Goal: Information Seeking & Learning: Compare options

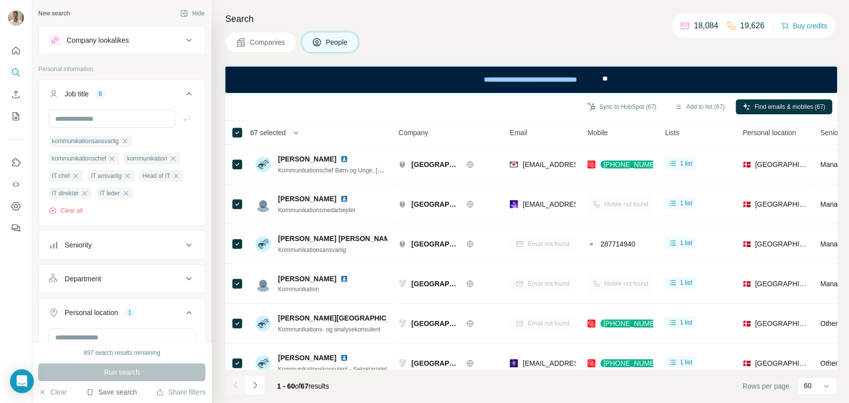
click at [108, 394] on button "Save search" at bounding box center [111, 393] width 51 height 10
click at [124, 355] on div "Save search" at bounding box center [139, 355] width 105 height 20
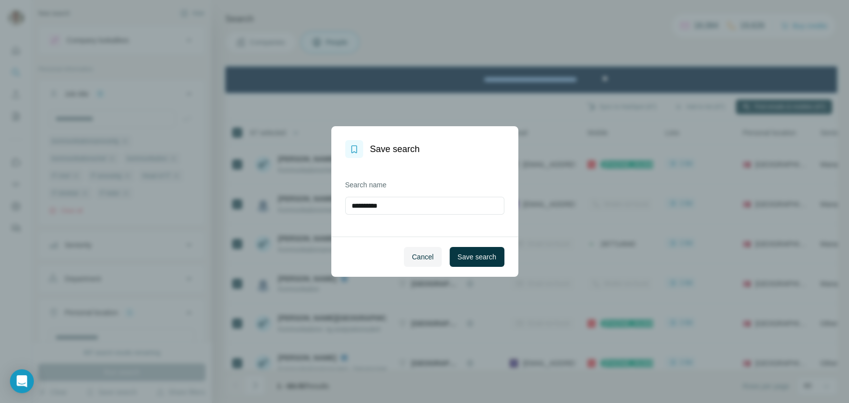
drag, startPoint x: 398, startPoint y: 208, endPoint x: 342, endPoint y: 207, distance: 55.7
click at [342, 207] on div "**********" at bounding box center [424, 197] width 187 height 79
type input "**********"
click at [472, 254] on span "Save search" at bounding box center [477, 257] width 39 height 10
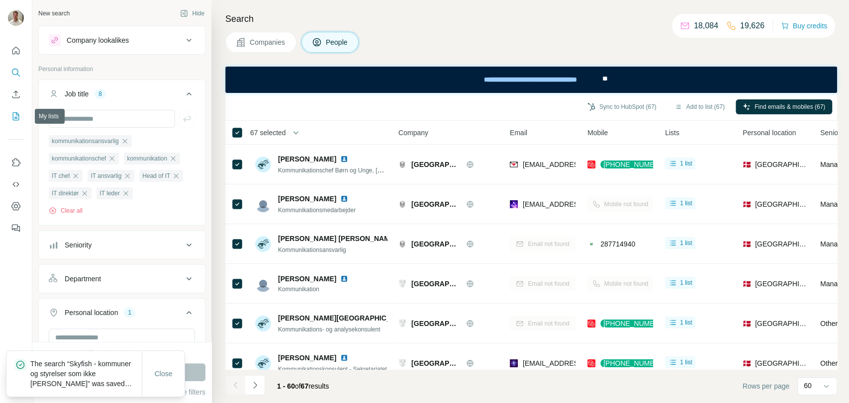
click at [18, 120] on icon "My lists" at bounding box center [16, 116] width 6 height 8
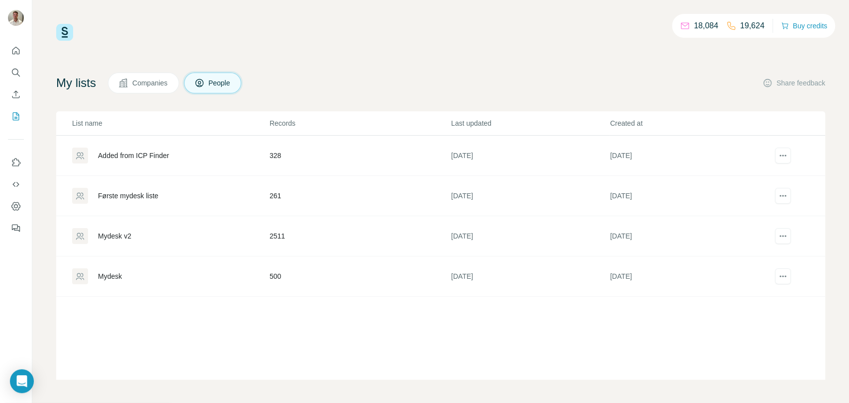
click at [151, 84] on span "Companies" at bounding box center [150, 83] width 36 height 10
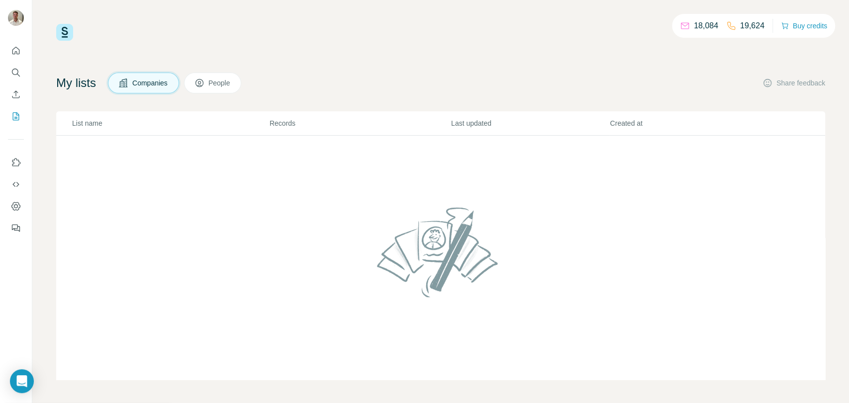
click at [210, 82] on button "People" at bounding box center [213, 83] width 58 height 21
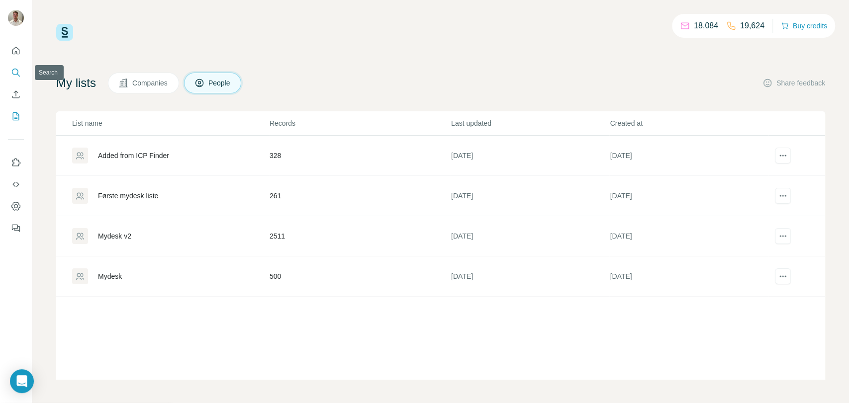
click at [16, 66] on button "Search" at bounding box center [16, 73] width 16 height 18
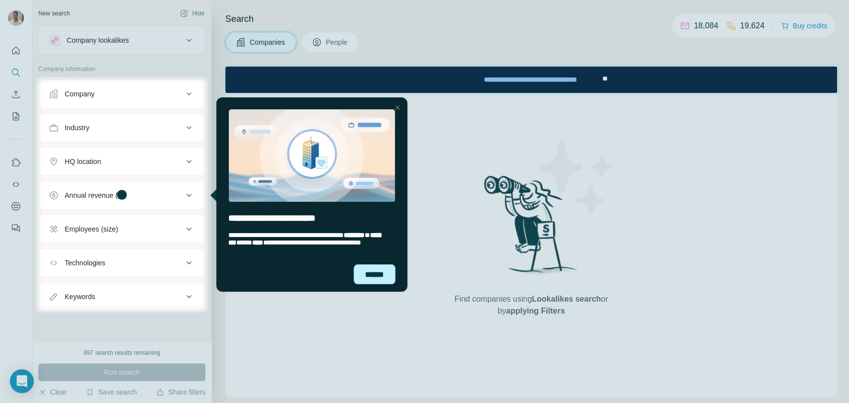
click at [379, 278] on div "******" at bounding box center [374, 275] width 42 height 20
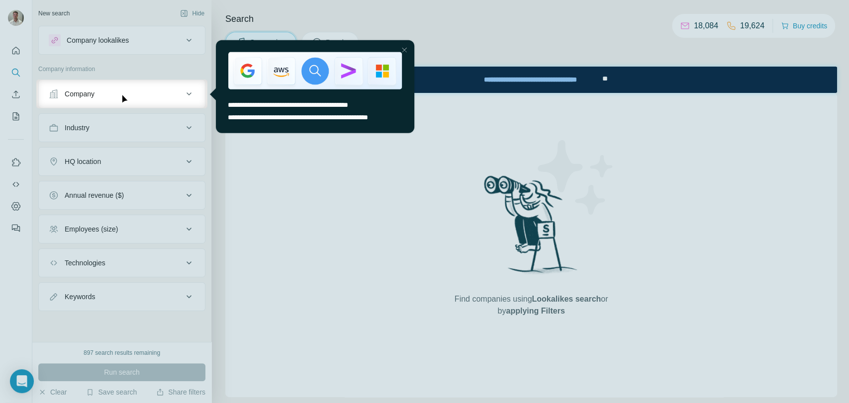
click at [414, 48] on html "**********" at bounding box center [311, 93] width 209 height 111
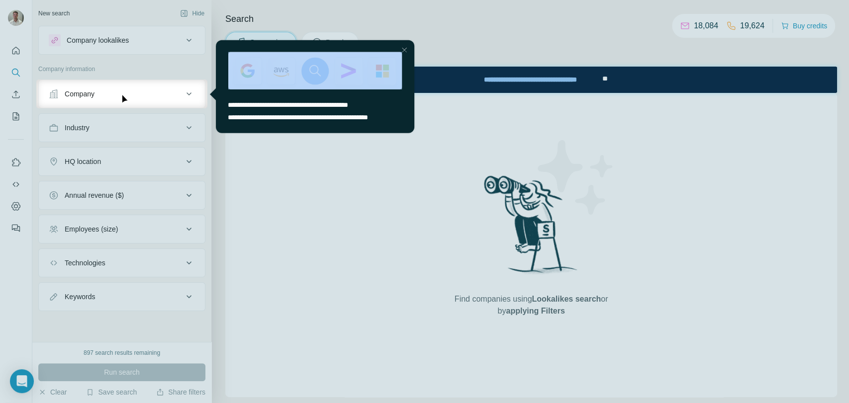
click at [409, 48] on div at bounding box center [404, 50] width 12 height 12
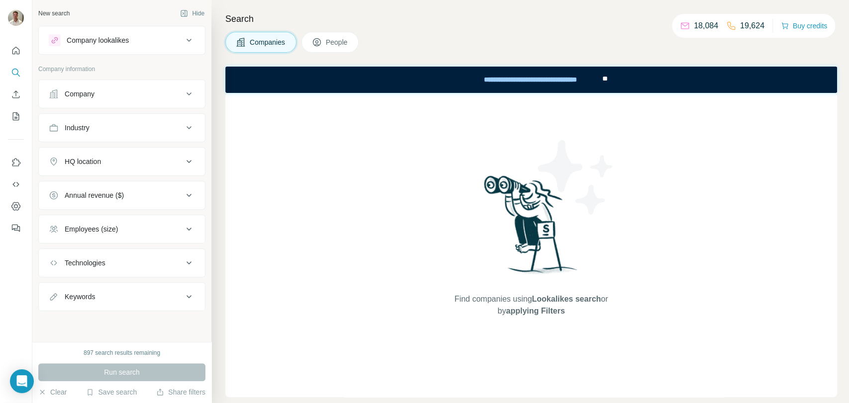
click at [346, 43] on span "People" at bounding box center [337, 42] width 23 height 10
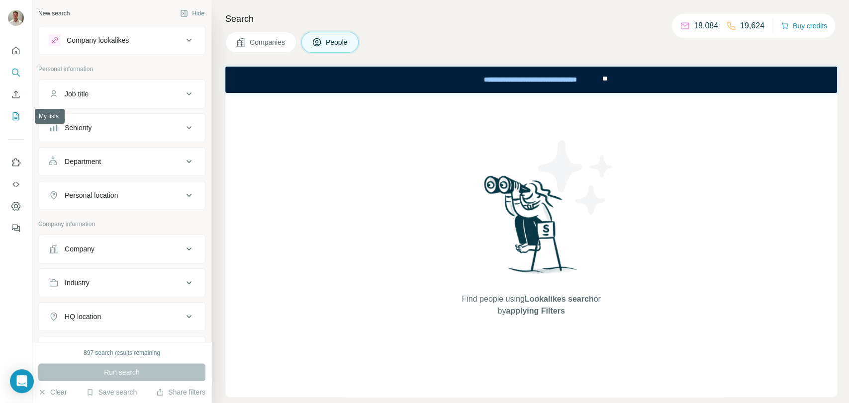
click at [8, 117] on button "My lists" at bounding box center [16, 116] width 16 height 18
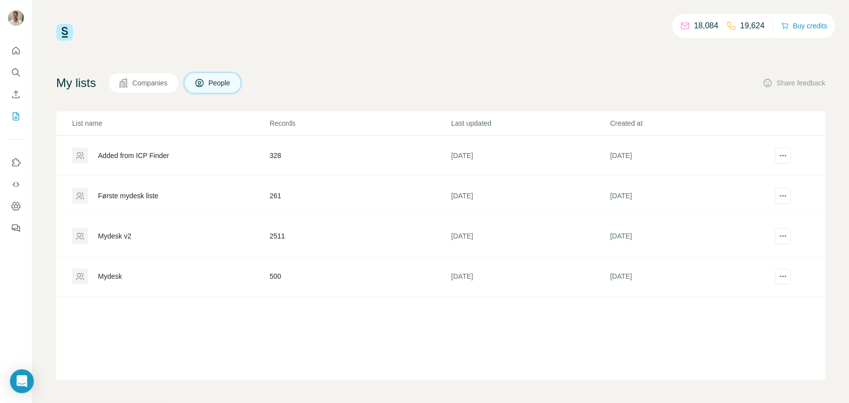
drag, startPoint x: 566, startPoint y: 78, endPoint x: 541, endPoint y: 78, distance: 25.4
click at [566, 78] on div "My lists Companies People Share feedback" at bounding box center [440, 83] width 769 height 21
click at [18, 92] on icon "Enrich CSV" at bounding box center [16, 95] width 10 height 10
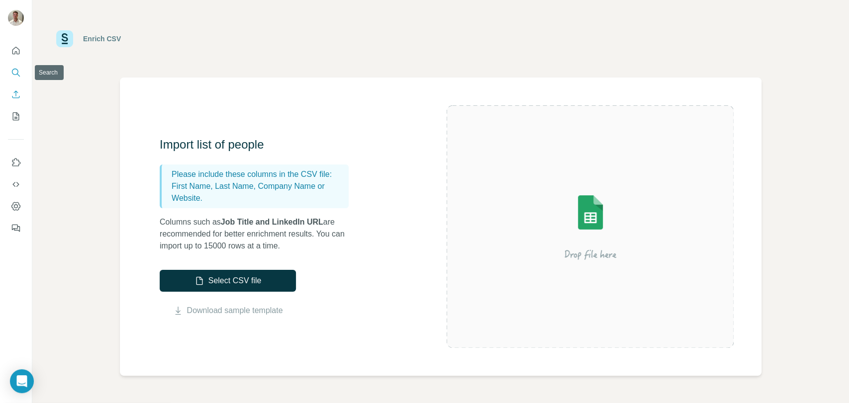
click at [16, 71] on icon "Search" at bounding box center [16, 73] width 10 height 10
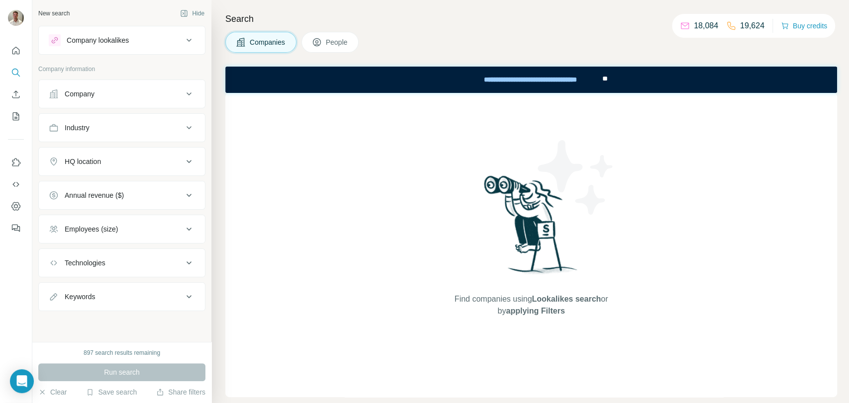
click at [141, 93] on div "Company" at bounding box center [116, 94] width 134 height 10
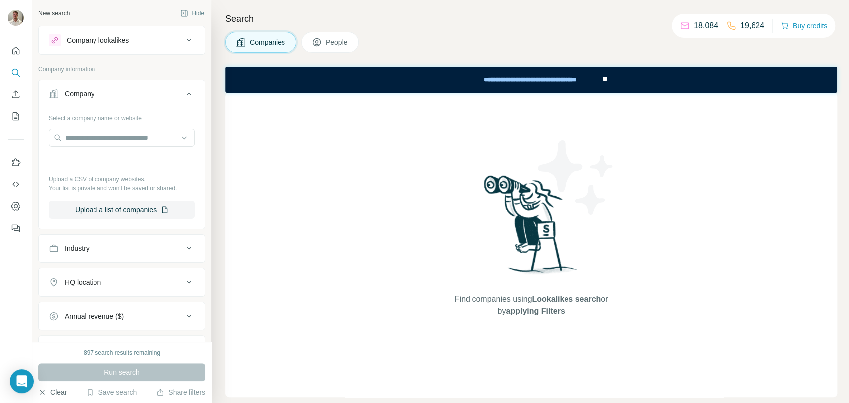
click at [42, 391] on icon "button" at bounding box center [42, 392] width 4 height 4
click at [124, 208] on button "Upload a list of companies" at bounding box center [122, 210] width 146 height 18
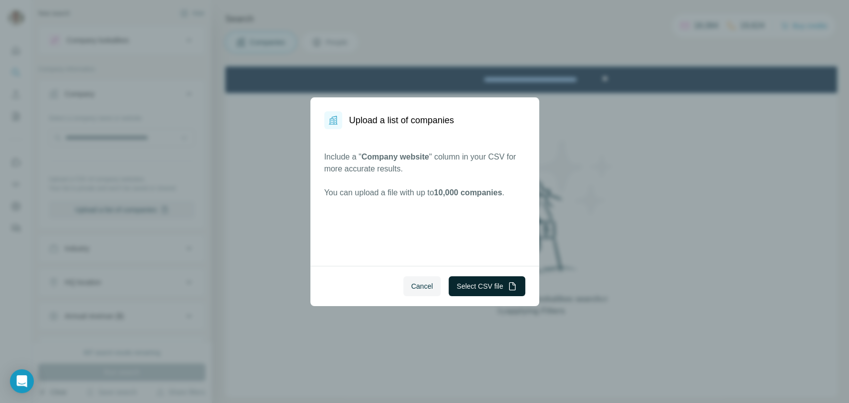
click at [499, 288] on button "Select CSV file" at bounding box center [487, 287] width 76 height 20
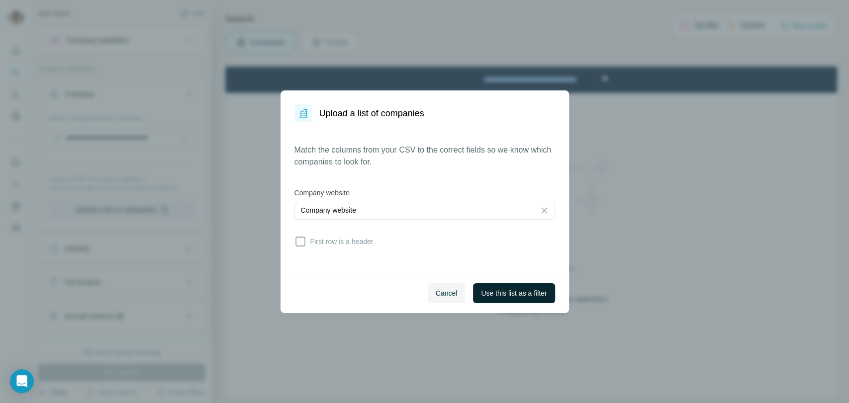
click at [521, 294] on span "Use this list as a filter" at bounding box center [514, 294] width 66 height 10
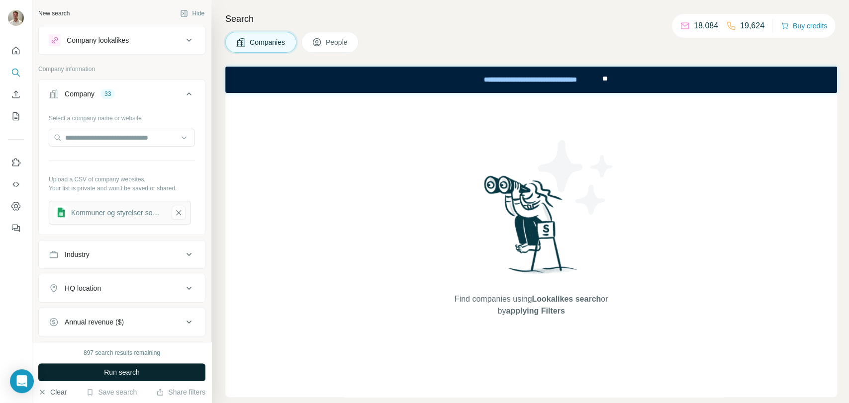
click at [147, 375] on button "Run search" at bounding box center [121, 373] width 167 height 18
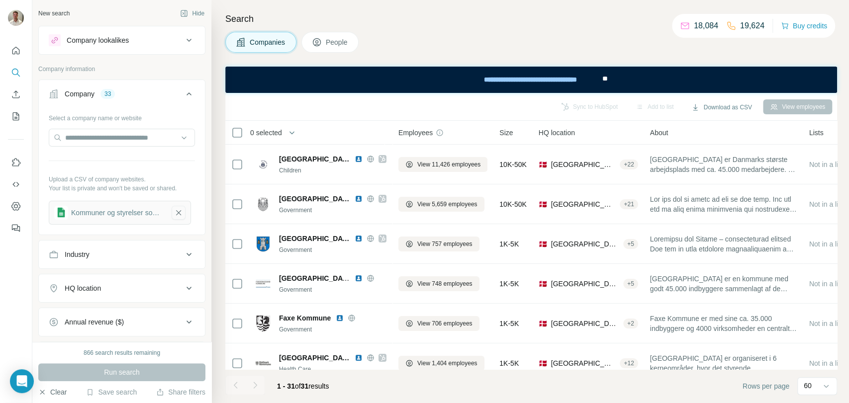
click at [176, 212] on icon "button" at bounding box center [178, 213] width 9 height 10
click at [332, 43] on span "People" at bounding box center [337, 42] width 23 height 10
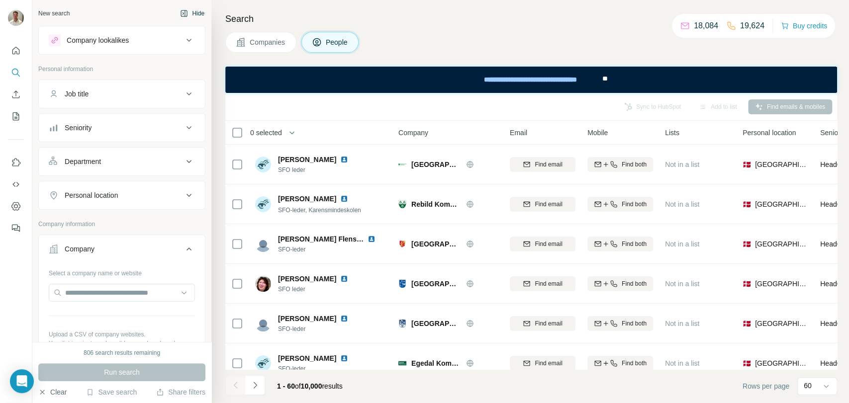
click at [184, 11] on button "Hide" at bounding box center [192, 13] width 38 height 15
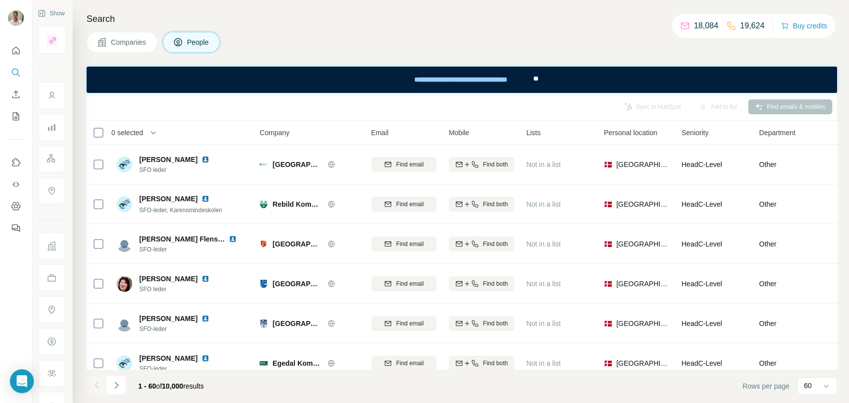
click at [190, 12] on h4 "Search" at bounding box center [462, 19] width 751 height 14
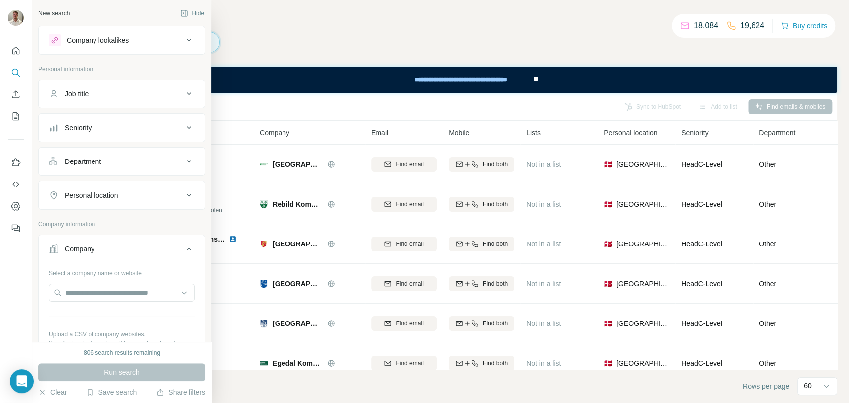
click at [59, 12] on div "New search" at bounding box center [53, 13] width 31 height 9
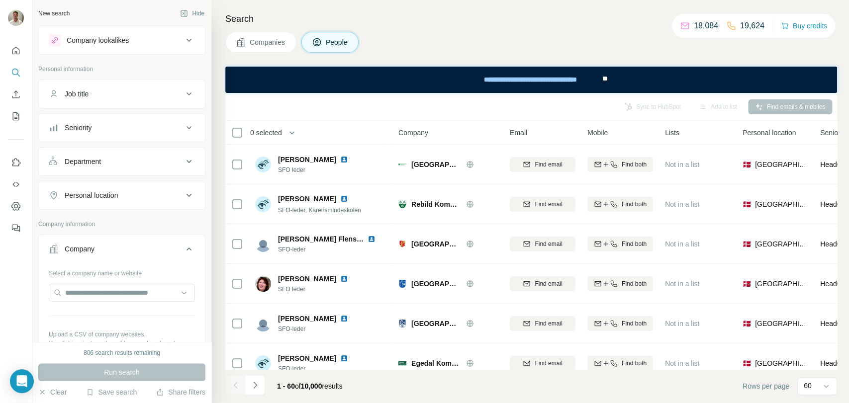
click at [377, 12] on h4 "Search" at bounding box center [531, 19] width 612 height 14
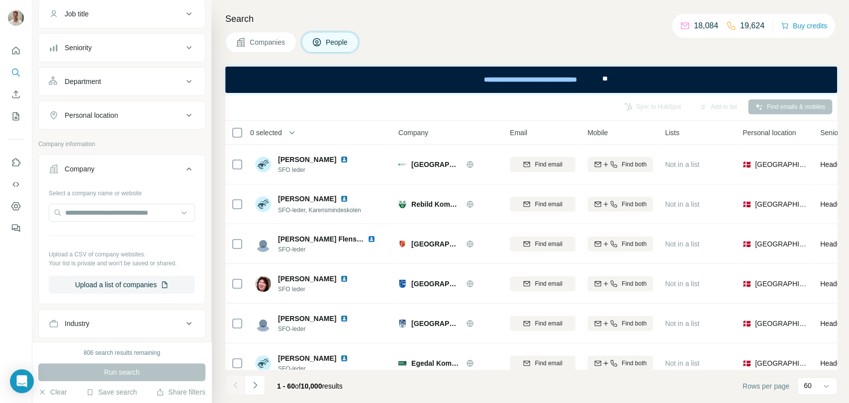
scroll to position [343, 0]
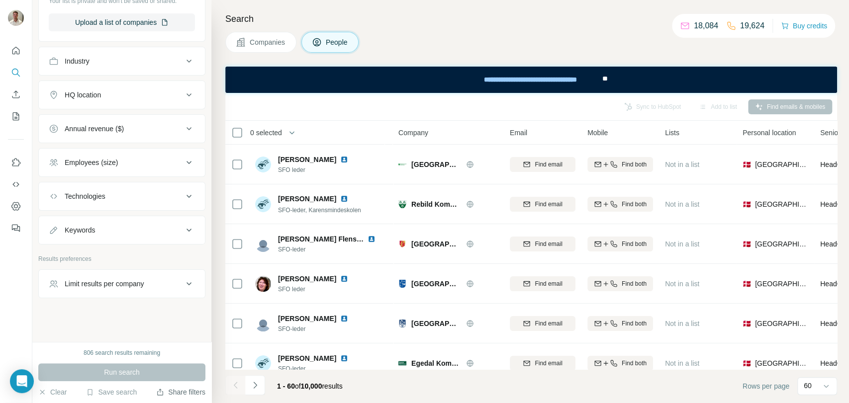
click at [178, 391] on button "Share filters" at bounding box center [180, 393] width 49 height 10
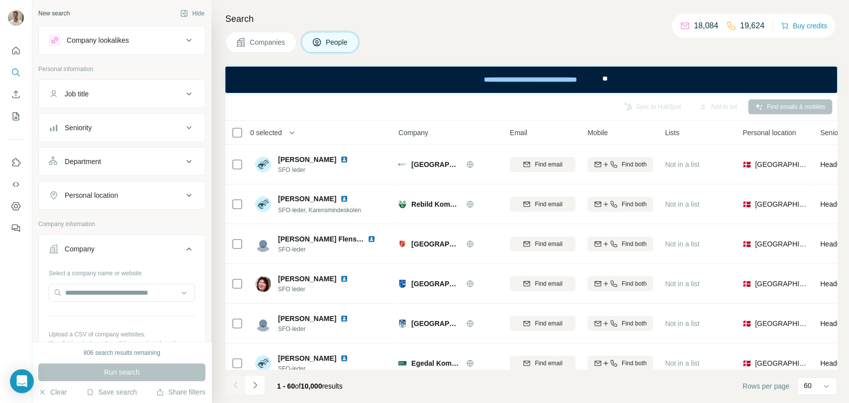
scroll to position [0, 0]
click at [426, 34] on div "Companies People" at bounding box center [531, 42] width 612 height 21
click at [12, 112] on icon "My lists" at bounding box center [16, 116] width 10 height 10
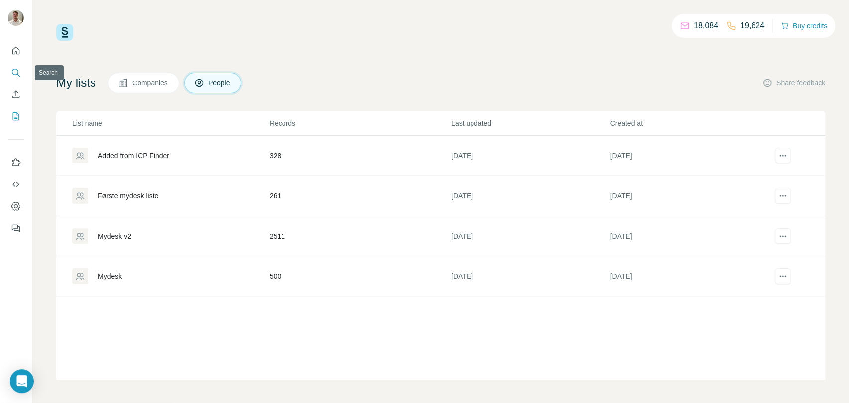
click at [16, 72] on icon "Search" at bounding box center [16, 73] width 10 height 10
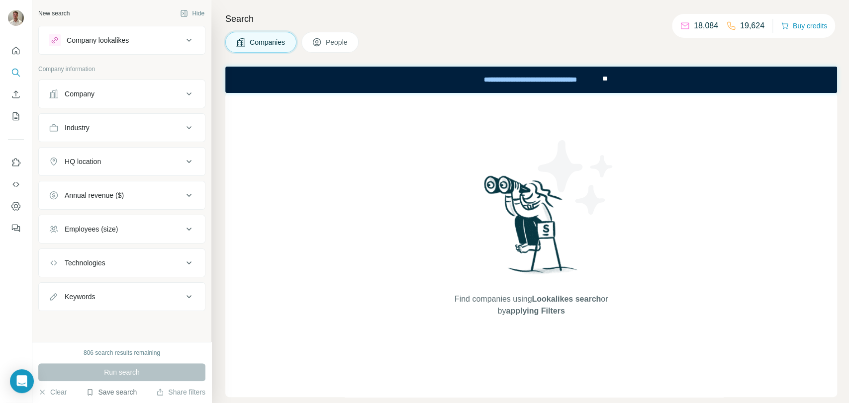
click at [109, 394] on button "Save search" at bounding box center [111, 393] width 51 height 10
click at [126, 377] on div "View my saved searches" at bounding box center [139, 375] width 105 height 20
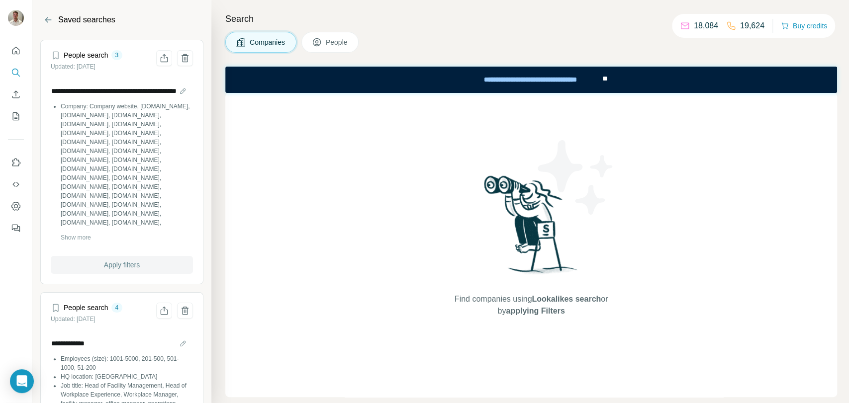
click at [122, 261] on span "Apply filters" at bounding box center [122, 265] width 36 height 10
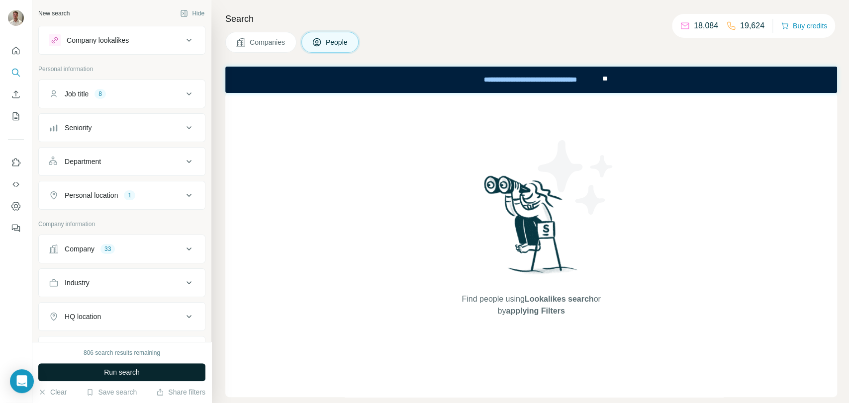
click at [129, 376] on span "Run search" at bounding box center [122, 373] width 36 height 10
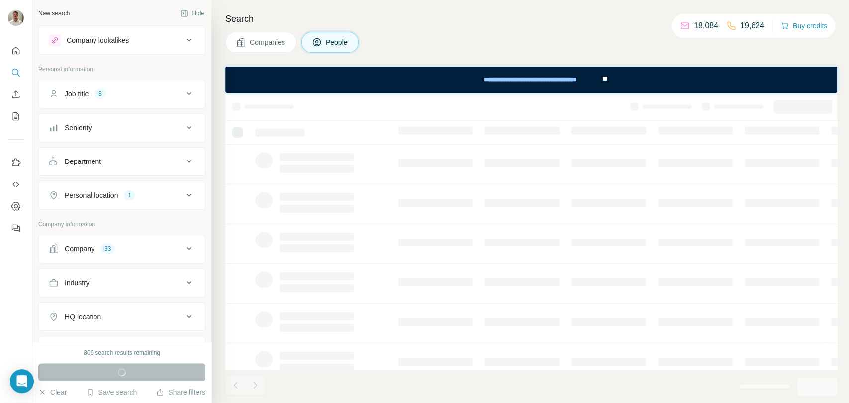
click at [551, 28] on div "Search Companies People" at bounding box center [530, 201] width 638 height 403
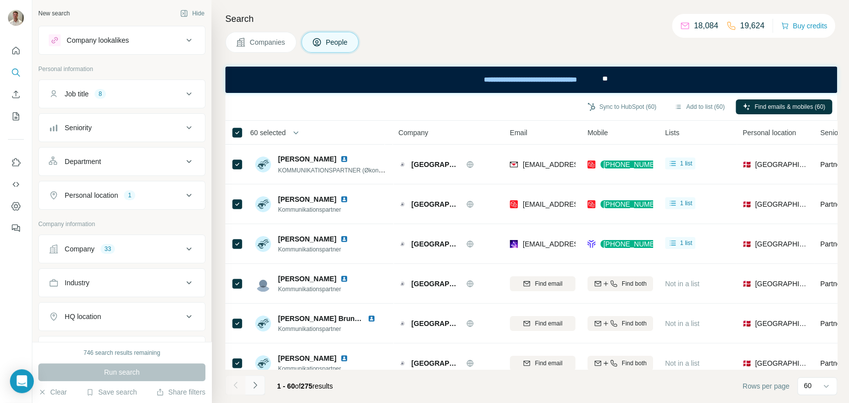
click at [260, 386] on button "Navigate to next page" at bounding box center [255, 386] width 20 height 20
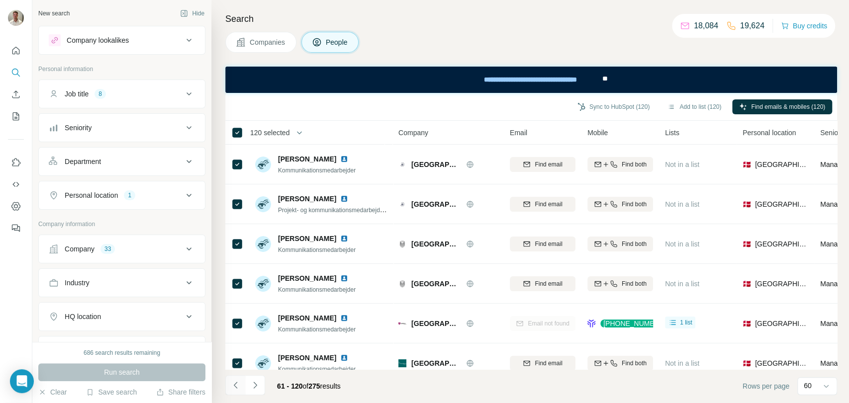
click at [238, 385] on icon "Navigate to previous page" at bounding box center [236, 386] width 10 height 10
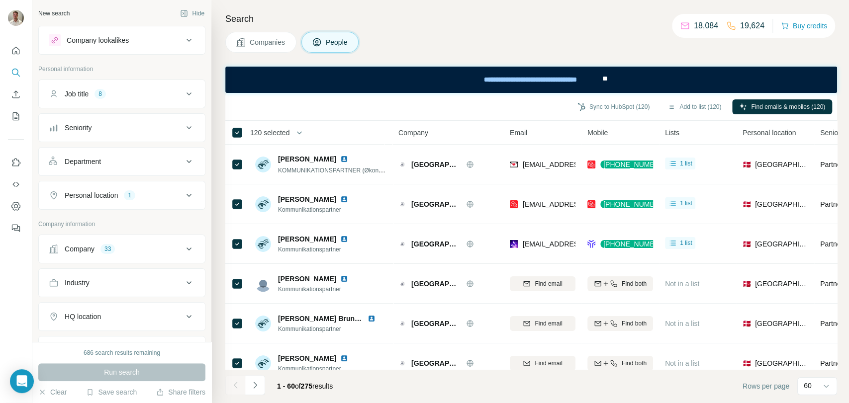
drag, startPoint x: 318, startPoint y: 388, endPoint x: 307, endPoint y: 388, distance: 11.4
click at [307, 388] on span "275" at bounding box center [306, 387] width 11 height 8
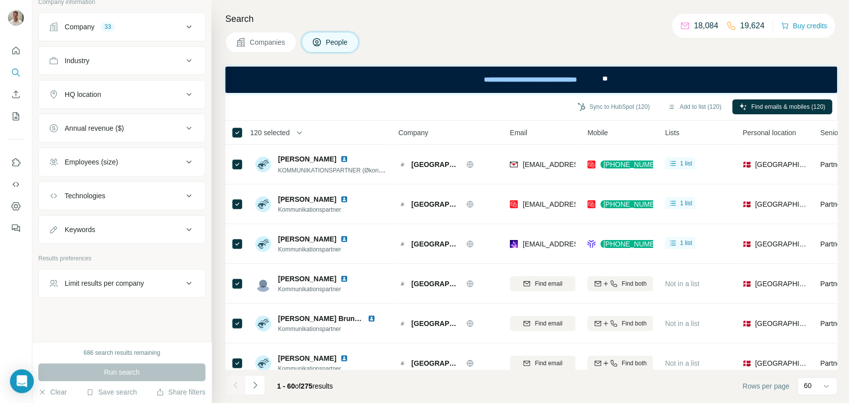
click at [120, 228] on div "Keywords" at bounding box center [116, 230] width 134 height 10
click at [121, 227] on div "Keywords" at bounding box center [116, 230] width 134 height 10
click at [117, 279] on div "Limit results per company" at bounding box center [105, 284] width 80 height 10
click at [114, 309] on input "number" at bounding box center [122, 308] width 146 height 18
type input "*"
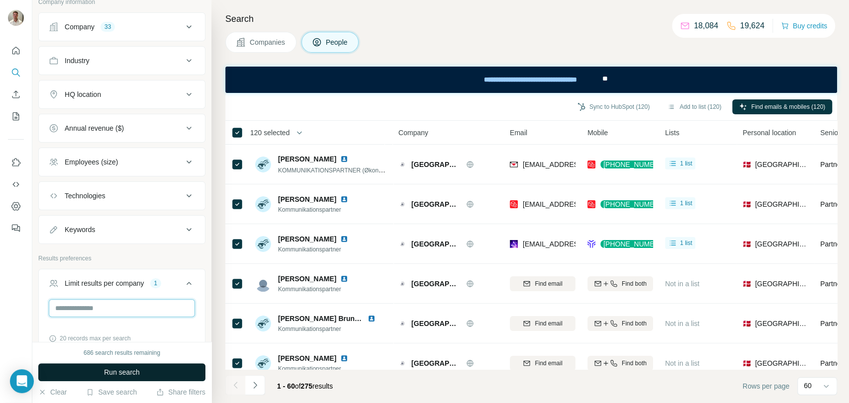
type input "*"
click at [92, 374] on button "Run search" at bounding box center [121, 373] width 167 height 18
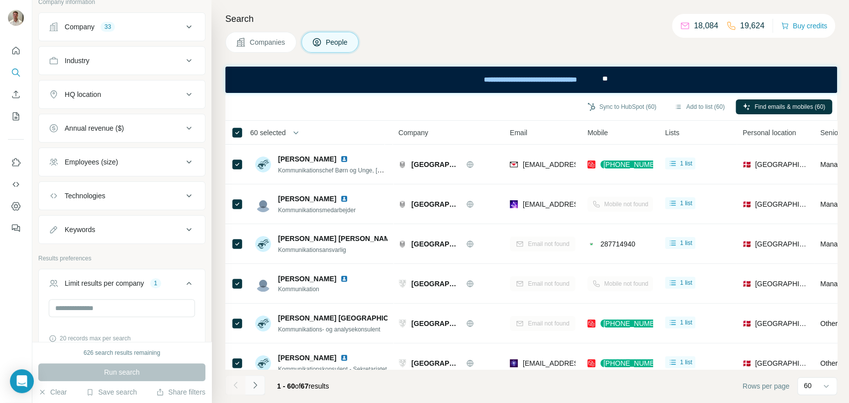
click at [256, 385] on icon "Navigate to next page" at bounding box center [254, 385] width 3 height 6
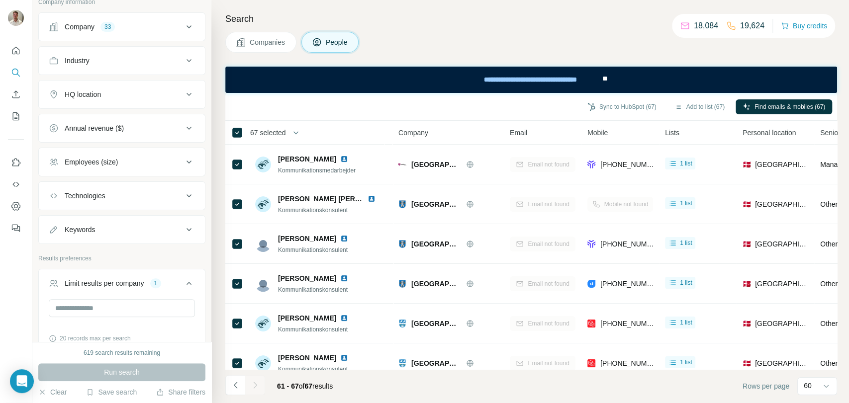
click at [241, 390] on button "Navigate to previous page" at bounding box center [235, 386] width 20 height 20
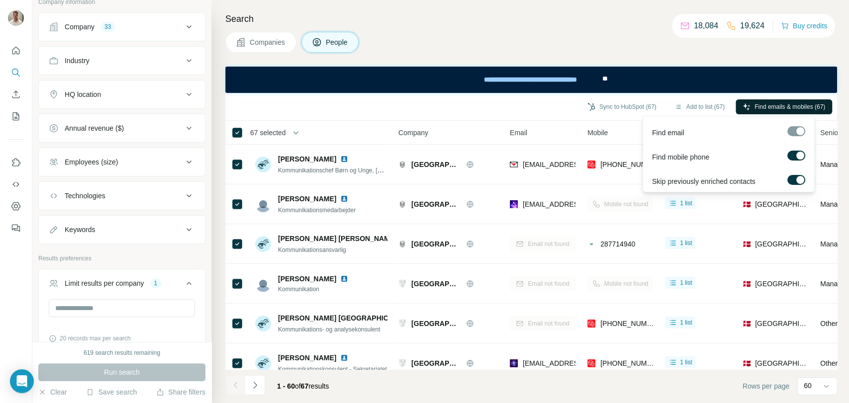
click at [788, 103] on span "Find emails & mobiles (67)" at bounding box center [790, 106] width 71 height 9
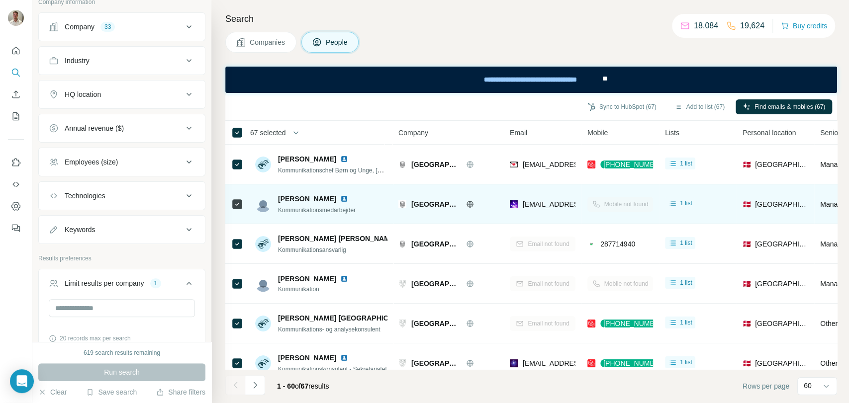
click at [260, 385] on button "Navigate to next page" at bounding box center [255, 386] width 20 height 20
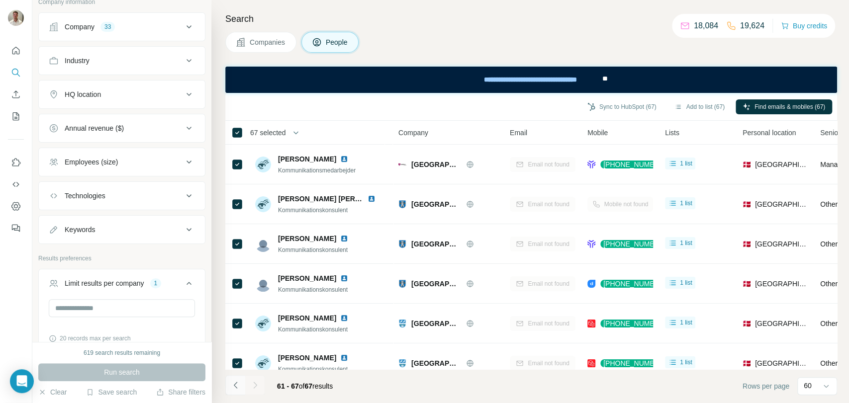
click at [240, 389] on button "Navigate to previous page" at bounding box center [235, 386] width 20 height 20
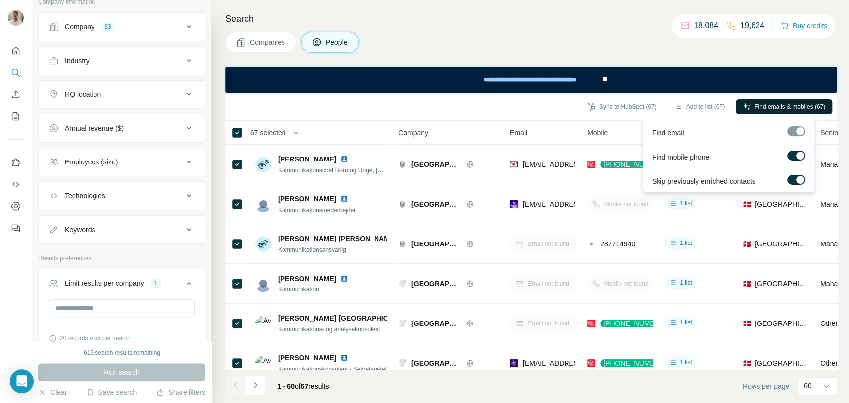
click at [776, 106] on span "Find emails & mobiles (67)" at bounding box center [790, 106] width 71 height 9
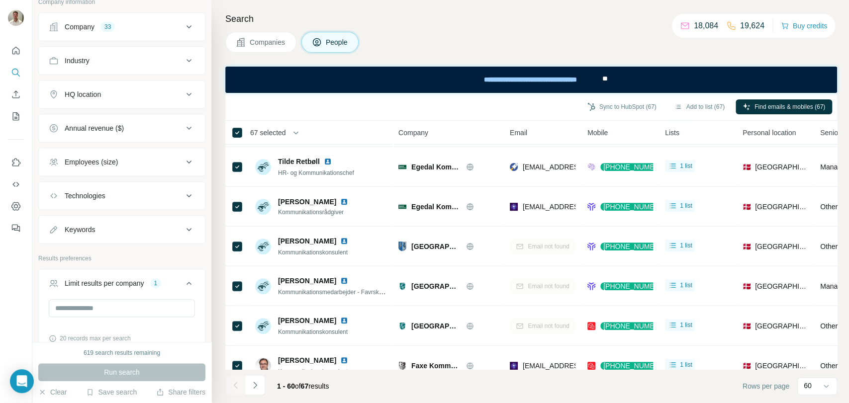
scroll to position [608, 0]
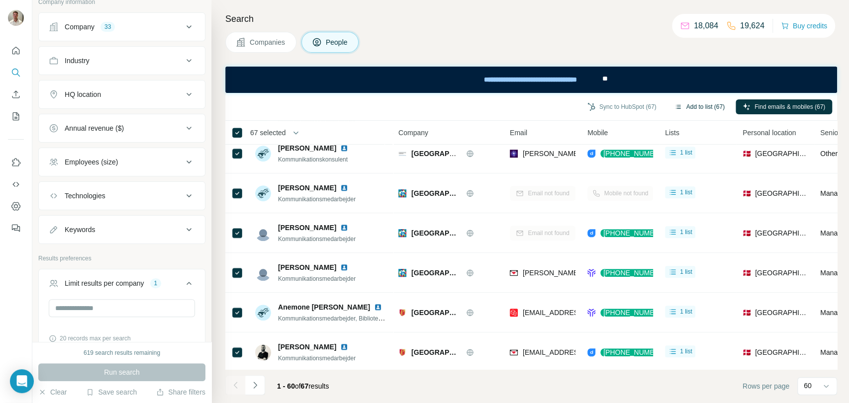
click at [700, 105] on button "Add to list (67)" at bounding box center [700, 106] width 64 height 15
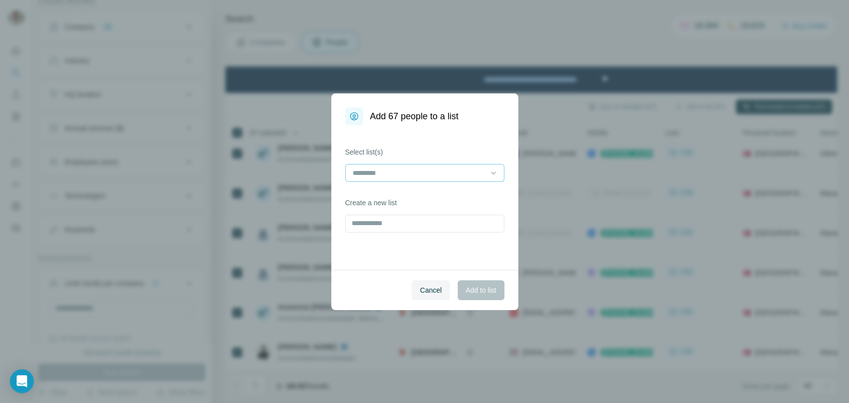
click at [441, 164] on div at bounding box center [424, 173] width 159 height 18
click at [436, 170] on input at bounding box center [419, 173] width 134 height 11
click at [436, 171] on input at bounding box center [419, 173] width 134 height 11
click at [436, 148] on label "Select list(s)" at bounding box center [424, 152] width 159 height 10
click at [398, 228] on input "text" at bounding box center [424, 224] width 159 height 18
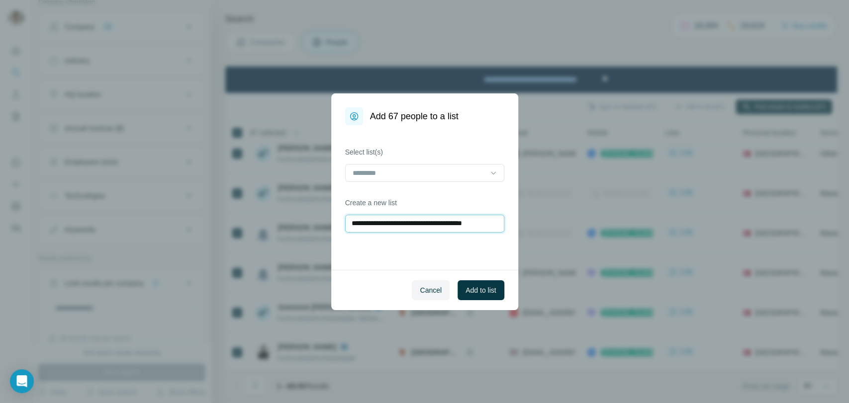
scroll to position [0, 9]
type input "**********"
click at [482, 291] on span "Add to list" at bounding box center [481, 291] width 30 height 10
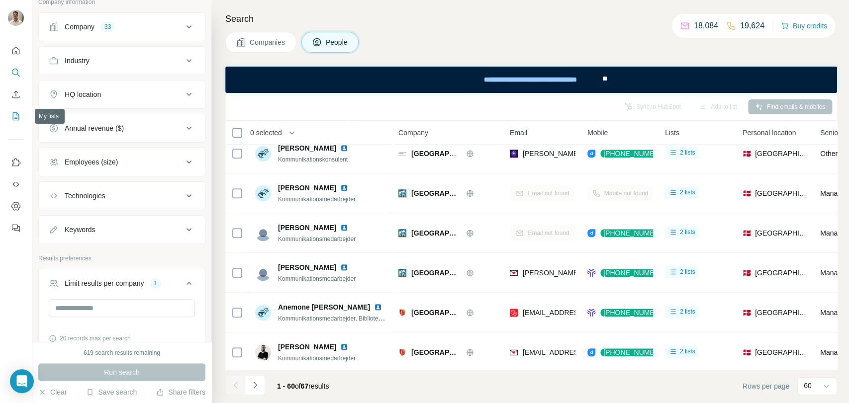
click at [12, 116] on icon "My lists" at bounding box center [16, 116] width 10 height 10
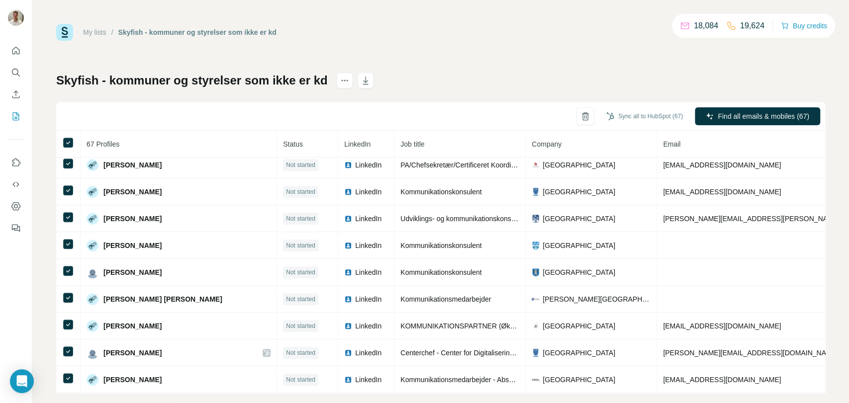
scroll to position [585, 0]
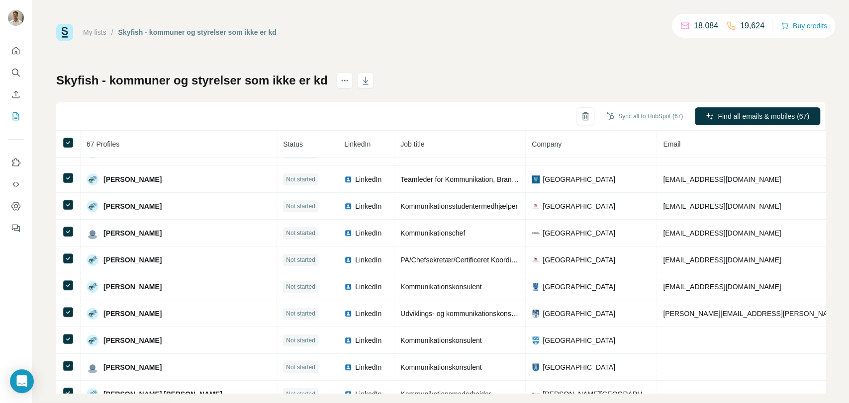
click at [532, 147] on span "Company" at bounding box center [547, 144] width 30 height 8
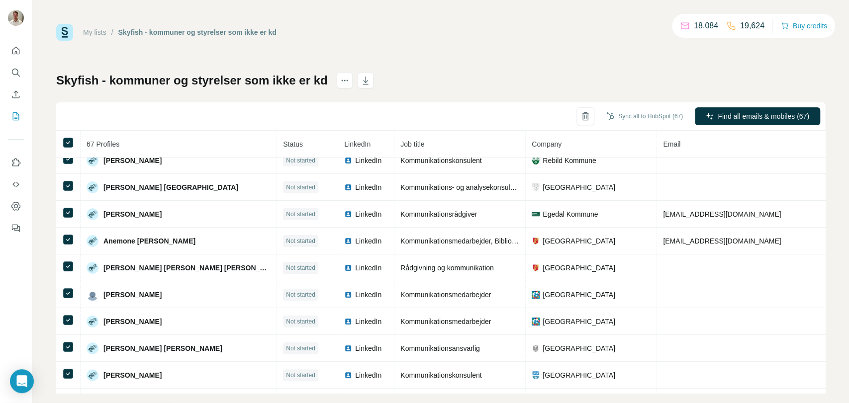
scroll to position [110, 0]
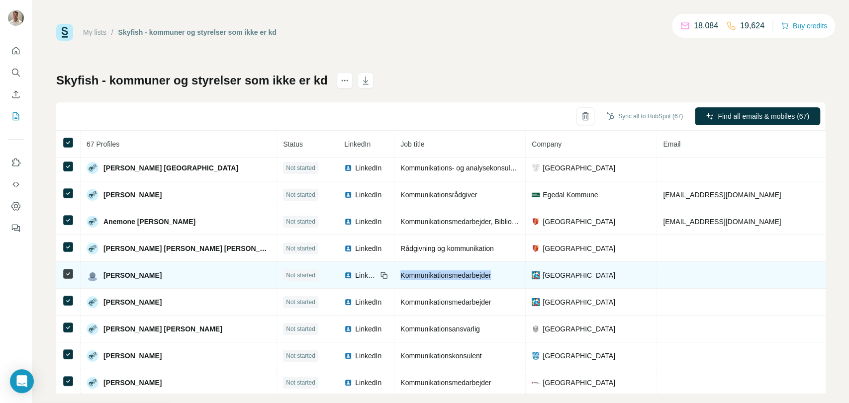
drag, startPoint x: 439, startPoint y: 278, endPoint x: 334, endPoint y: 278, distance: 104.5
click at [394, 278] on td "Kommunikationsmedarbejder" at bounding box center [459, 275] width 131 height 27
copy span "Kommunikationsmedarbejder"
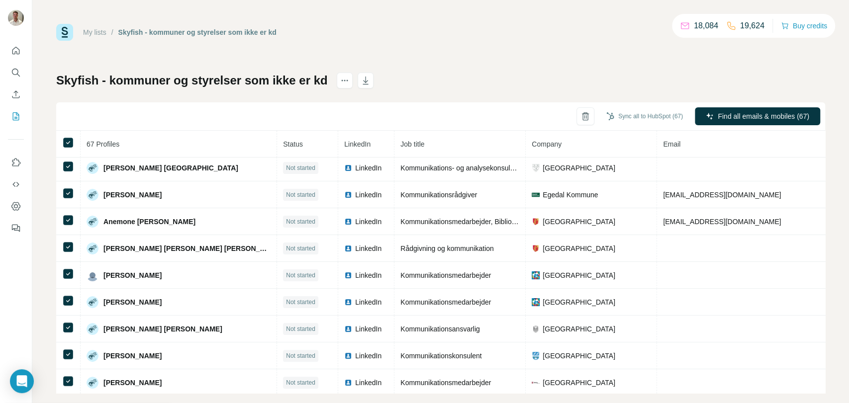
click at [443, 73] on div "Skyfish - kommuner og styrelser som ikke er kd Sync all to HubSpot (67) Find al…" at bounding box center [440, 233] width 769 height 321
click at [363, 82] on icon "button" at bounding box center [366, 81] width 10 height 10
drag, startPoint x: 408, startPoint y: 4, endPoint x: 461, endPoint y: 10, distance: 53.1
click at [461, 10] on div "My lists / Skyfish - kommuner og styrelser som ikke er kd 18,084 19,624 Buy cre…" at bounding box center [440, 201] width 817 height 403
click at [21, 73] on button "Search" at bounding box center [16, 73] width 16 height 18
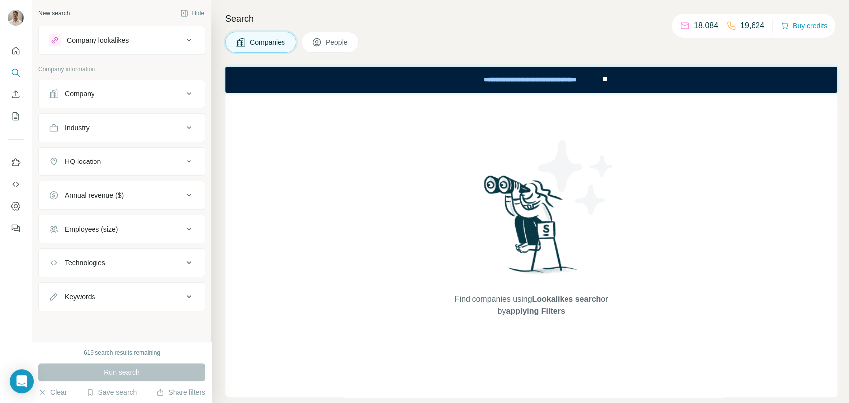
click at [121, 93] on div "Company" at bounding box center [116, 94] width 134 height 10
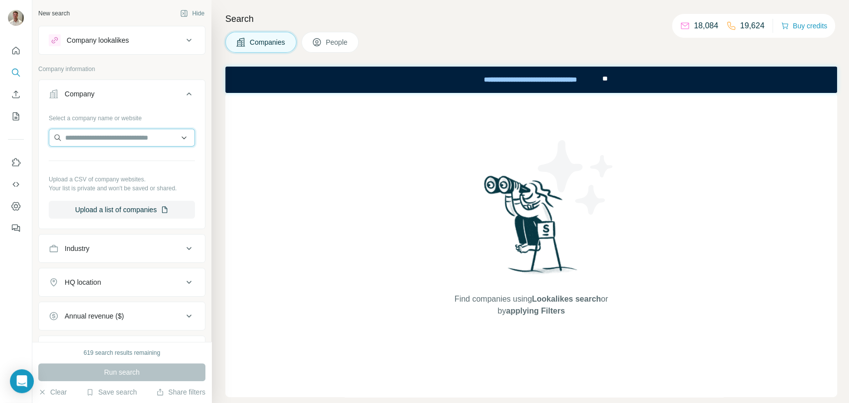
click at [105, 139] on input "text" at bounding box center [122, 138] width 146 height 18
paste input "**********"
drag, startPoint x: 104, startPoint y: 139, endPoint x: 31, endPoint y: 134, distance: 72.8
click at [31, 134] on div "**********" at bounding box center [424, 201] width 849 height 403
type input "**********"
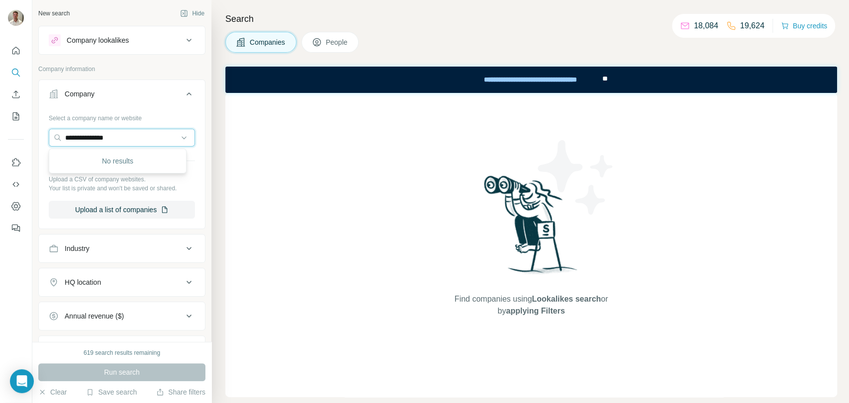
drag, startPoint x: 144, startPoint y: 140, endPoint x: 18, endPoint y: 137, distance: 126.4
click at [18, 137] on div "**********" at bounding box center [424, 201] width 849 height 403
click at [153, 32] on button "Company lookalikes" at bounding box center [122, 40] width 166 height 24
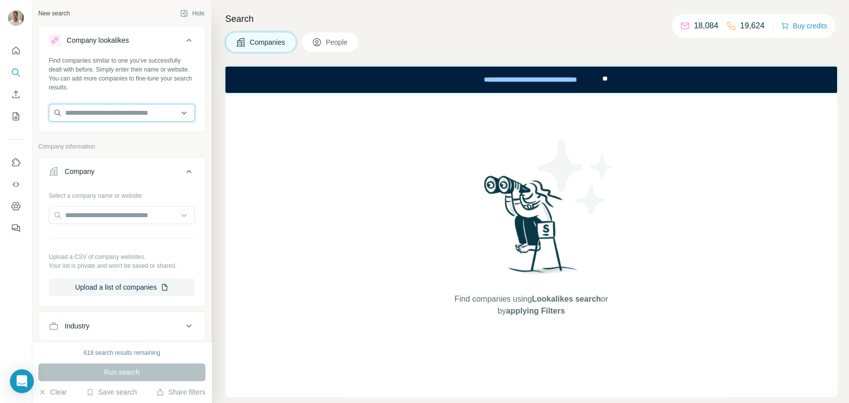
click at [91, 111] on input "text" at bounding box center [122, 113] width 146 height 18
paste input "**********"
drag, startPoint x: 103, startPoint y: 112, endPoint x: 25, endPoint y: 112, distance: 78.1
click at [25, 112] on div "**********" at bounding box center [424, 201] width 849 height 403
type input "**********"
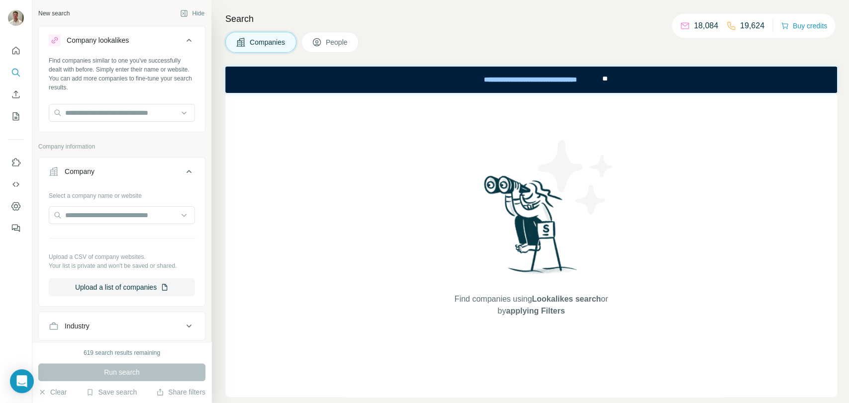
click at [194, 92] on div "Find companies similar to one you've successfully dealt with before. Simply ent…" at bounding box center [122, 93] width 166 height 74
click at [132, 113] on input "text" at bounding box center [122, 113] width 146 height 18
paste input "**********"
click at [105, 112] on input "**********" at bounding box center [122, 113] width 146 height 18
click at [134, 111] on input "**********" at bounding box center [122, 113] width 146 height 18
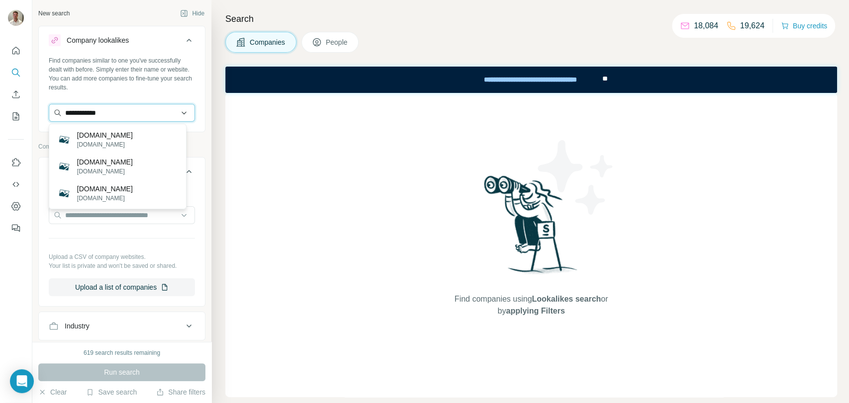
click at [84, 112] on input "**********" at bounding box center [122, 113] width 146 height 18
type input "**********"
drag, startPoint x: 117, startPoint y: 111, endPoint x: 5, endPoint y: 98, distance: 112.7
click at [0, 97] on div "**********" at bounding box center [424, 201] width 849 height 403
drag, startPoint x: 99, startPoint y: 114, endPoint x: 106, endPoint y: 107, distance: 10.2
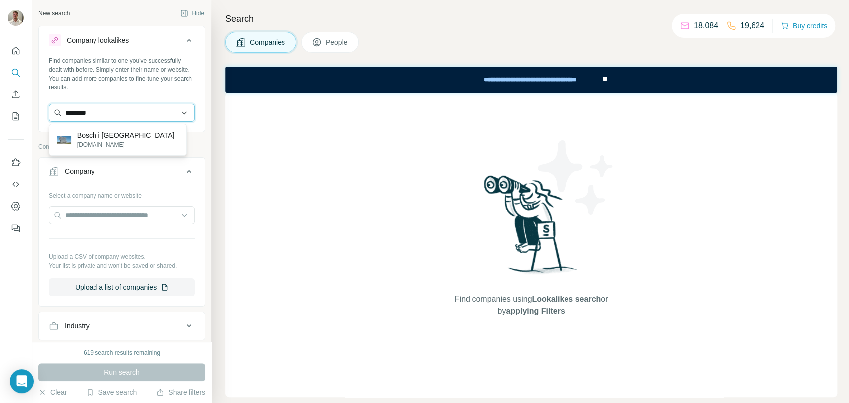
click at [55, 112] on input "********" at bounding box center [122, 113] width 146 height 18
type input "********"
click at [124, 135] on div "Scanheat A/S scanheat.dk" at bounding box center [117, 139] width 133 height 27
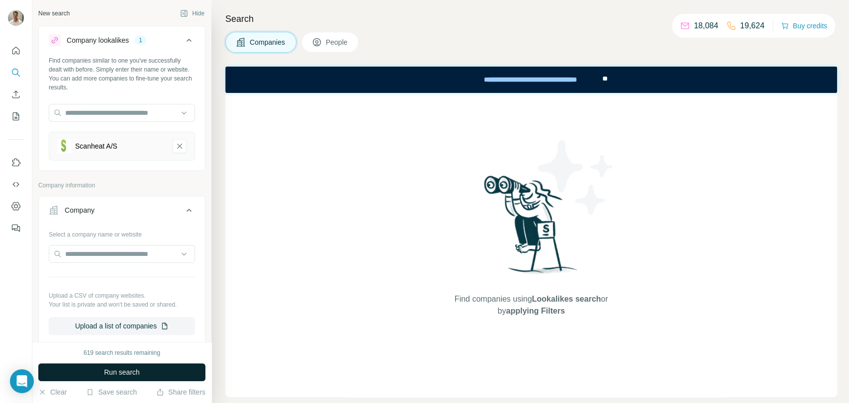
click at [68, 378] on button "Run search" at bounding box center [121, 373] width 167 height 18
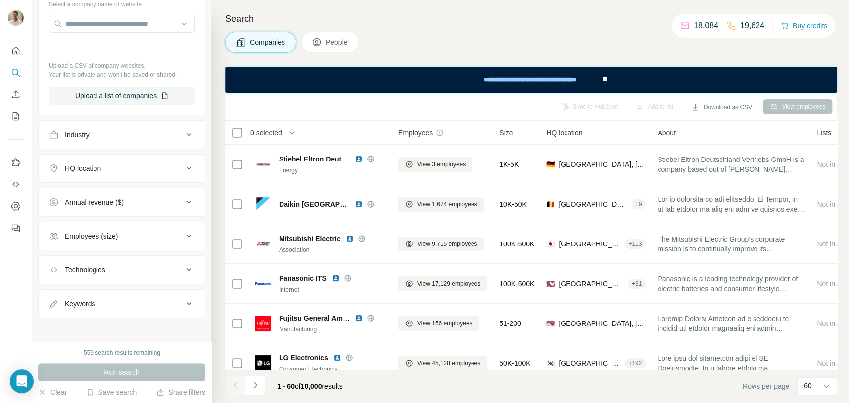
scroll to position [233, 0]
click at [151, 167] on div "HQ location" at bounding box center [116, 166] width 134 height 10
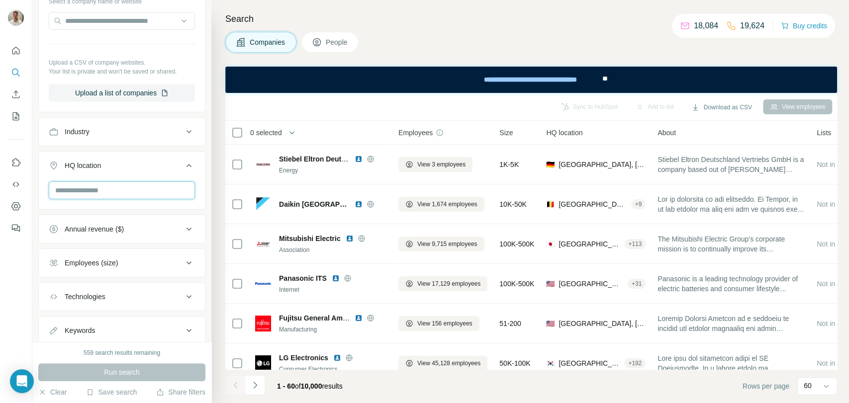
click at [114, 189] on input "text" at bounding box center [122, 191] width 146 height 18
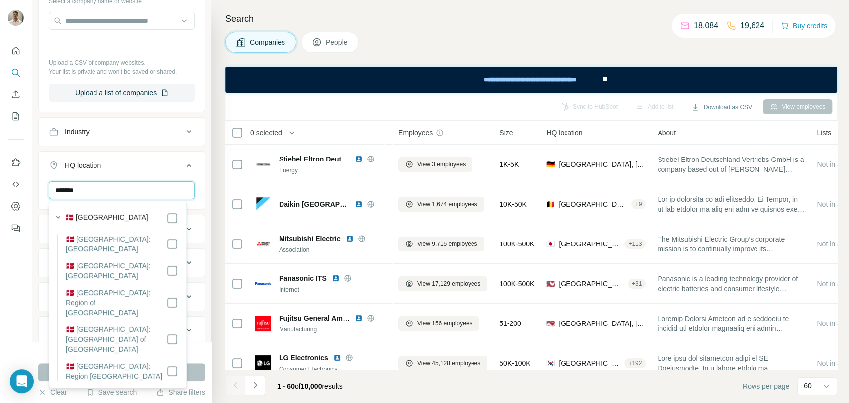
type input "*******"
click at [171, 223] on icon at bounding box center [172, 218] width 12 height 12
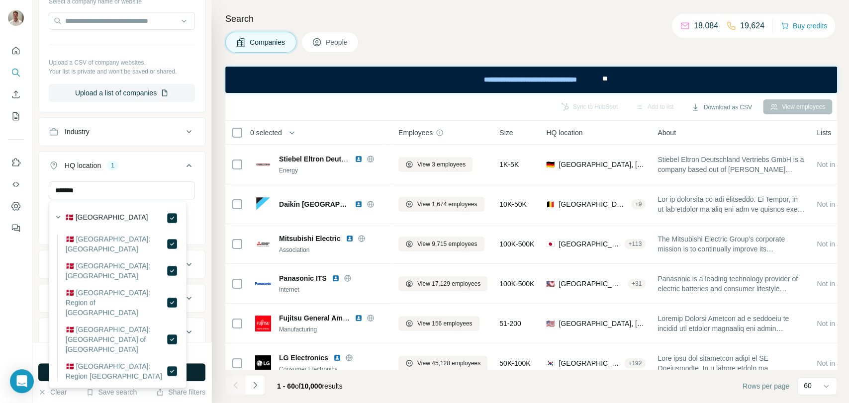
click at [139, 371] on span "Run search" at bounding box center [122, 373] width 36 height 10
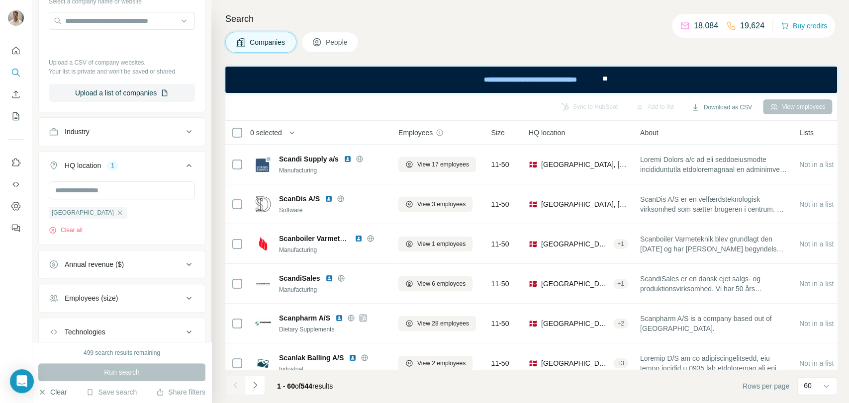
click at [57, 394] on button "Clear" at bounding box center [52, 393] width 28 height 10
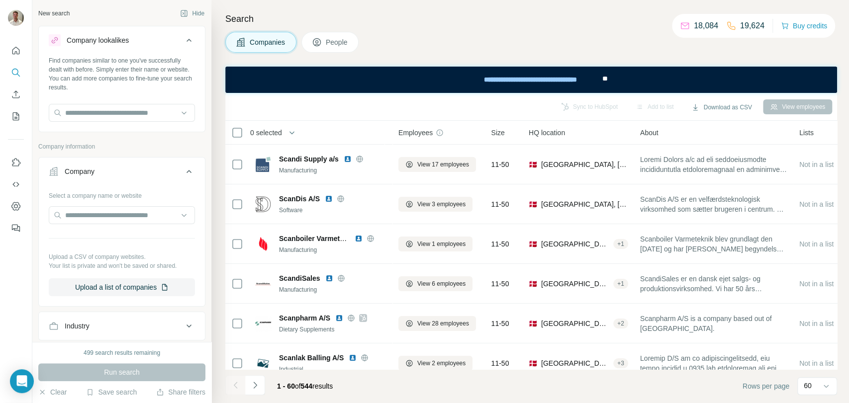
click at [189, 43] on button "Company lookalikes" at bounding box center [122, 42] width 166 height 28
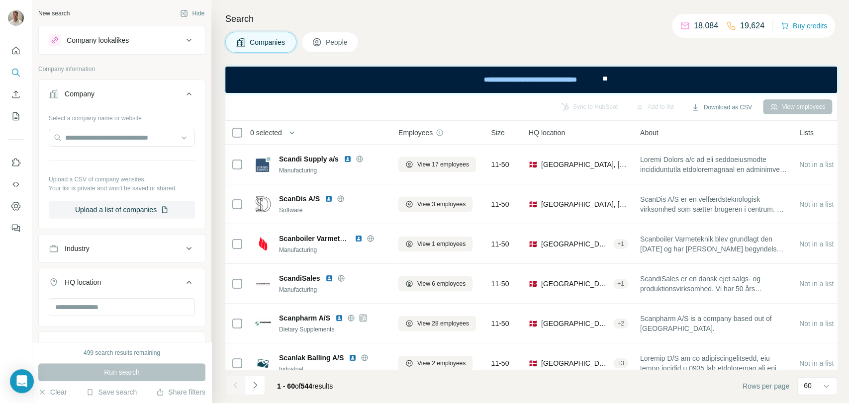
click at [168, 97] on div "Company" at bounding box center [116, 94] width 134 height 10
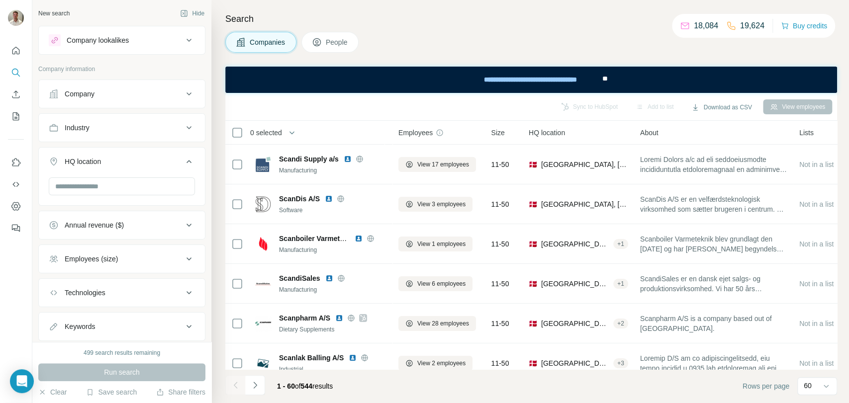
click at [145, 164] on div "HQ location" at bounding box center [116, 162] width 134 height 10
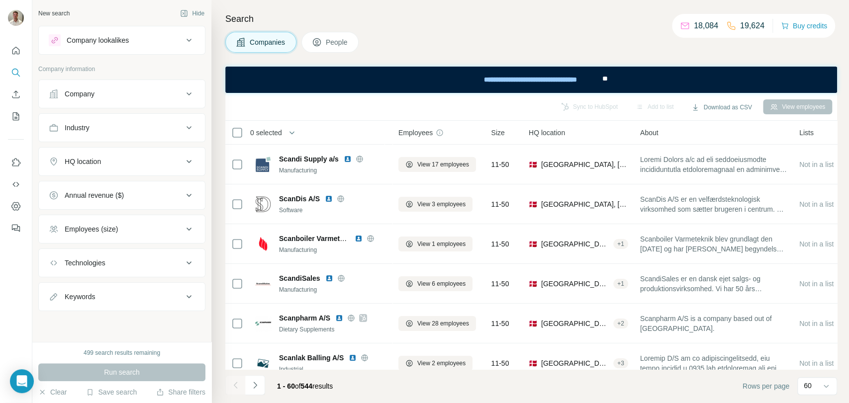
click at [135, 128] on div "Industry" at bounding box center [116, 128] width 134 height 10
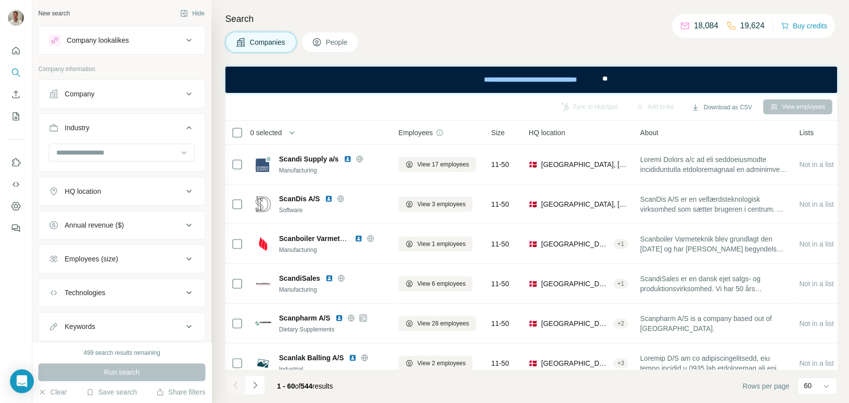
click at [135, 128] on div "Industry" at bounding box center [116, 128] width 134 height 10
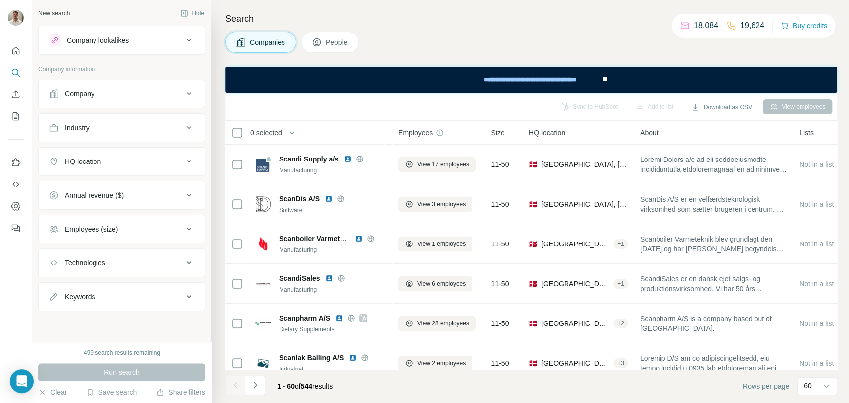
click at [141, 99] on button "Company" at bounding box center [122, 94] width 166 height 24
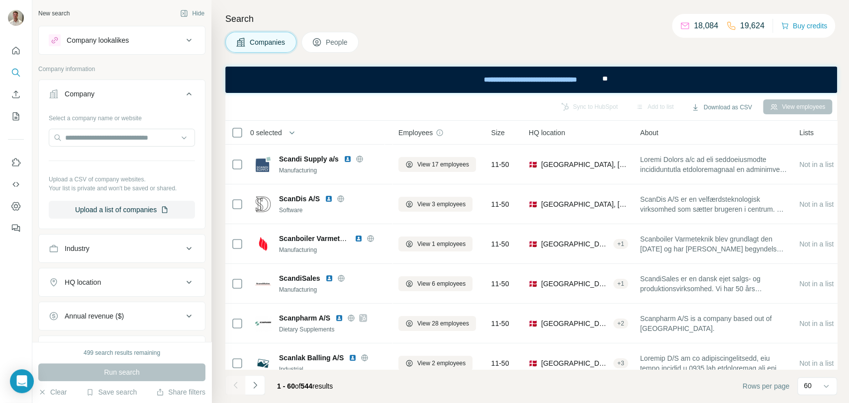
click at [145, 94] on div "Company" at bounding box center [116, 94] width 134 height 10
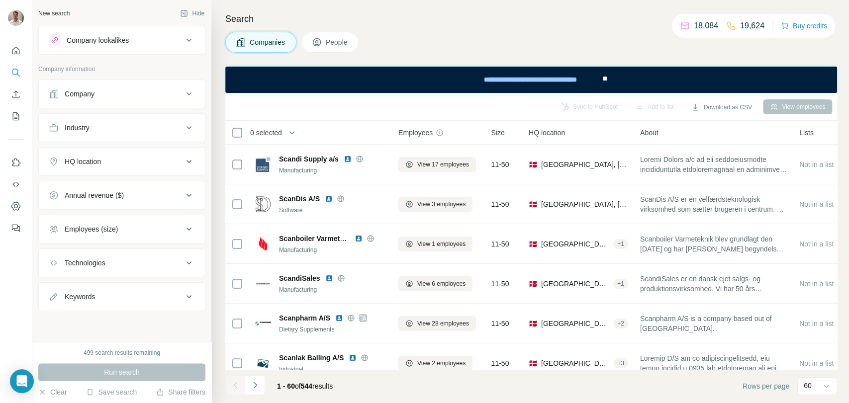
click at [126, 133] on button "Industry" at bounding box center [122, 128] width 166 height 24
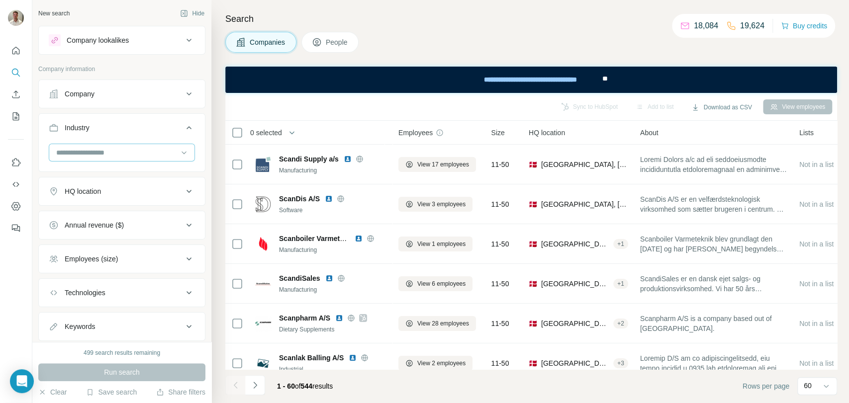
click at [116, 151] on input at bounding box center [116, 152] width 123 height 11
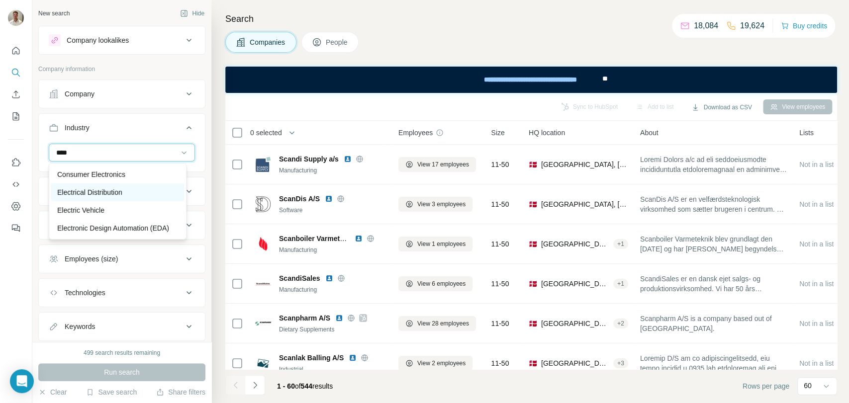
type input "****"
click at [113, 200] on div "Electrical Distribution" at bounding box center [117, 193] width 133 height 18
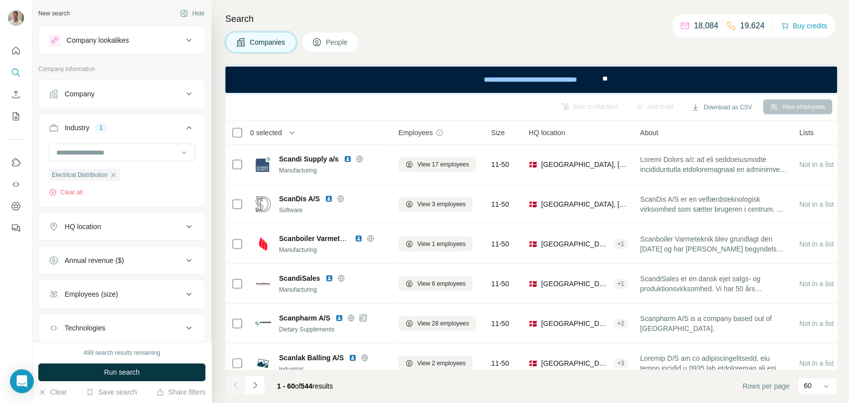
click at [109, 230] on div "HQ location" at bounding box center [116, 227] width 134 height 10
click at [93, 253] on input "text" at bounding box center [122, 252] width 146 height 18
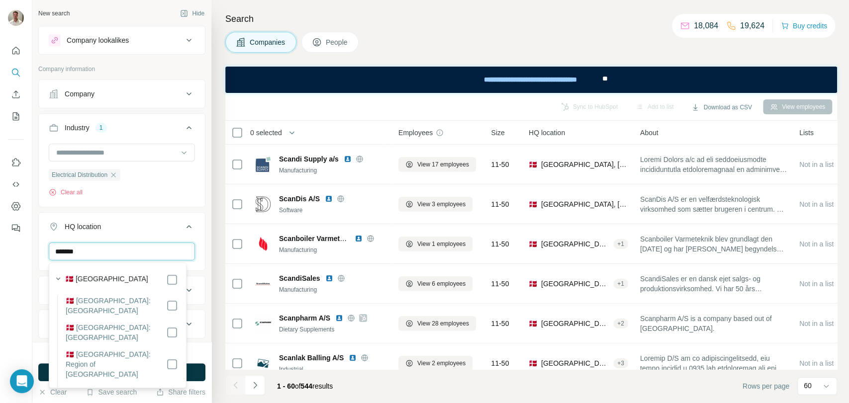
type input "*******"
click at [157, 276] on div "🇩🇰 [GEOGRAPHIC_DATA]" at bounding box center [121, 280] width 113 height 12
click at [183, 223] on icon at bounding box center [189, 227] width 12 height 12
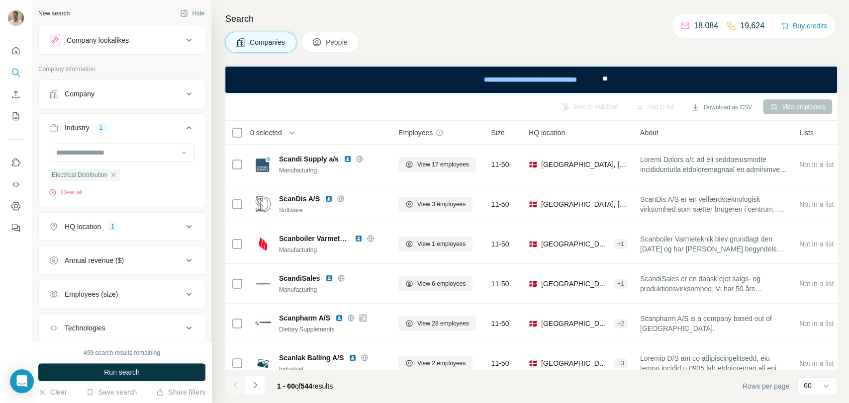
scroll to position [55, 0]
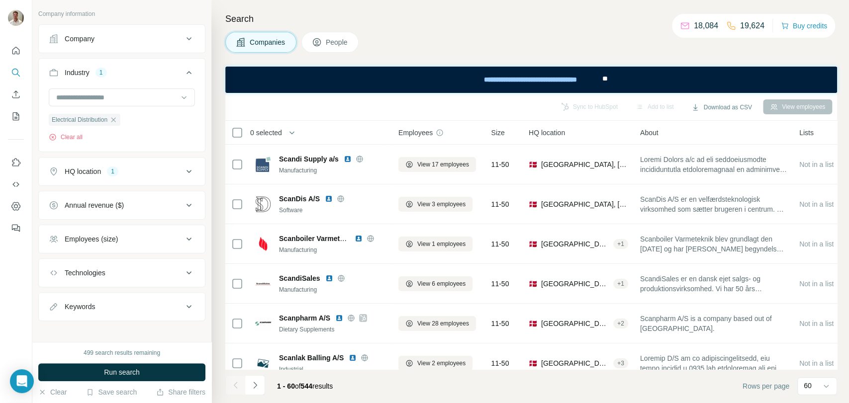
click at [166, 207] on div "Annual revenue ($)" at bounding box center [116, 205] width 134 height 10
click at [166, 206] on div "Annual revenue ($)" at bounding box center [116, 205] width 134 height 10
click at [147, 236] on div "Employees (size)" at bounding box center [116, 239] width 134 height 10
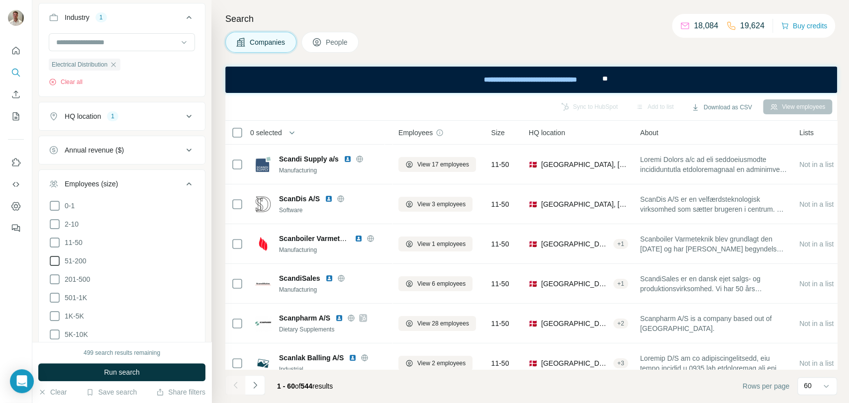
click at [59, 261] on icon at bounding box center [55, 261] width 10 height 10
click at [52, 289] on ul "0-1 2-10 11-50 51-200 201-500 501-1K 1K-5K 5K-10K 10K-50K 50K-100K 100K-500K 50…" at bounding box center [122, 307] width 146 height 215
click at [55, 281] on icon at bounding box center [55, 280] width 12 height 12
click at [52, 302] on li "501-1K" at bounding box center [122, 298] width 146 height 12
click at [53, 296] on icon at bounding box center [55, 298] width 12 height 12
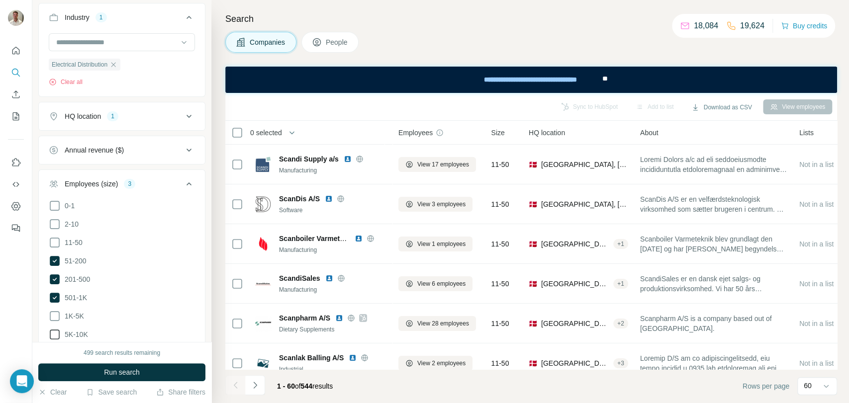
click at [49, 315] on icon at bounding box center [55, 316] width 12 height 12
click at [92, 368] on button "Run search" at bounding box center [121, 373] width 167 height 18
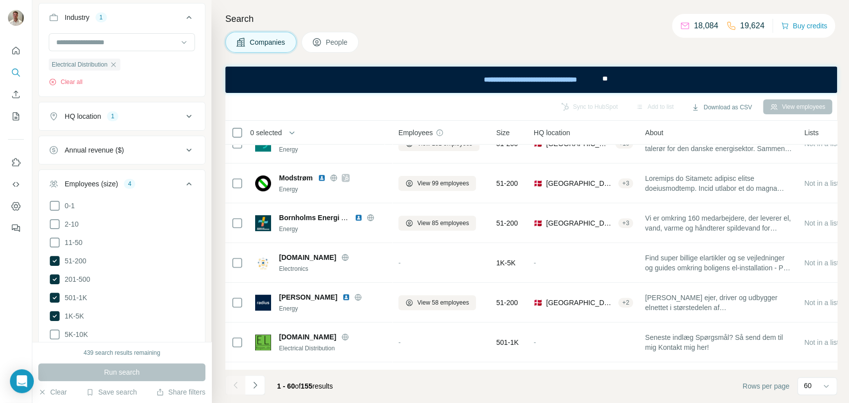
scroll to position [276, 0]
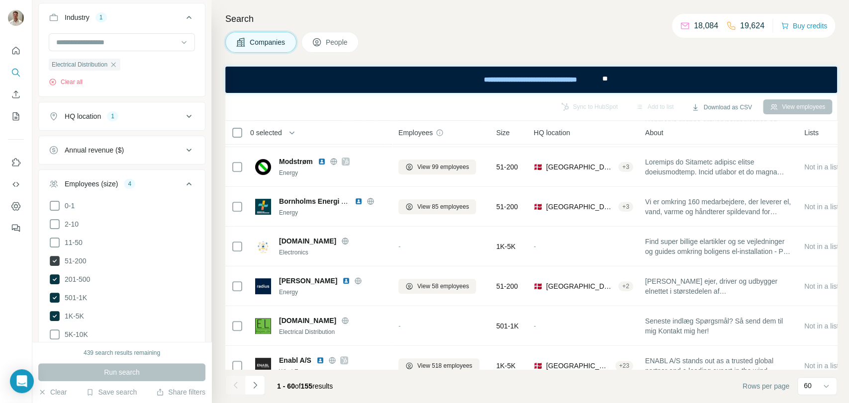
click at [57, 257] on icon at bounding box center [55, 261] width 10 height 10
drag, startPoint x: 58, startPoint y: 257, endPoint x: 136, endPoint y: 371, distance: 138.4
click at [136, 371] on span "Run search" at bounding box center [122, 373] width 36 height 10
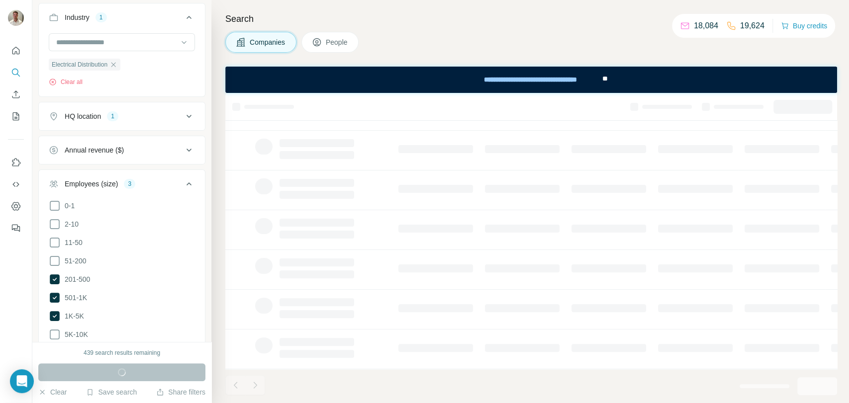
scroll to position [179, 0]
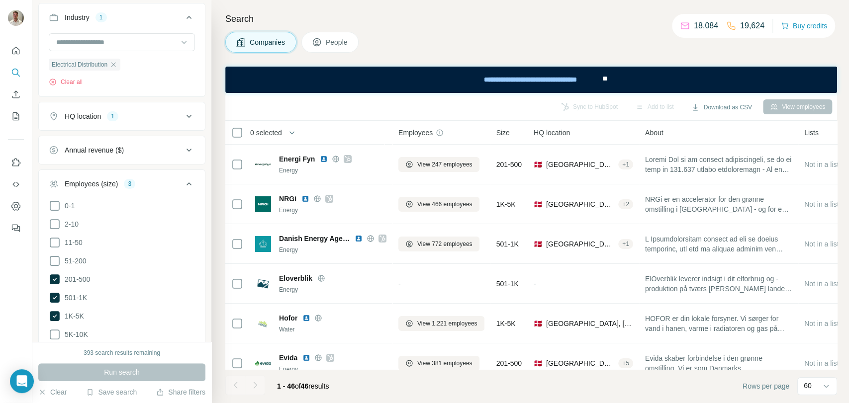
scroll to position [166, 0]
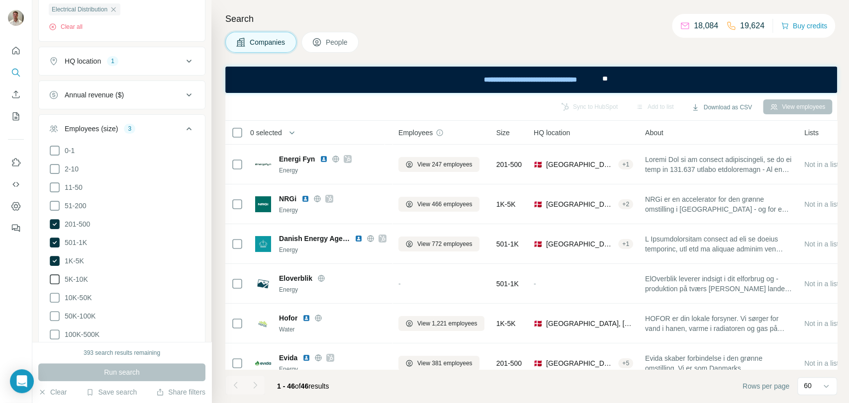
click at [56, 275] on icon at bounding box center [55, 280] width 12 height 12
click at [122, 369] on span "Run search" at bounding box center [122, 373] width 36 height 10
click at [59, 205] on icon at bounding box center [55, 206] width 10 height 10
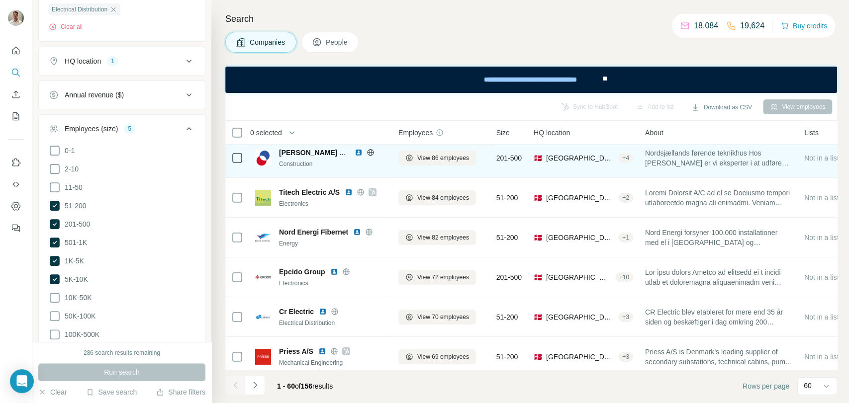
scroll to position [2168, 0]
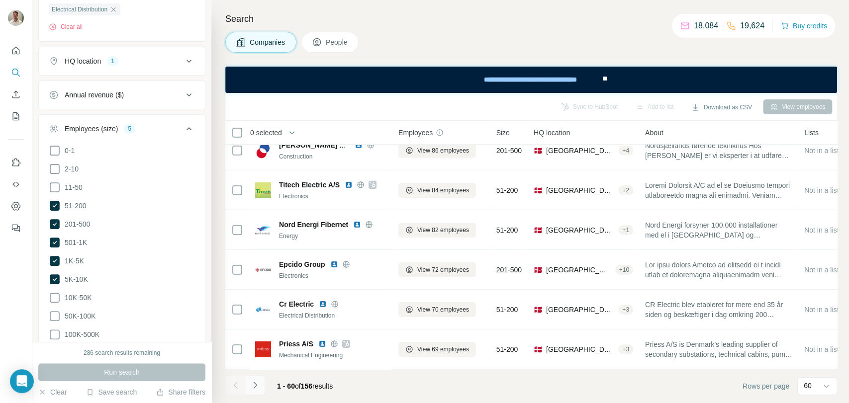
click at [254, 384] on icon "Navigate to next page" at bounding box center [255, 386] width 10 height 10
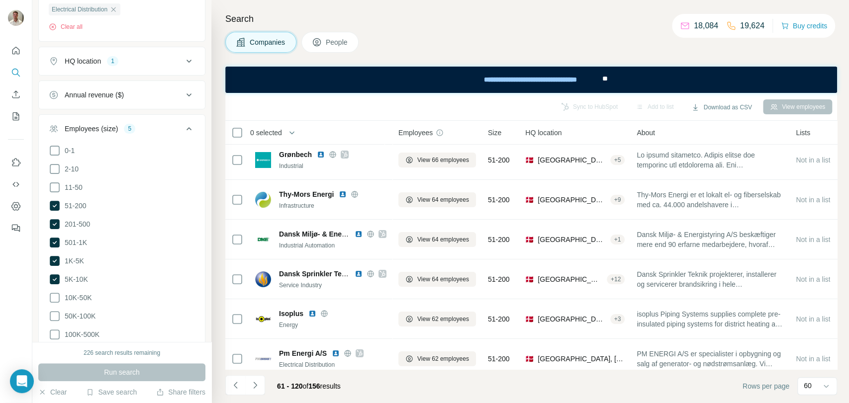
scroll to position [0, 0]
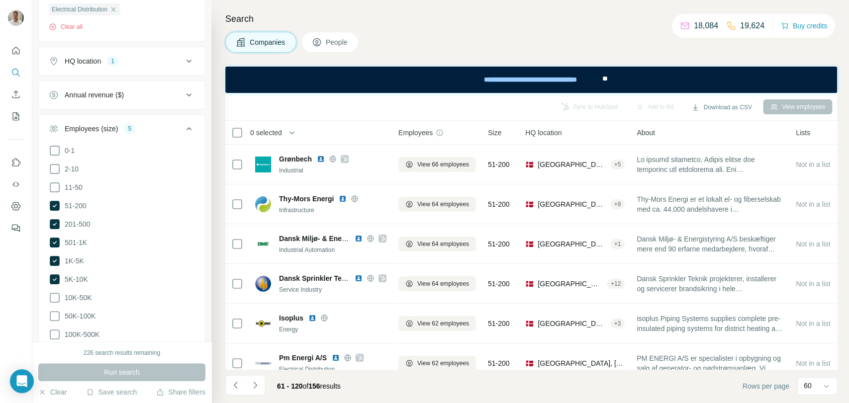
click at [58, 204] on icon at bounding box center [55, 206] width 10 height 10
click at [157, 375] on button "Run search" at bounding box center [121, 373] width 167 height 18
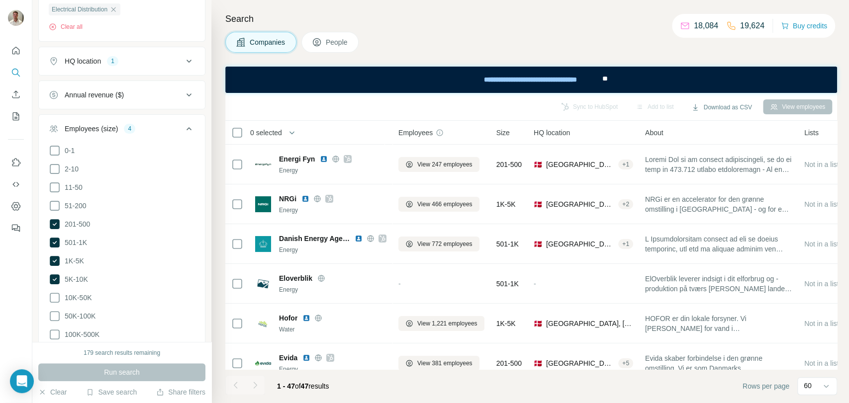
click at [331, 40] on span "People" at bounding box center [337, 42] width 23 height 10
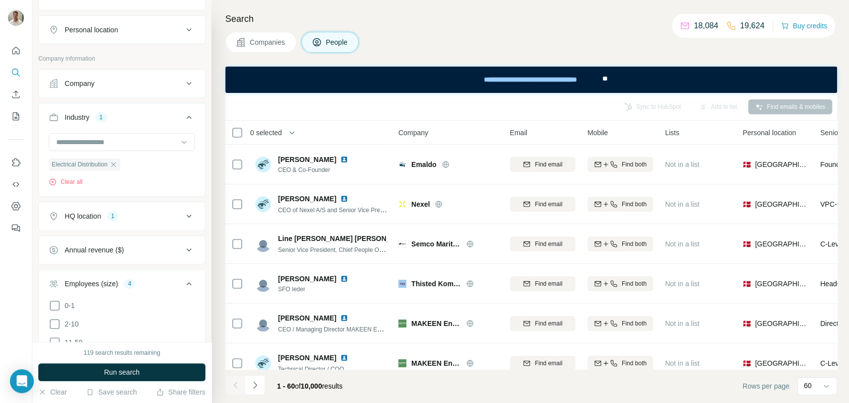
click at [261, 42] on span "Companies" at bounding box center [268, 42] width 36 height 10
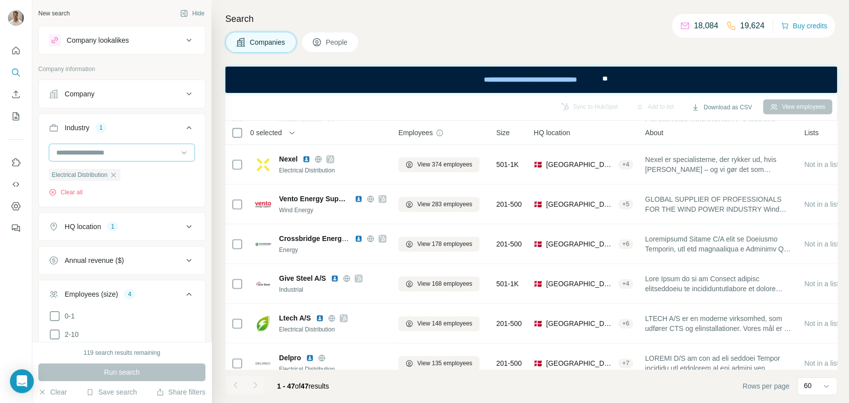
click at [111, 145] on div at bounding box center [116, 152] width 123 height 17
type input "*********"
click at [639, 32] on div "Companies People" at bounding box center [531, 42] width 612 height 21
click at [112, 90] on div "Company" at bounding box center [116, 94] width 134 height 10
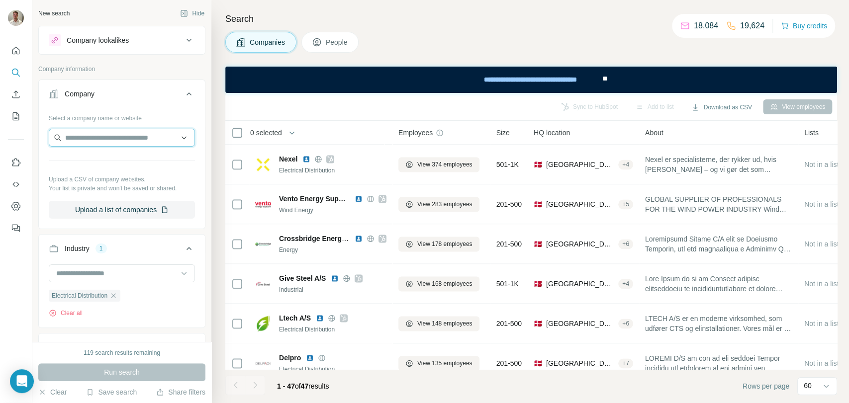
click at [100, 136] on input "text" at bounding box center [122, 138] width 146 height 18
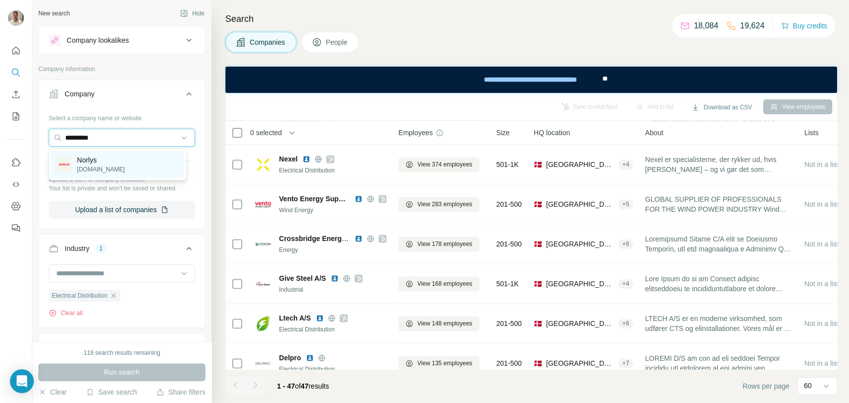
type input "*********"
click at [103, 158] on div "Norlys norlys.dk" at bounding box center [117, 164] width 133 height 27
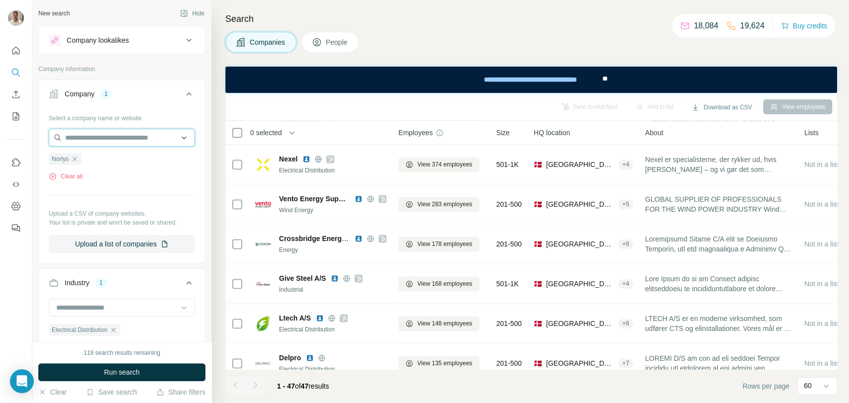
click at [99, 136] on input "text" at bounding box center [122, 138] width 146 height 18
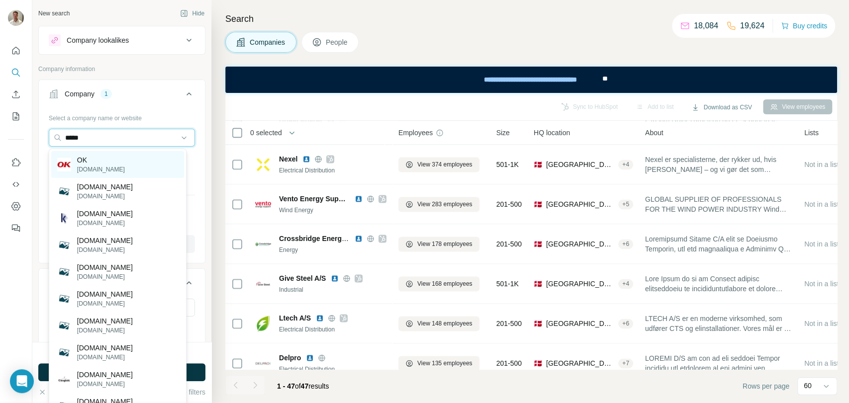
type input "*****"
click at [87, 166] on p "ok.dk" at bounding box center [101, 169] width 48 height 9
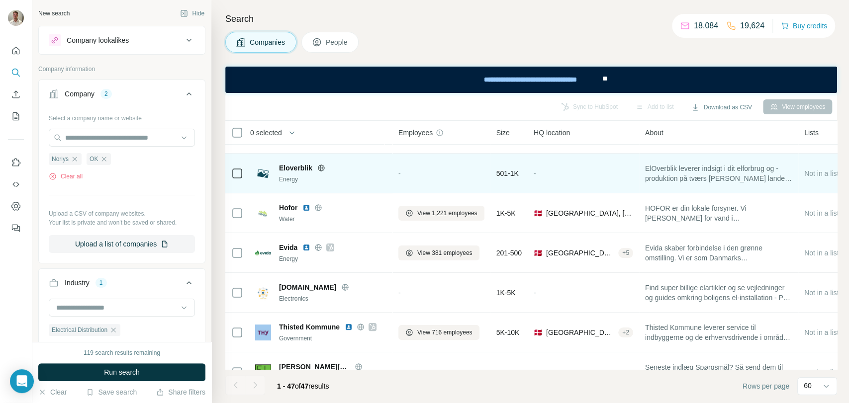
scroll to position [166, 0]
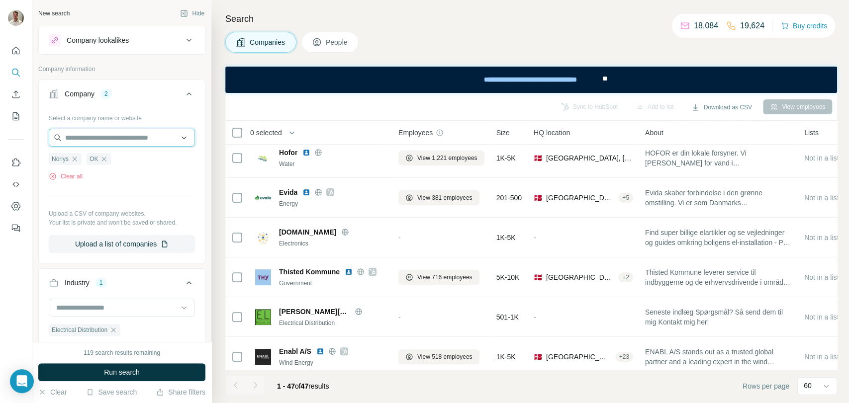
click at [102, 131] on input "text" at bounding box center [122, 138] width 146 height 18
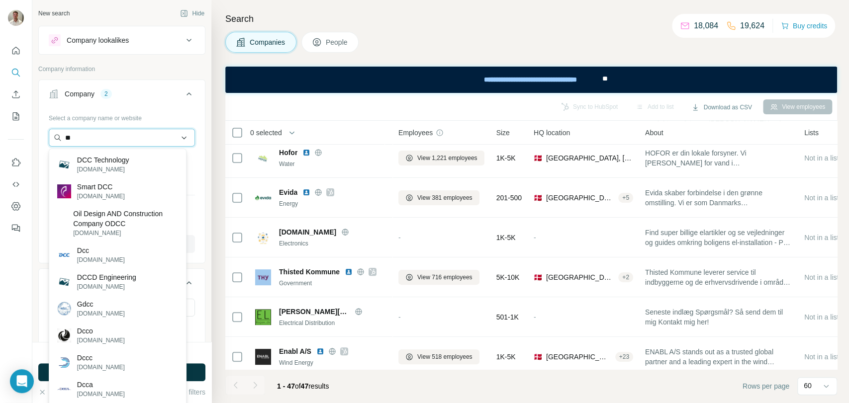
type input "*"
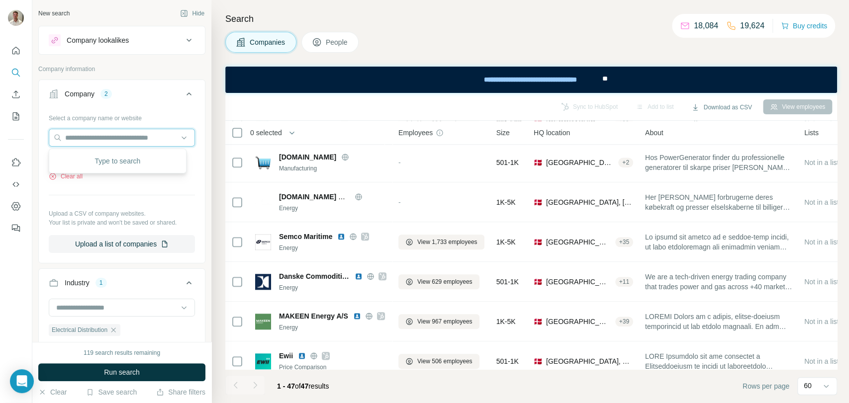
scroll to position [1651, 0]
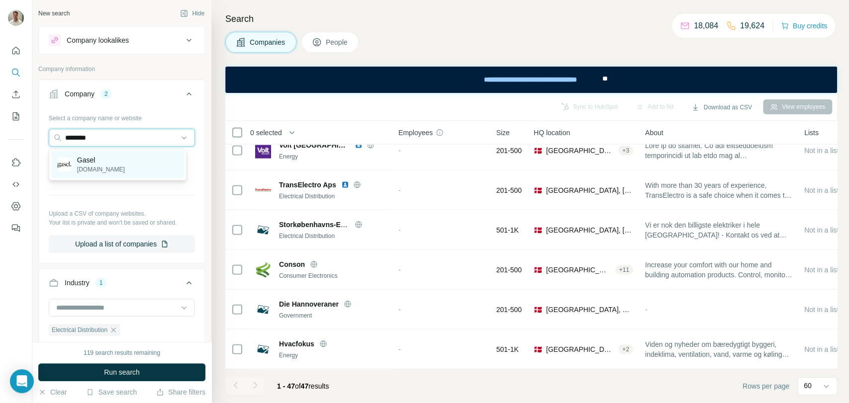
type input "********"
click at [110, 163] on div "Gasel gasel.dk" at bounding box center [117, 164] width 133 height 27
click at [119, 134] on input "text" at bounding box center [122, 138] width 146 height 18
type input "*******"
click at [93, 166] on p "aura.dk" at bounding box center [101, 169] width 48 height 9
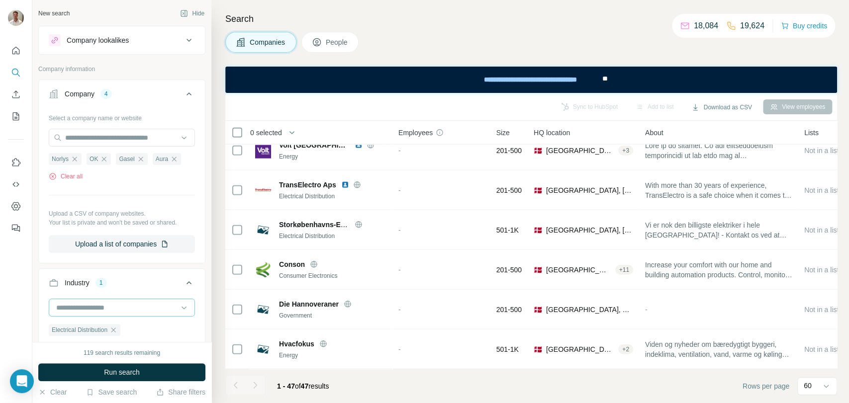
drag, startPoint x: 120, startPoint y: 371, endPoint x: 185, endPoint y: 299, distance: 96.8
click at [120, 371] on span "Run search" at bounding box center [122, 373] width 36 height 10
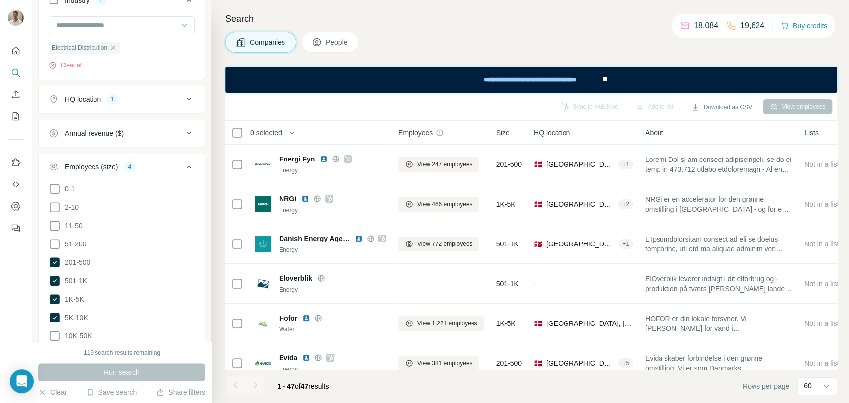
scroll to position [276, 0]
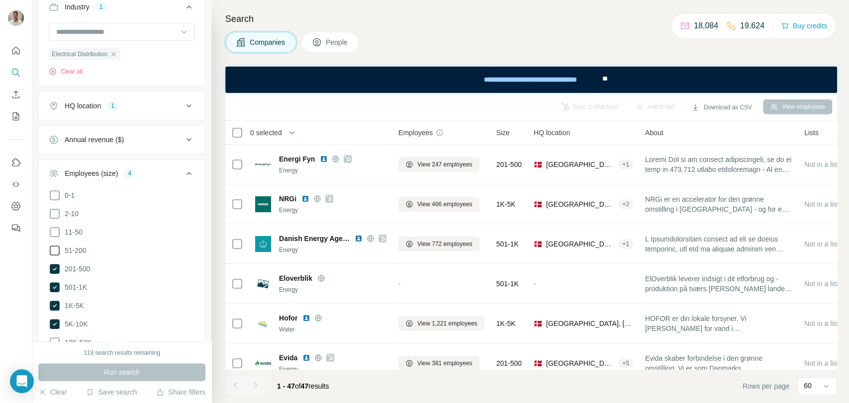
click at [53, 249] on icon at bounding box center [55, 251] width 12 height 12
click at [54, 251] on icon at bounding box center [55, 250] width 4 height 3
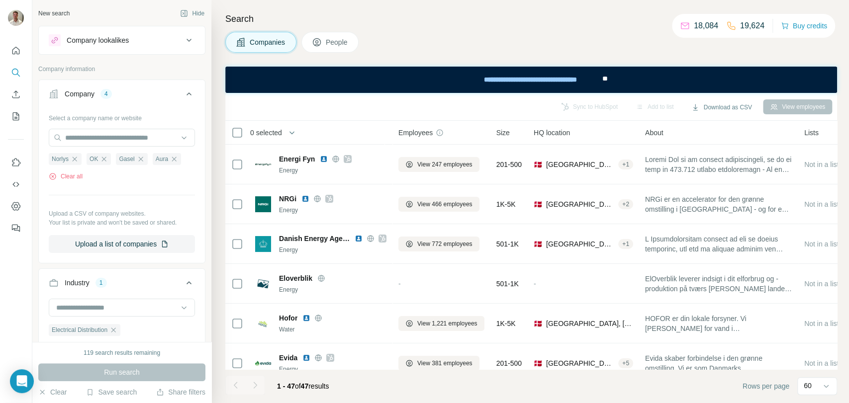
click at [324, 32] on button "People" at bounding box center [330, 42] width 58 height 21
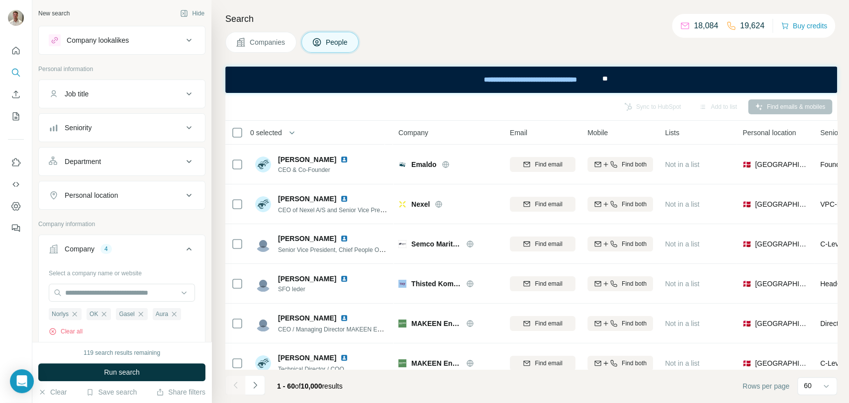
click at [168, 95] on div "Job title" at bounding box center [116, 94] width 134 height 10
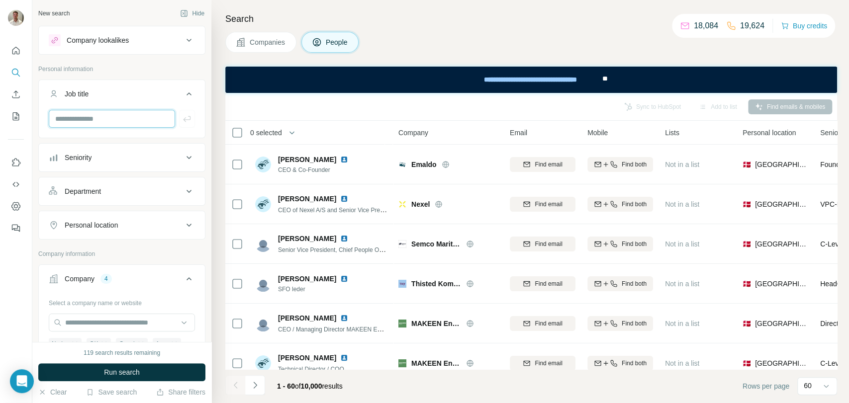
click at [115, 120] on input "text" at bounding box center [112, 119] width 126 height 18
type input "*********"
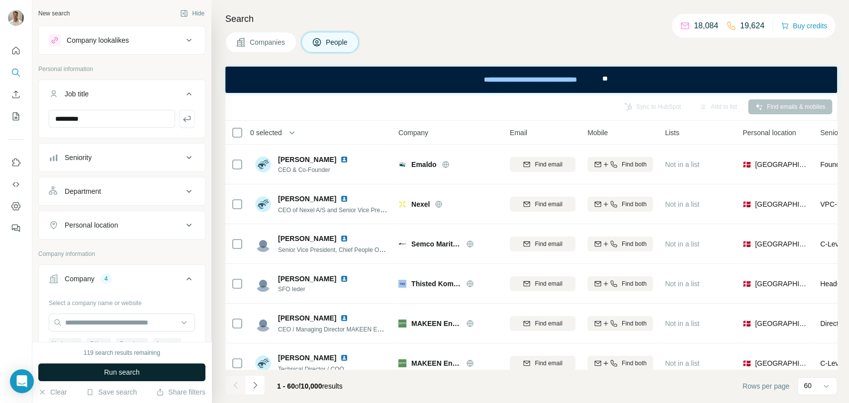
click at [135, 371] on span "Run search" at bounding box center [122, 373] width 36 height 10
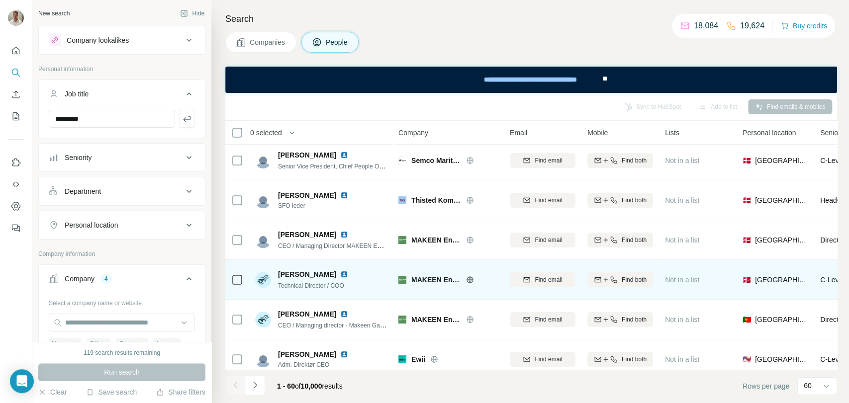
scroll to position [110, 0]
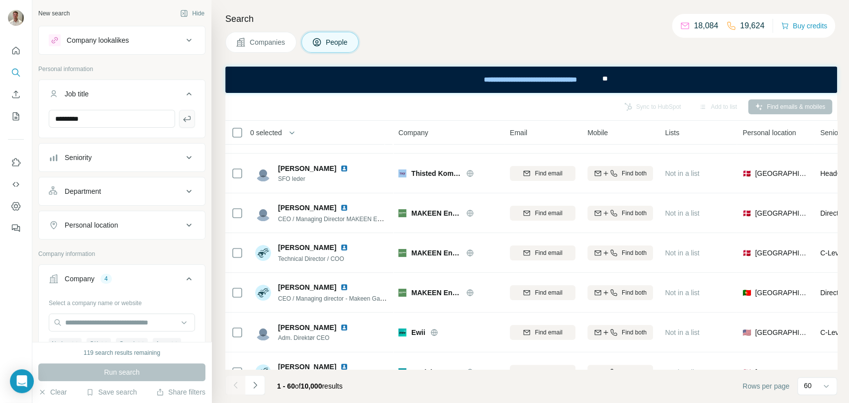
click at [184, 116] on button "button" at bounding box center [187, 119] width 16 height 18
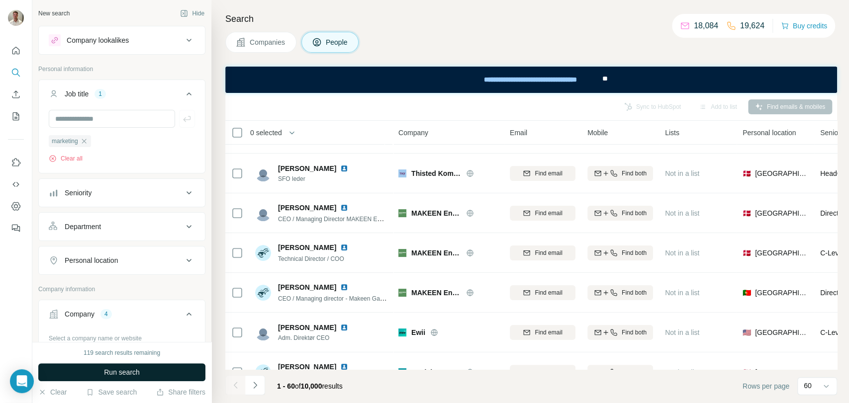
click at [132, 375] on span "Run search" at bounding box center [122, 373] width 36 height 10
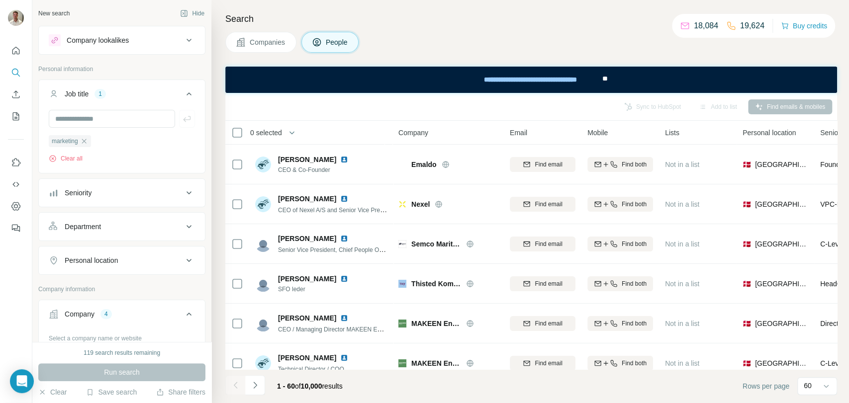
click at [153, 224] on div "Department" at bounding box center [116, 227] width 134 height 10
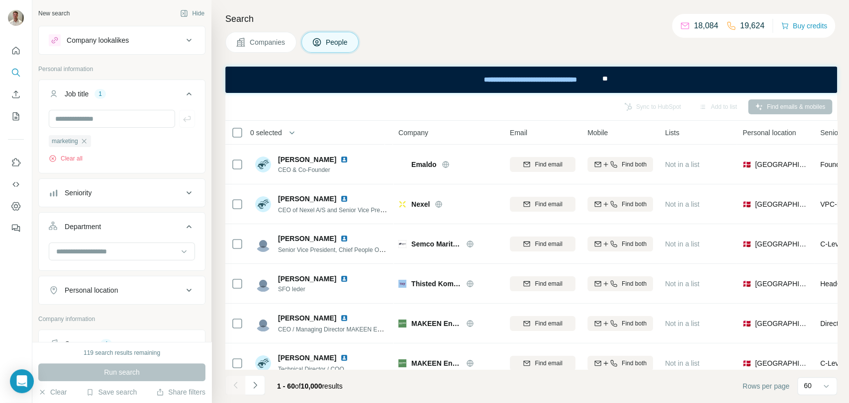
click at [153, 224] on div "Department" at bounding box center [116, 227] width 134 height 10
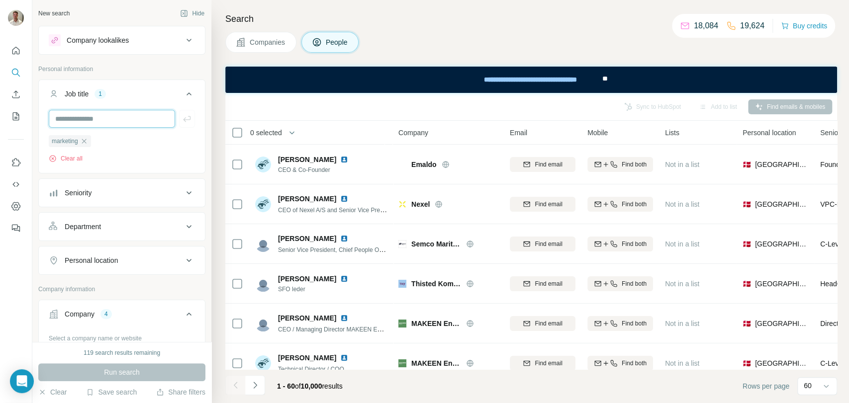
click at [111, 117] on input "text" at bounding box center [112, 119] width 126 height 18
click at [107, 120] on input "text" at bounding box center [112, 119] width 126 height 18
type input "****"
click at [182, 114] on icon "button" at bounding box center [187, 119] width 10 height 10
click at [110, 119] on input "text" at bounding box center [112, 119] width 126 height 18
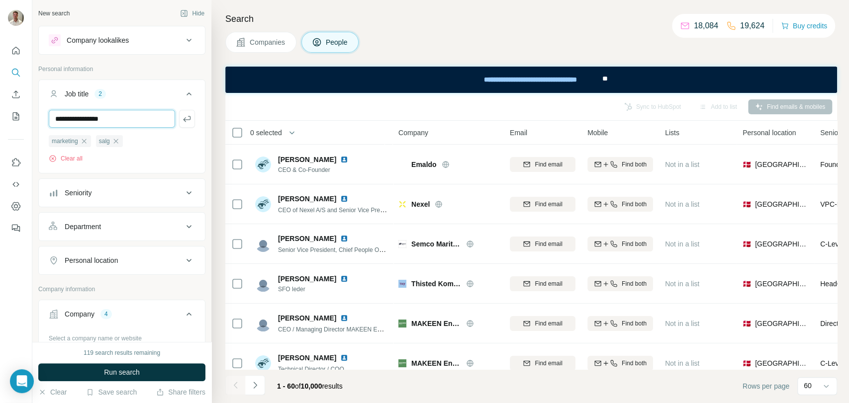
type input "**********"
click at [184, 120] on button "button" at bounding box center [187, 119] width 16 height 18
click at [127, 116] on input "text" at bounding box center [112, 119] width 126 height 18
type input "**********"
click at [183, 118] on icon "button" at bounding box center [187, 119] width 10 height 10
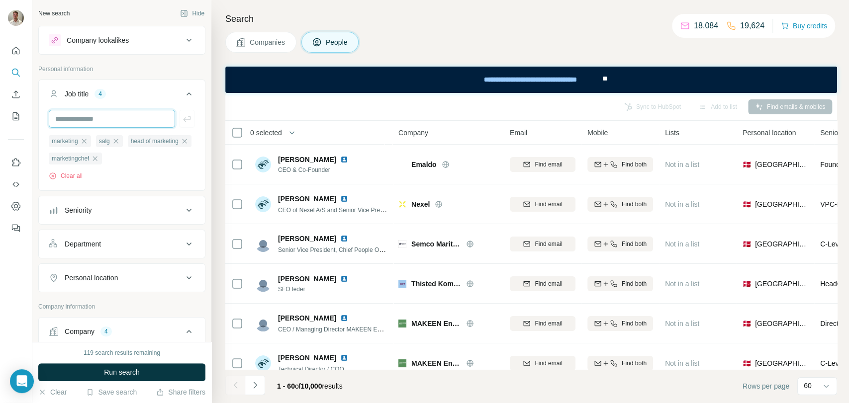
click at [119, 120] on input "text" at bounding box center [112, 119] width 126 height 18
type input "**********"
click at [179, 124] on button "button" at bounding box center [187, 119] width 16 height 18
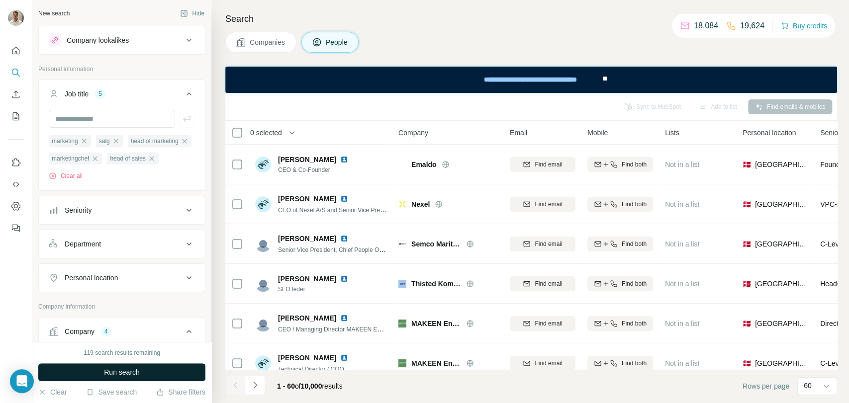
click at [127, 373] on span "Run search" at bounding box center [122, 373] width 36 height 10
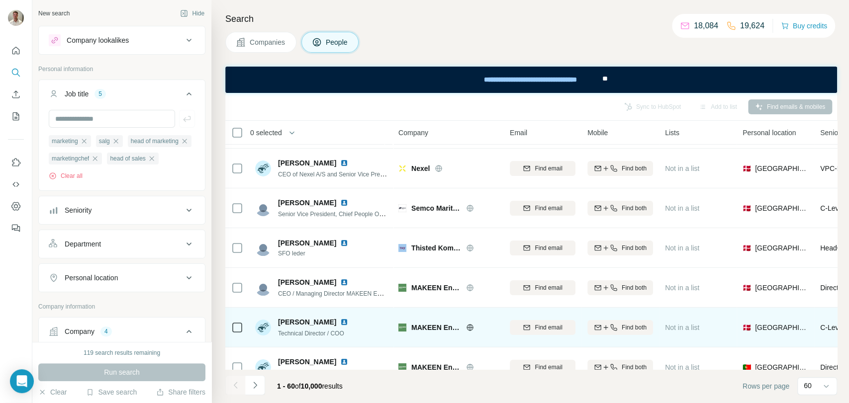
scroll to position [166, 0]
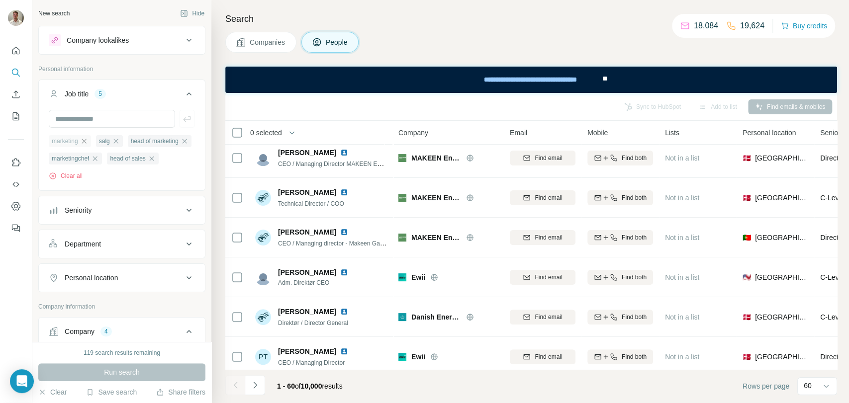
click at [86, 141] on icon "button" at bounding box center [84, 141] width 4 height 4
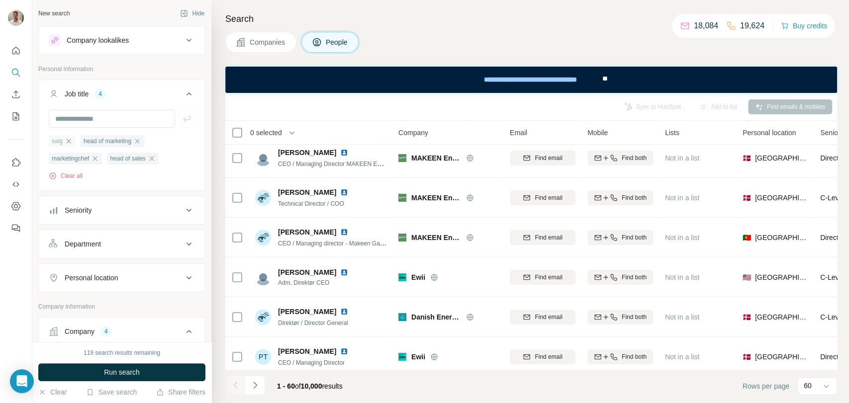
click at [69, 140] on icon "button" at bounding box center [69, 141] width 8 height 8
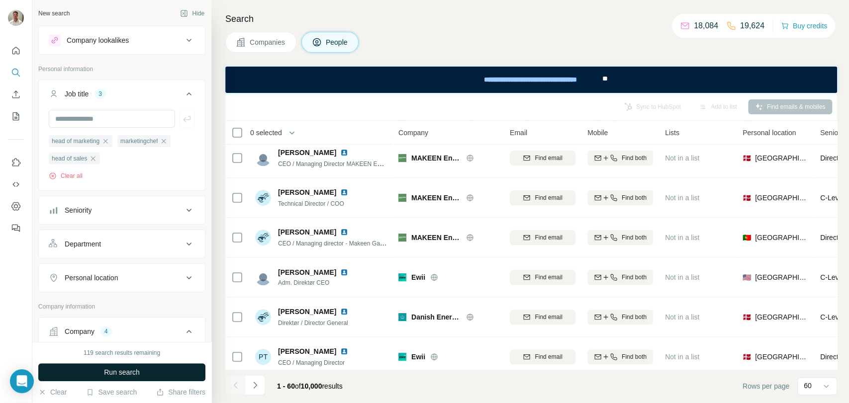
click at [123, 366] on button "Run search" at bounding box center [121, 373] width 167 height 18
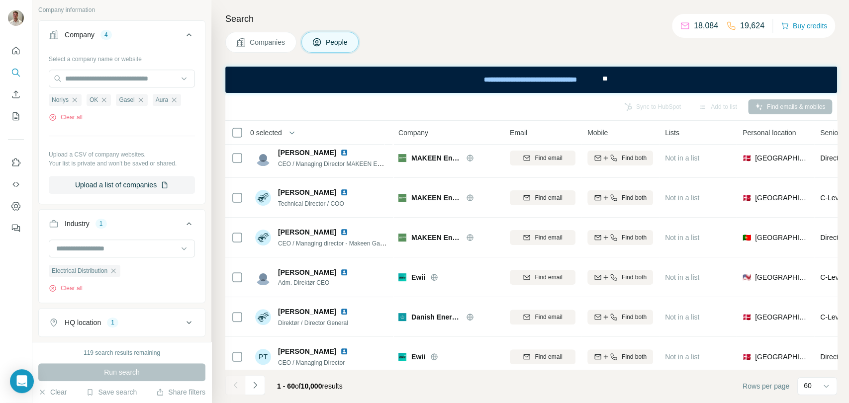
scroll to position [331, 0]
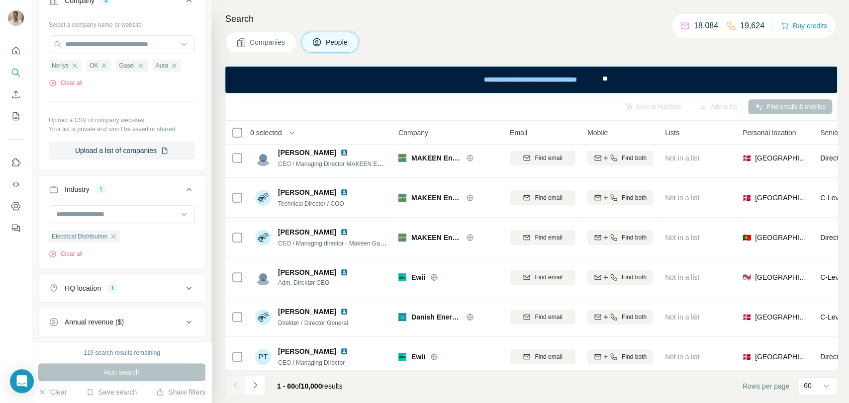
click at [282, 44] on span "Companies" at bounding box center [268, 42] width 36 height 10
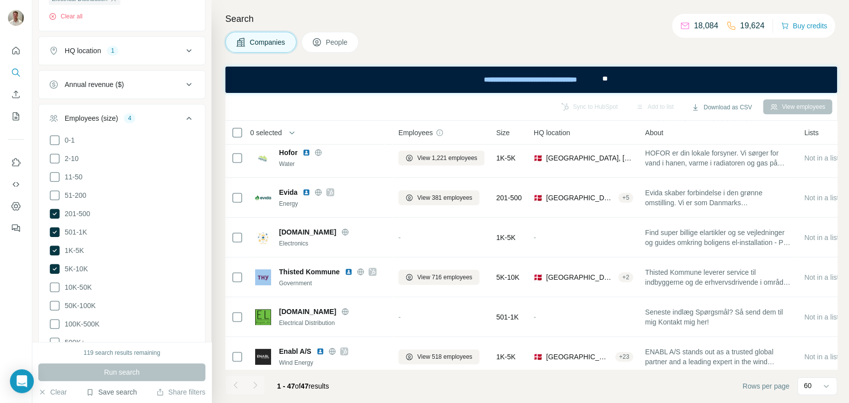
click at [113, 390] on button "Save search" at bounding box center [111, 393] width 51 height 10
click at [127, 353] on div "Save search" at bounding box center [139, 355] width 105 height 20
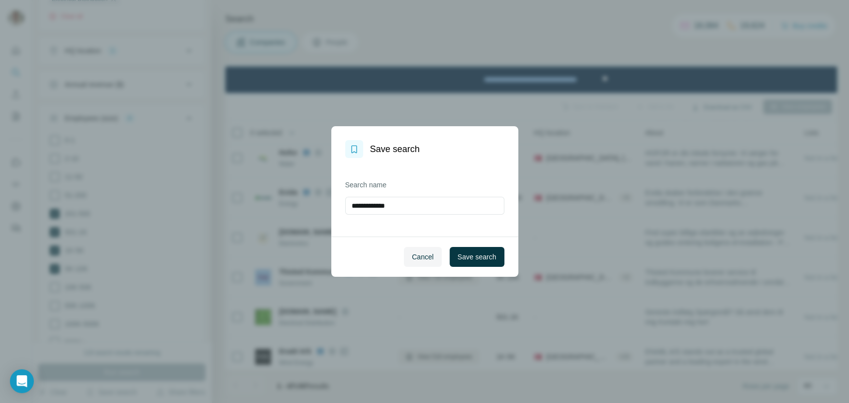
drag, startPoint x: 339, startPoint y: 200, endPoint x: 316, endPoint y: 195, distance: 23.8
click at [291, 198] on div "**********" at bounding box center [424, 201] width 849 height 403
type input "**********"
click at [467, 259] on span "Save search" at bounding box center [477, 257] width 39 height 10
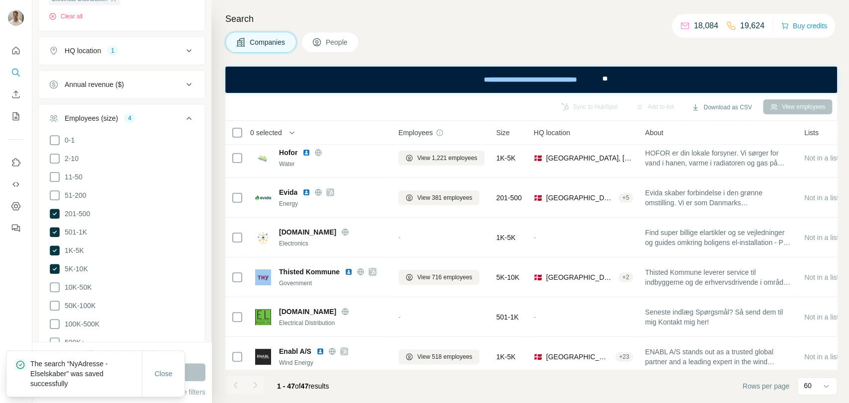
click at [326, 38] on button "People" at bounding box center [330, 42] width 58 height 21
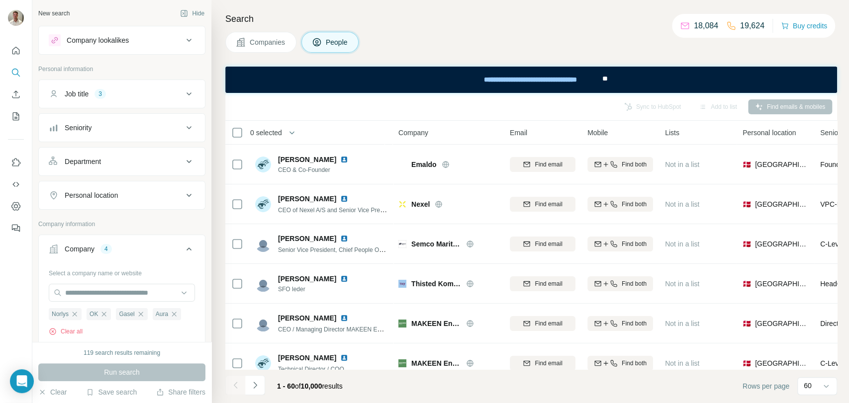
click at [113, 98] on div "Job title 3" at bounding box center [116, 94] width 134 height 10
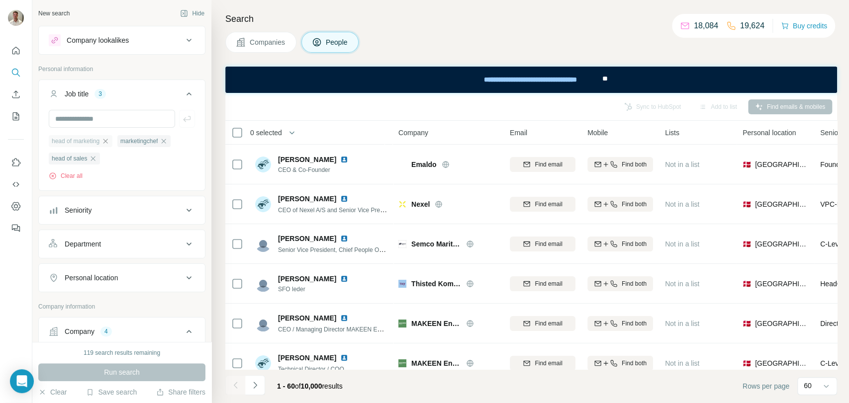
click at [108, 141] on icon "button" at bounding box center [105, 141] width 4 height 4
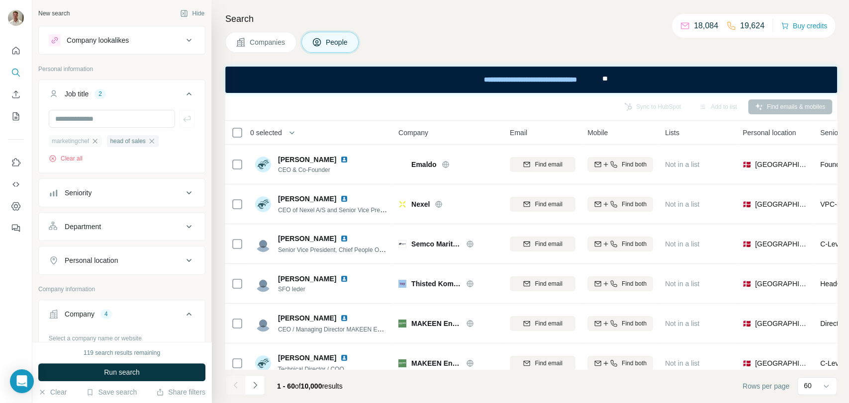
click at [99, 140] on icon "button" at bounding box center [95, 141] width 8 height 8
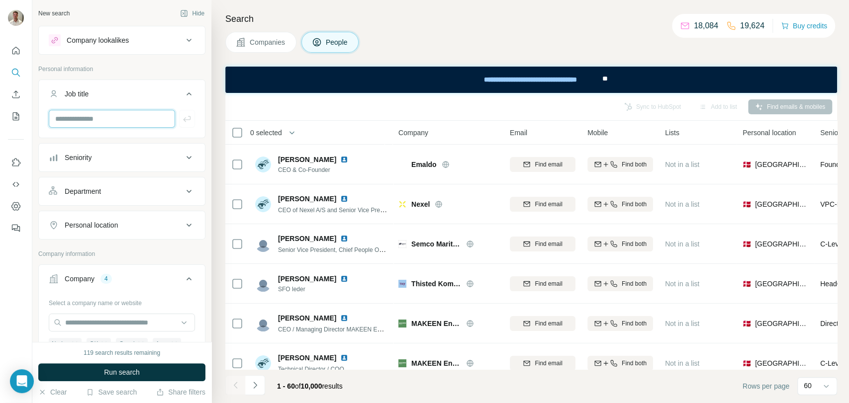
click at [102, 116] on input "text" at bounding box center [112, 119] width 126 height 18
type input "*********"
click at [182, 116] on icon "button" at bounding box center [187, 119] width 10 height 10
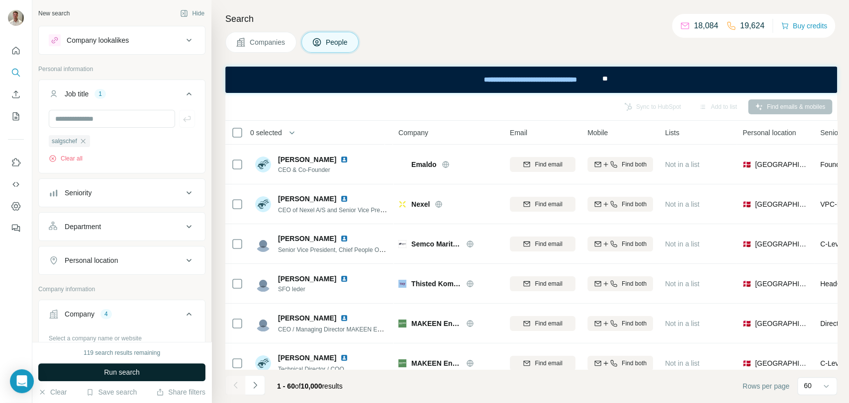
click at [118, 374] on span "Run search" at bounding box center [122, 373] width 36 height 10
click at [85, 140] on icon "button" at bounding box center [83, 141] width 8 height 8
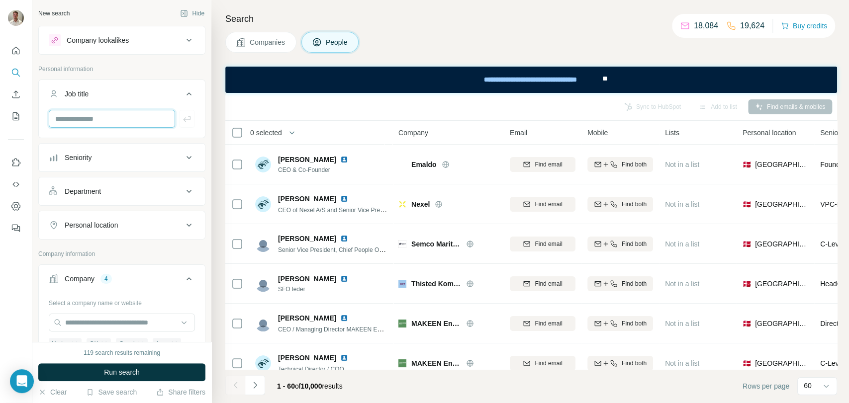
click at [88, 116] on input "text" at bounding box center [112, 119] width 126 height 18
type input "**********"
click at [183, 120] on icon "button" at bounding box center [186, 119] width 7 height 6
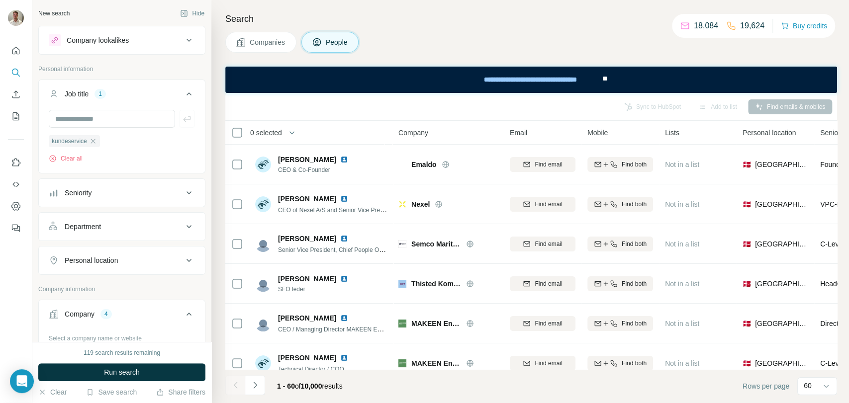
click at [136, 376] on span "Run search" at bounding box center [122, 373] width 36 height 10
click at [97, 142] on icon "button" at bounding box center [93, 141] width 8 height 8
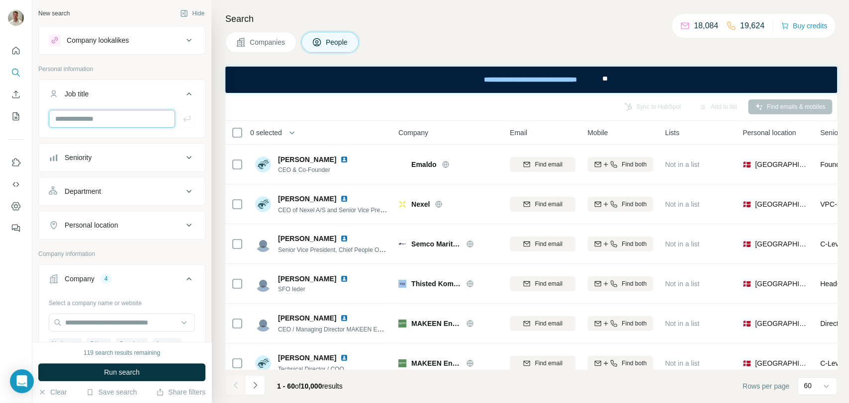
click at [111, 116] on input "text" at bounding box center [112, 119] width 126 height 18
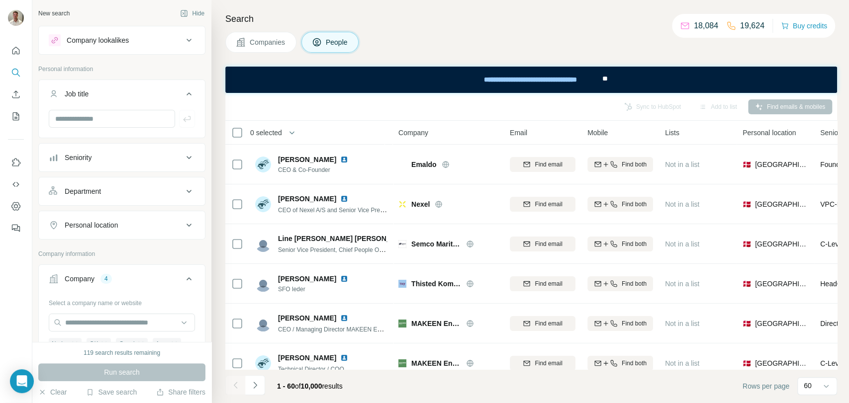
click at [271, 41] on span "Companies" at bounding box center [268, 42] width 36 height 10
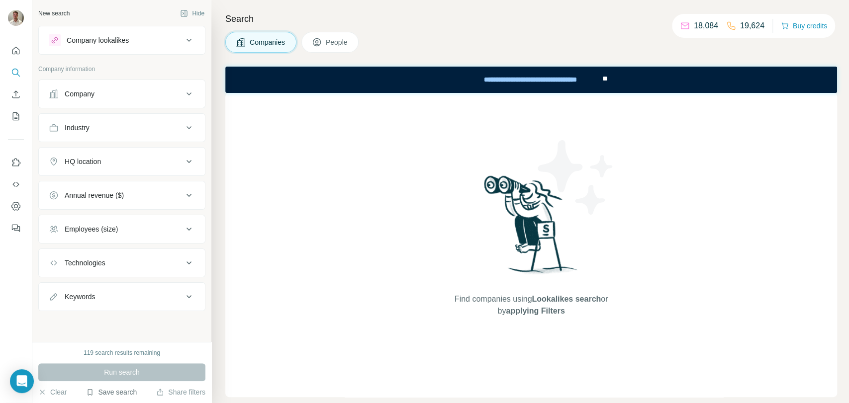
click at [109, 392] on button "Save search" at bounding box center [111, 393] width 51 height 10
click at [135, 380] on div "View my saved searches" at bounding box center [139, 375] width 105 height 20
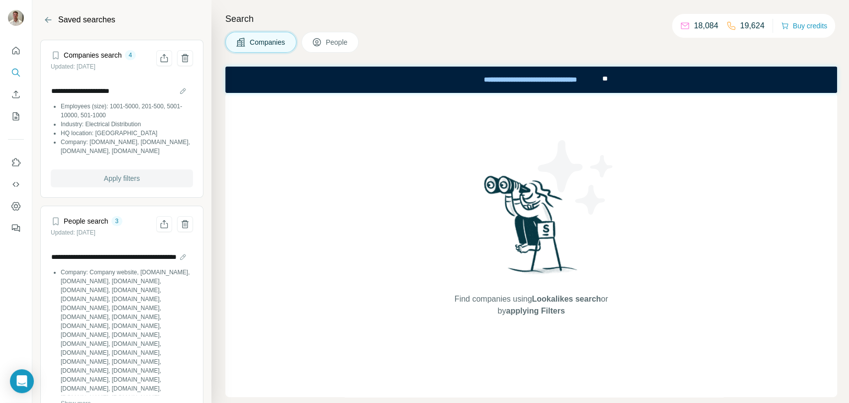
click at [123, 179] on span "Apply filters" at bounding box center [122, 179] width 36 height 10
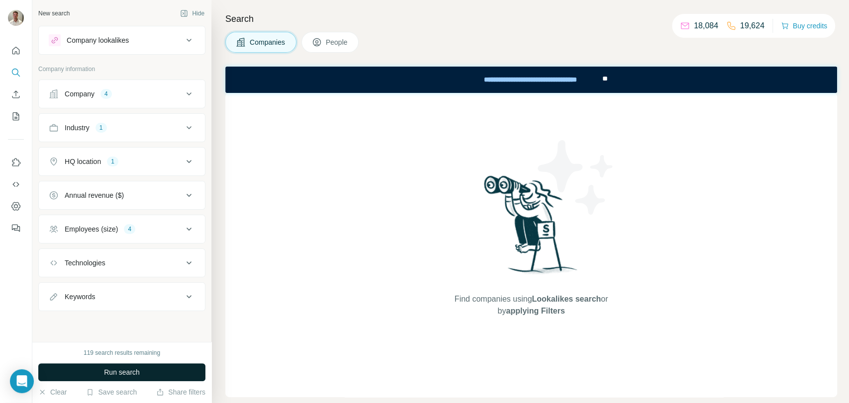
click at [115, 375] on span "Run search" at bounding box center [122, 373] width 36 height 10
click at [127, 375] on span "Run search" at bounding box center [122, 373] width 36 height 10
click at [129, 108] on div "Company 4" at bounding box center [121, 94] width 167 height 29
click at [141, 97] on div "Company 4" at bounding box center [116, 94] width 134 height 10
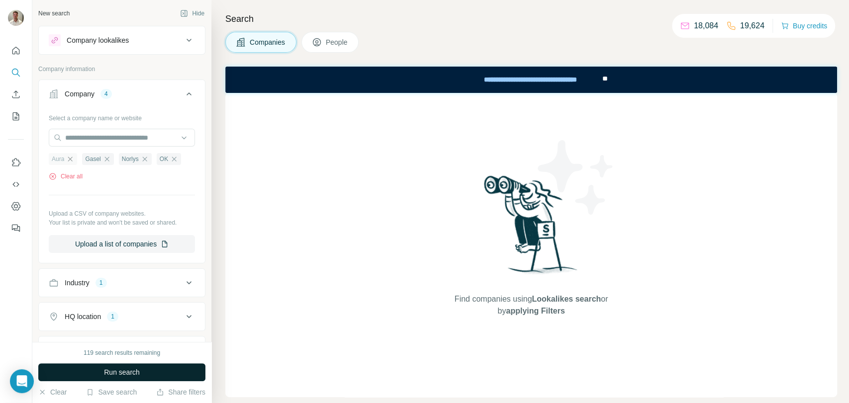
click at [73, 160] on icon "button" at bounding box center [70, 159] width 8 height 8
click at [73, 160] on icon "button" at bounding box center [73, 159] width 8 height 8
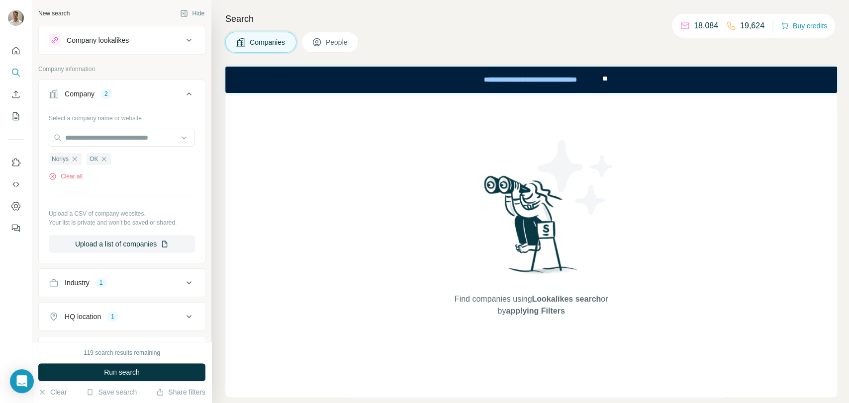
click at [73, 160] on icon "button" at bounding box center [75, 159] width 8 height 8
click at [73, 160] on ul "OK" at bounding box center [122, 159] width 146 height 12
click at [68, 158] on icon "button" at bounding box center [66, 159] width 8 height 8
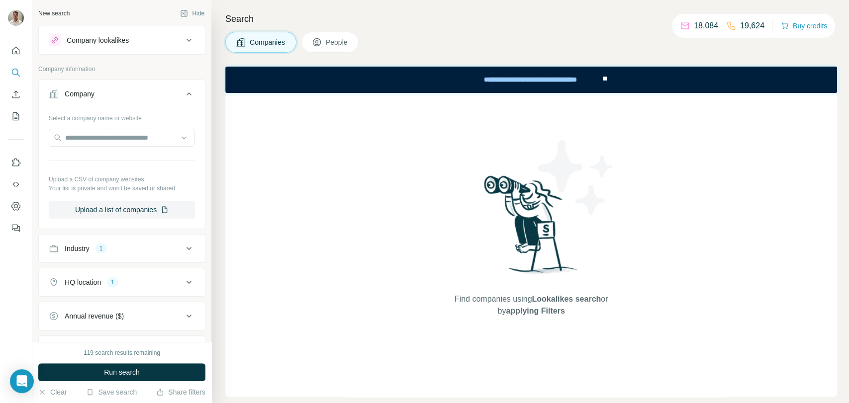
click at [183, 94] on icon at bounding box center [189, 94] width 12 height 12
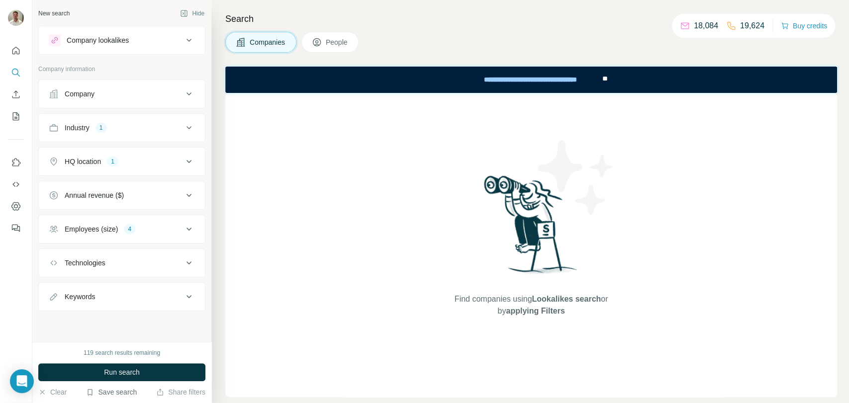
click at [110, 393] on button "Save search" at bounding box center [111, 393] width 51 height 10
click at [131, 376] on div "View my saved searches" at bounding box center [139, 375] width 105 height 20
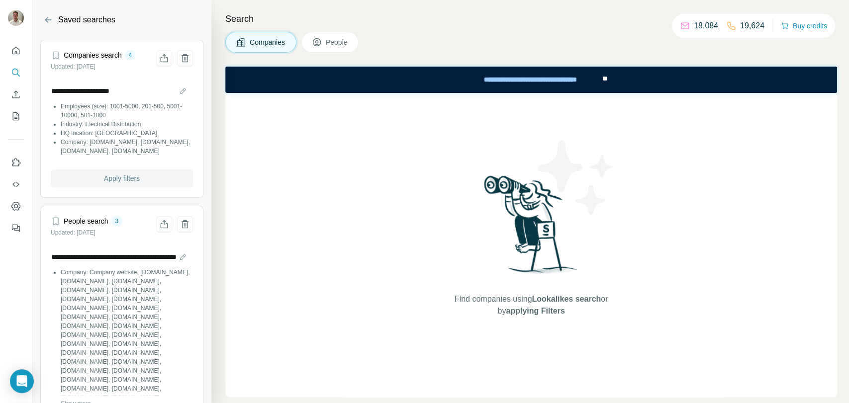
click at [113, 181] on span "Apply filters" at bounding box center [122, 179] width 36 height 10
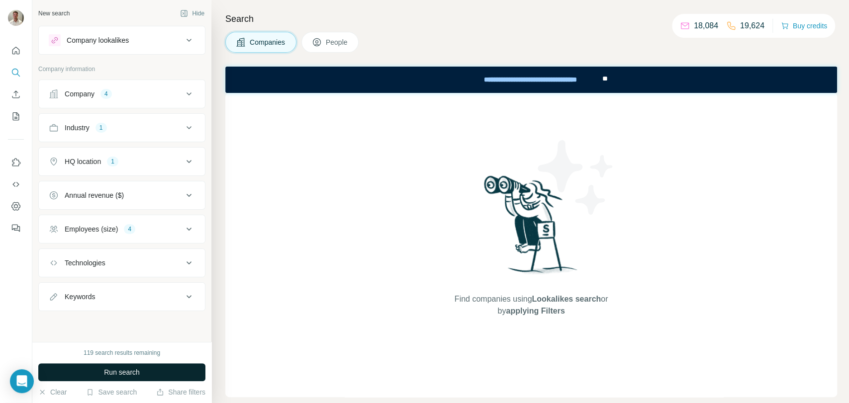
click at [130, 371] on span "Run search" at bounding box center [122, 373] width 36 height 10
click at [333, 41] on span "People" at bounding box center [337, 42] width 23 height 10
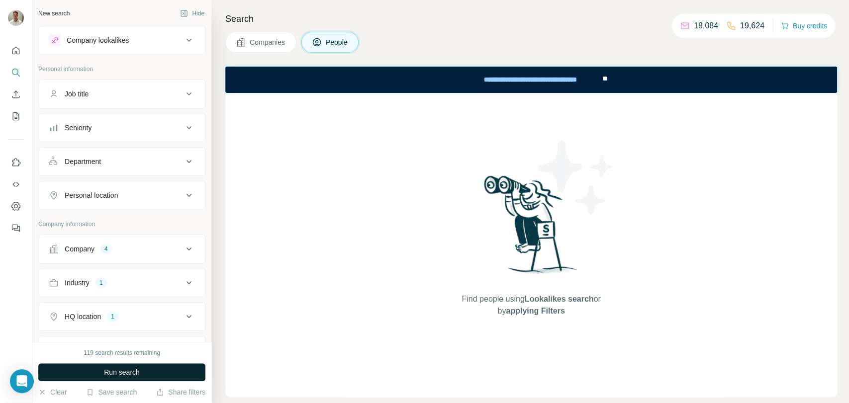
click at [129, 380] on button "Run search" at bounding box center [121, 373] width 167 height 18
click at [126, 370] on span "Run search" at bounding box center [122, 373] width 36 height 10
click at [259, 48] on button "Companies" at bounding box center [260, 42] width 71 height 21
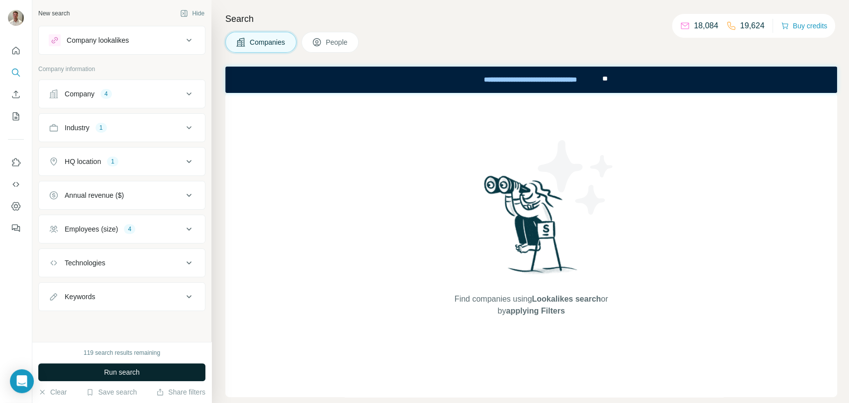
click at [139, 157] on div "HQ location 1" at bounding box center [116, 162] width 134 height 10
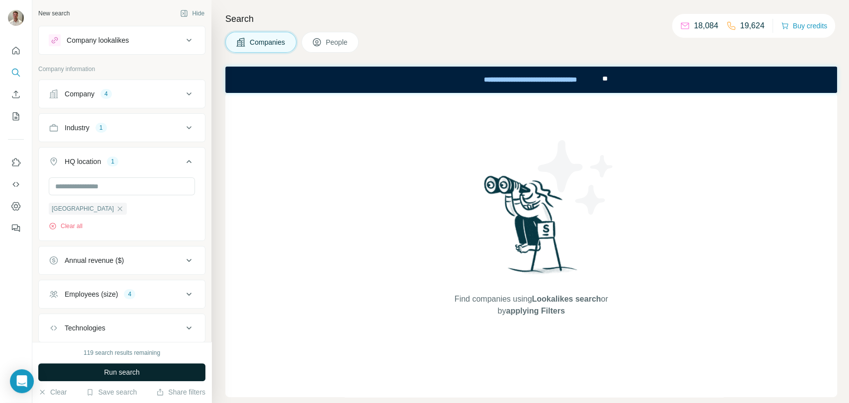
click at [139, 157] on div "HQ location 1" at bounding box center [116, 162] width 134 height 10
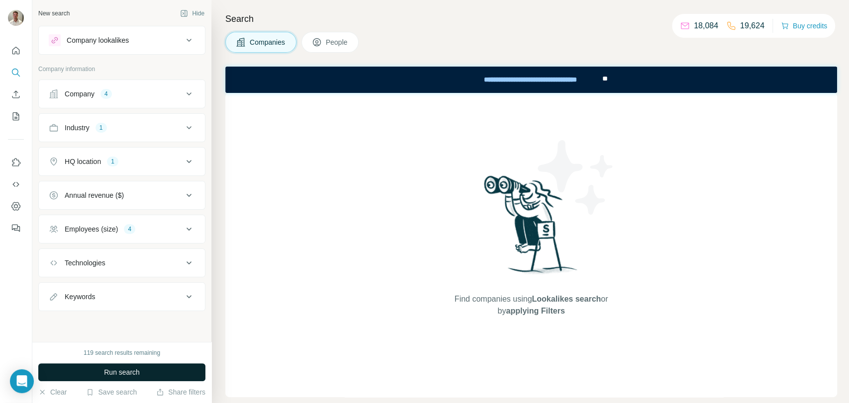
click at [123, 364] on button "Run search" at bounding box center [121, 373] width 167 height 18
click at [123, 369] on span "Run search" at bounding box center [122, 373] width 36 height 10
click at [135, 319] on div "New search Hide Company lookalikes Company information Company 4 Industry 1 HQ …" at bounding box center [121, 171] width 179 height 342
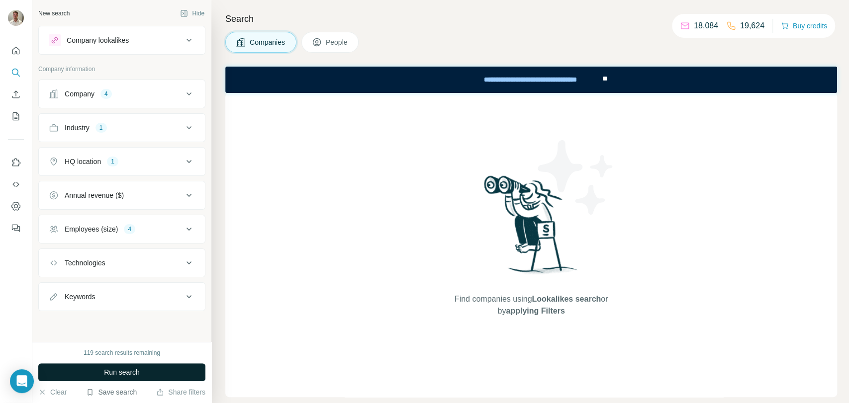
click at [119, 390] on button "Save search" at bounding box center [111, 393] width 51 height 10
click at [125, 376] on div "View my saved searches" at bounding box center [139, 375] width 105 height 20
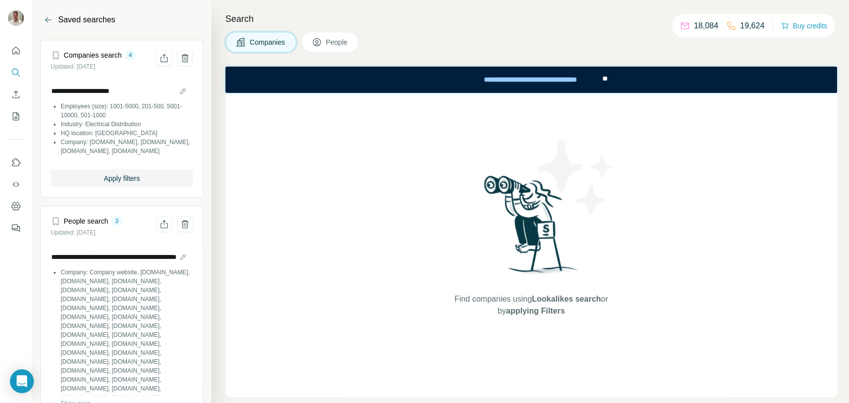
drag, startPoint x: 107, startPoint y: 158, endPoint x: 112, endPoint y: 168, distance: 11.4
click at [107, 159] on div "**********" at bounding box center [122, 120] width 142 height 97
click at [113, 174] on span "Apply filters" at bounding box center [122, 179] width 36 height 10
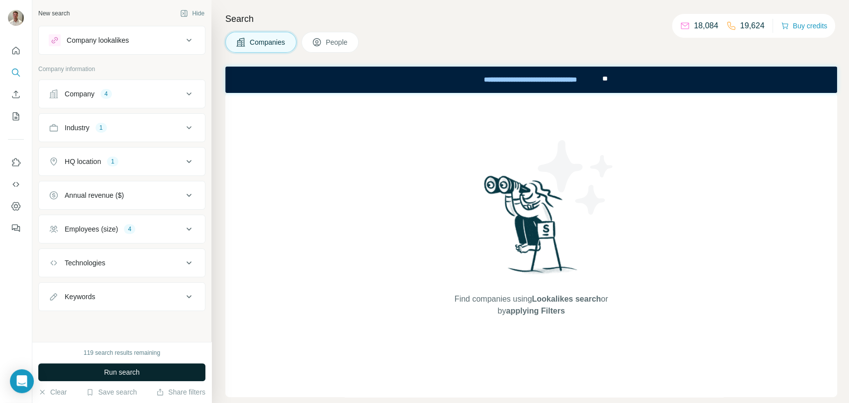
click at [116, 366] on button "Run search" at bounding box center [121, 373] width 167 height 18
click at [115, 374] on span "Run search" at bounding box center [122, 373] width 36 height 10
click at [126, 84] on button "Company 4" at bounding box center [122, 94] width 166 height 24
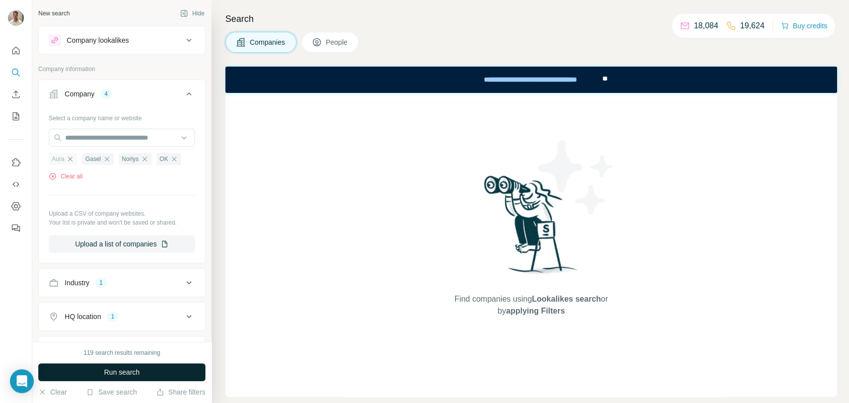
click at [73, 160] on icon "button" at bounding box center [70, 159] width 8 height 8
click at [73, 160] on icon "button" at bounding box center [73, 159] width 8 height 8
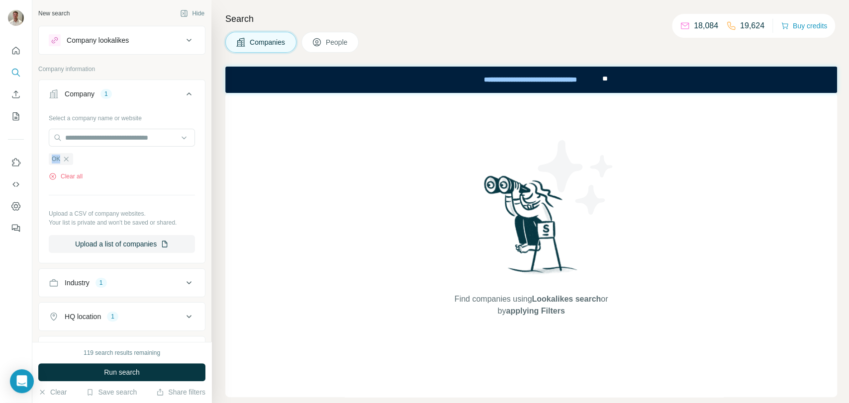
click at [73, 160] on div "OK" at bounding box center [61, 159] width 24 height 12
click at [67, 156] on icon "button" at bounding box center [66, 159] width 8 height 8
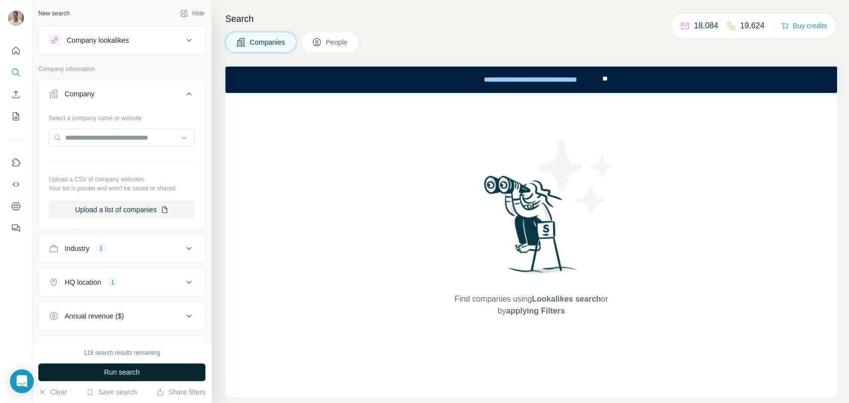
click at [127, 370] on span "Run search" at bounding box center [122, 373] width 36 height 10
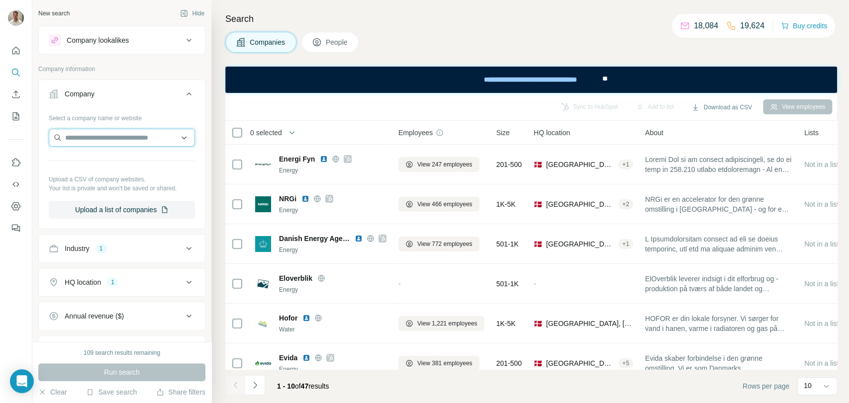
click at [97, 145] on input "text" at bounding box center [122, 138] width 146 height 18
type input "*"
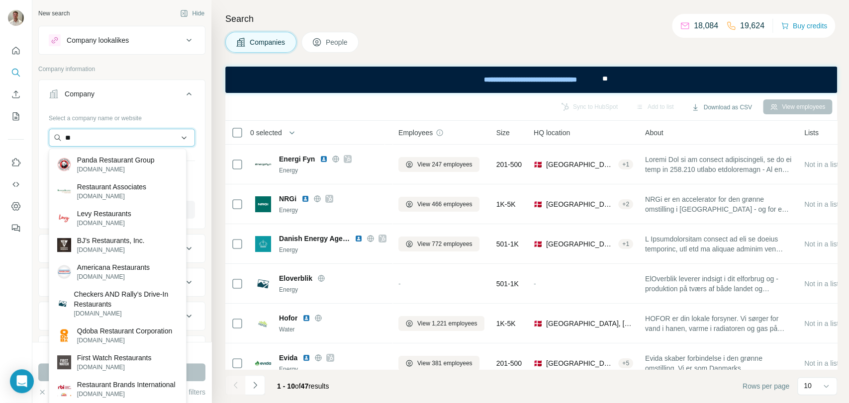
type input "*"
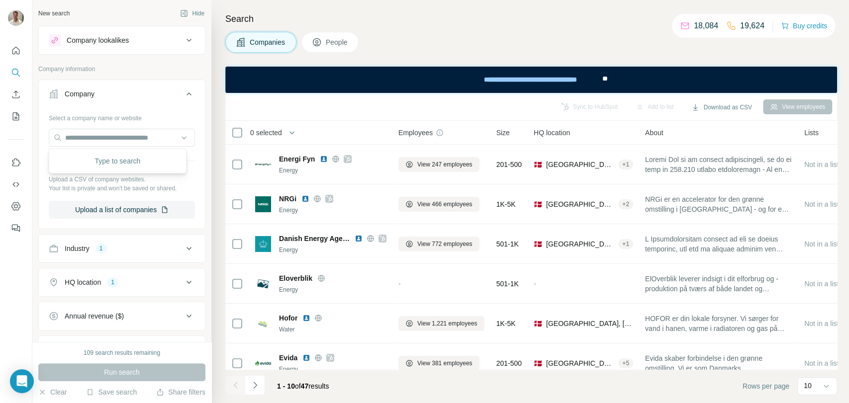
click at [340, 39] on span "People" at bounding box center [337, 42] width 23 height 10
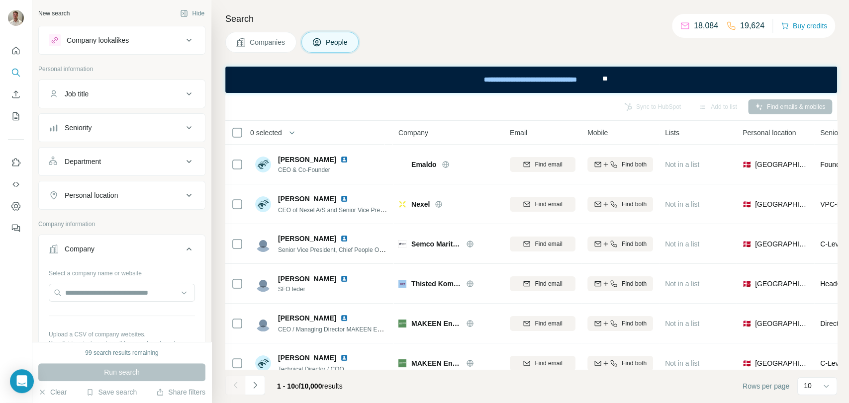
click at [269, 41] on span "Companies" at bounding box center [268, 42] width 36 height 10
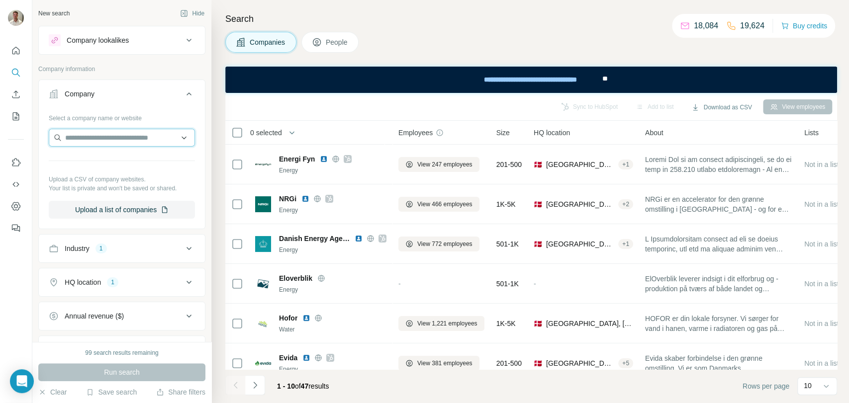
click at [90, 144] on input "text" at bounding box center [122, 138] width 146 height 18
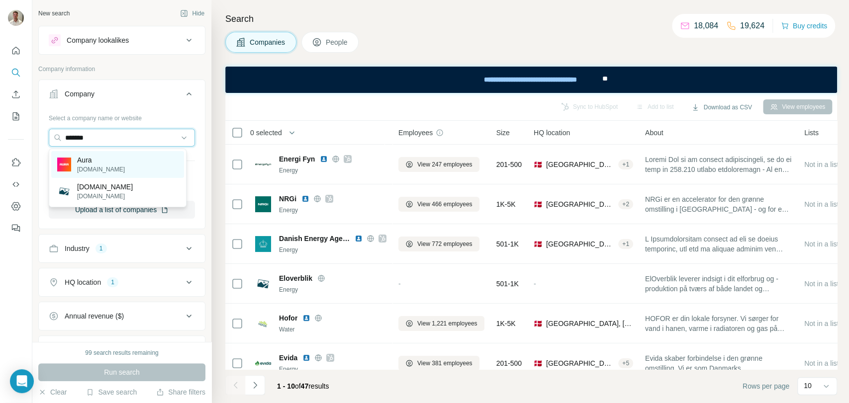
type input "*******"
click at [98, 163] on div "Aura [DOMAIN_NAME]" at bounding box center [117, 164] width 133 height 27
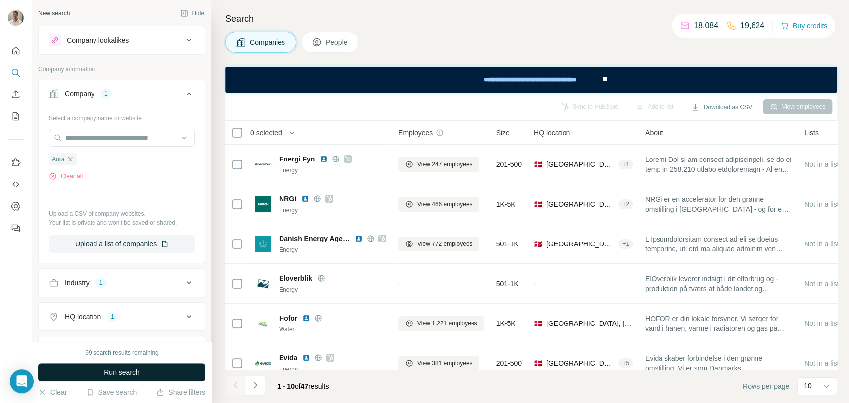
click at [112, 368] on span "Run search" at bounding box center [122, 373] width 36 height 10
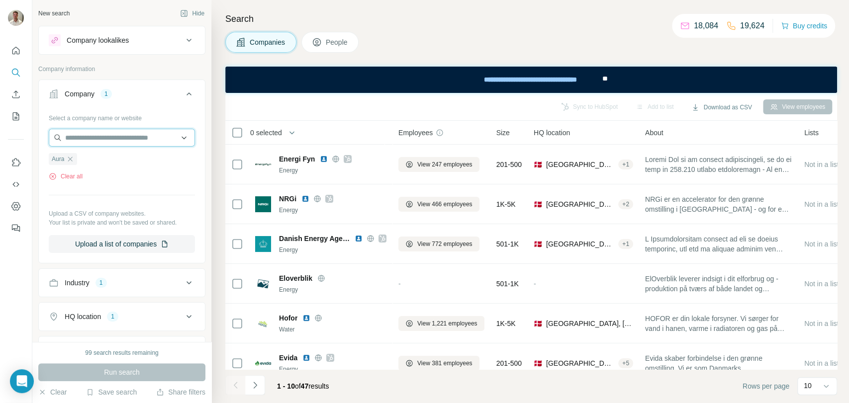
click at [103, 135] on input "text" at bounding box center [122, 138] width 146 height 18
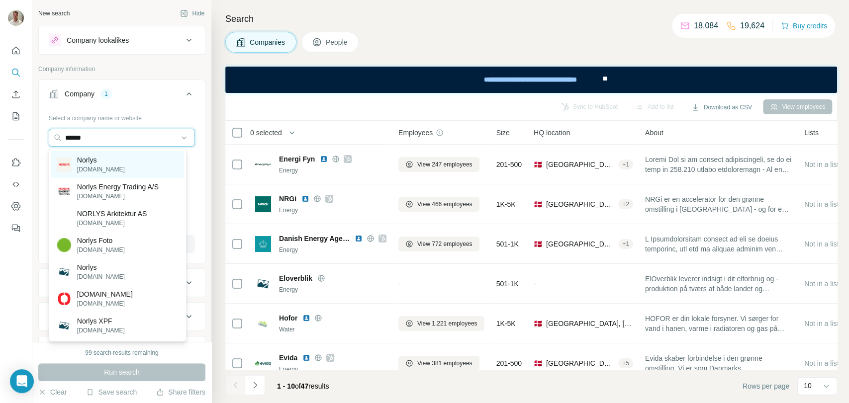
type input "******"
click at [106, 164] on div "Norlys norlys.dk" at bounding box center [117, 164] width 133 height 27
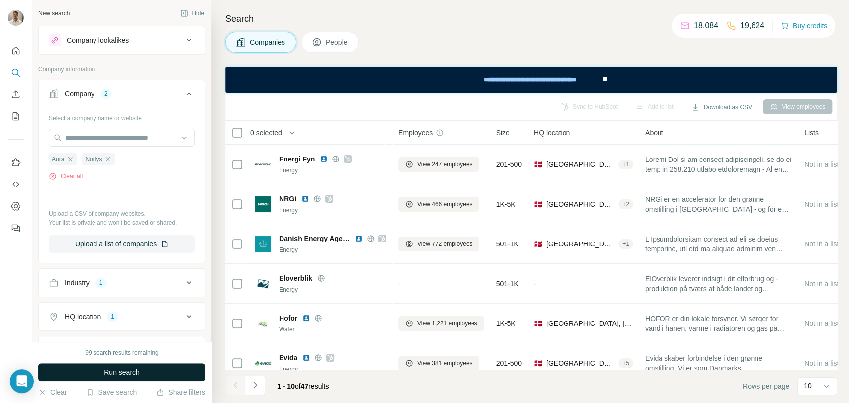
click at [128, 369] on span "Run search" at bounding box center [122, 373] width 36 height 10
click at [72, 158] on icon "button" at bounding box center [70, 159] width 4 height 4
click at [72, 158] on icon "button" at bounding box center [75, 159] width 8 height 8
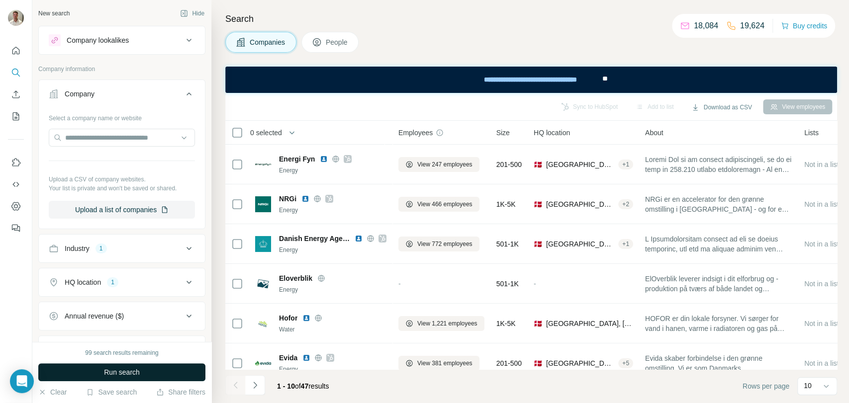
click at [117, 371] on span "Run search" at bounding box center [122, 373] width 36 height 10
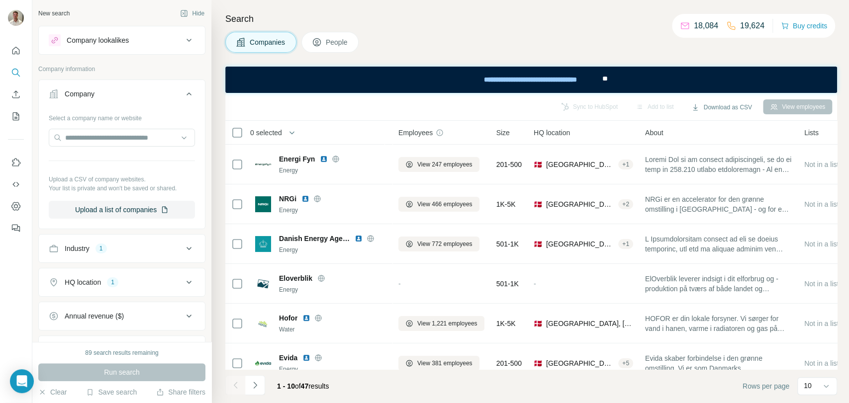
click at [306, 45] on button "People" at bounding box center [330, 42] width 58 height 21
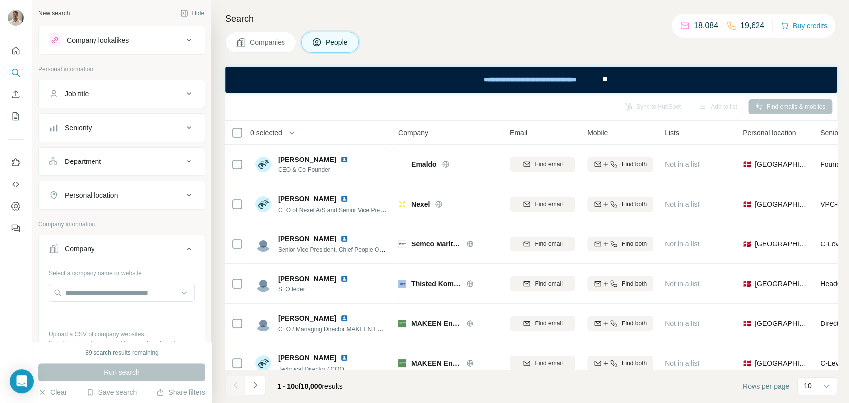
click at [128, 88] on button "Job title" at bounding box center [122, 94] width 166 height 24
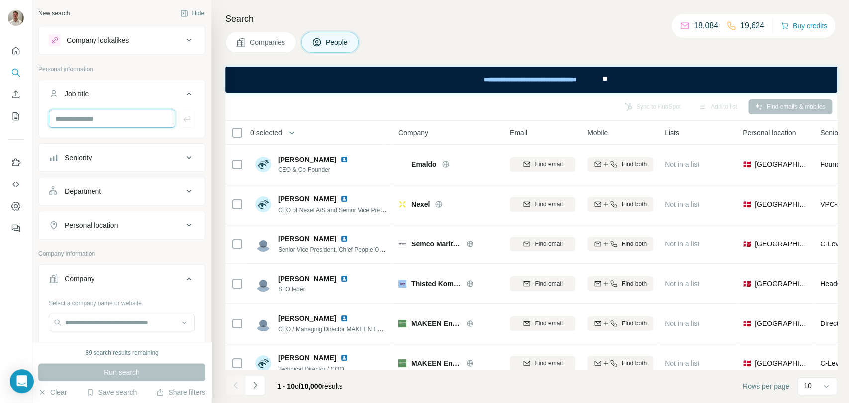
click at [105, 120] on input "text" at bounding box center [112, 119] width 126 height 18
type input "**********"
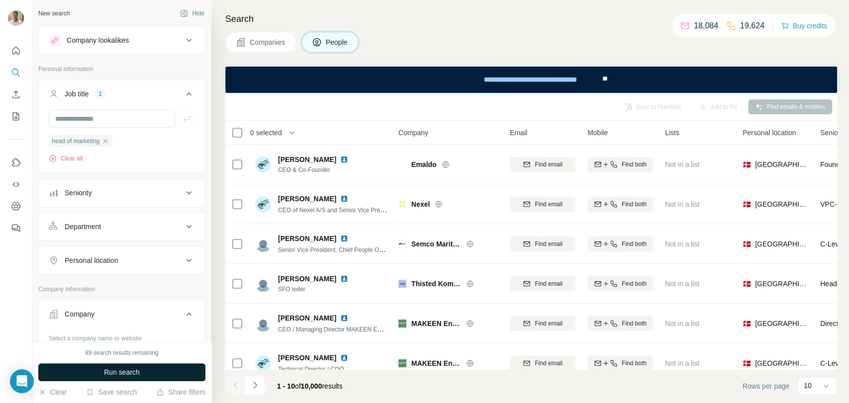
click at [130, 374] on span "Run search" at bounding box center [122, 373] width 36 height 10
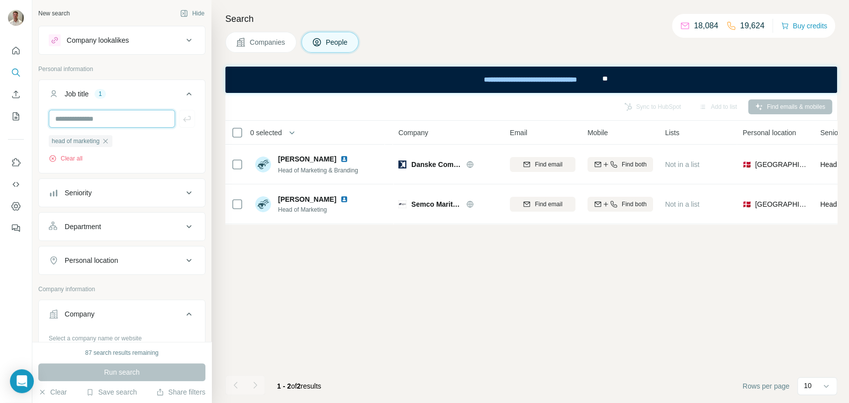
click at [109, 116] on input "text" at bounding box center [112, 119] width 126 height 18
type input "**********"
click at [182, 116] on icon "button" at bounding box center [187, 119] width 10 height 10
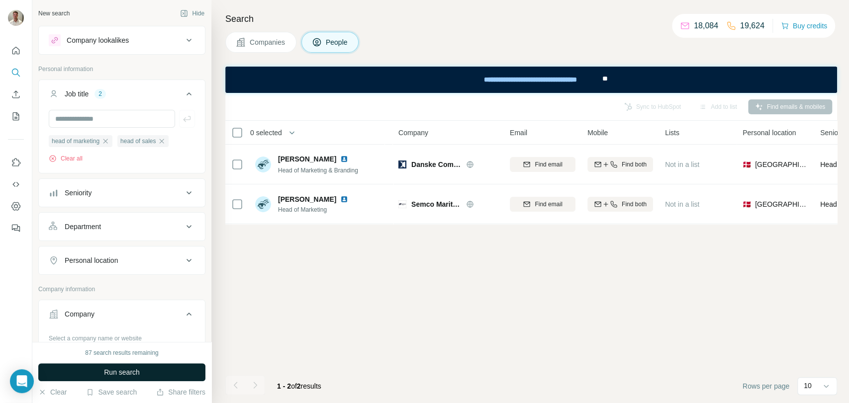
click at [159, 368] on button "Run search" at bounding box center [121, 373] width 167 height 18
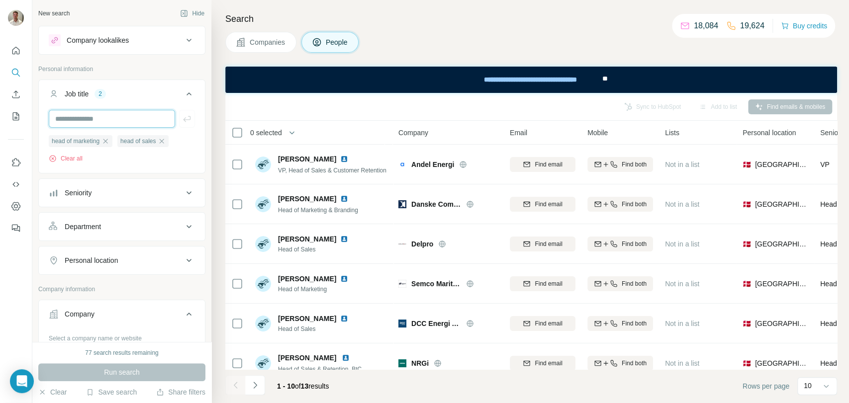
click at [116, 118] on input "text" at bounding box center [112, 119] width 126 height 18
type input "*********"
click at [182, 117] on icon "button" at bounding box center [187, 119] width 10 height 10
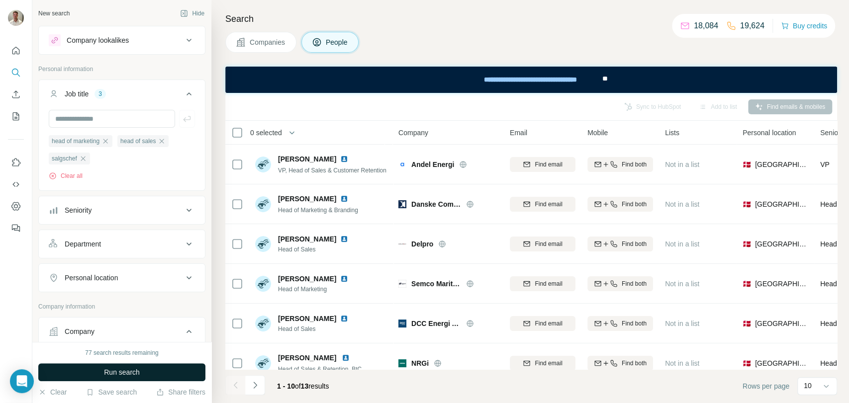
click at [135, 368] on span "Run search" at bounding box center [122, 373] width 36 height 10
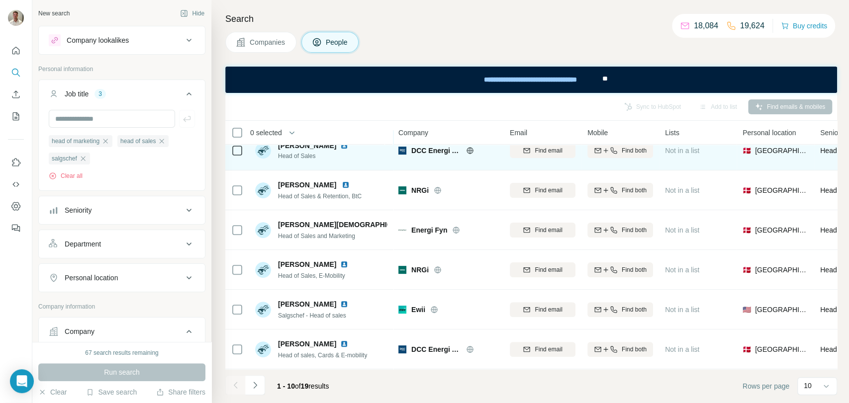
scroll to position [179, 0]
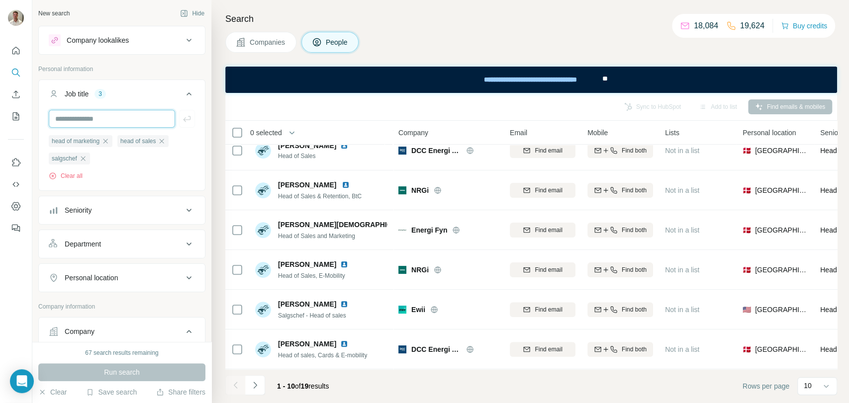
click at [90, 119] on input "text" at bounding box center [112, 119] width 126 height 18
type input "*********"
type input "****"
type input "*********"
type input "**********"
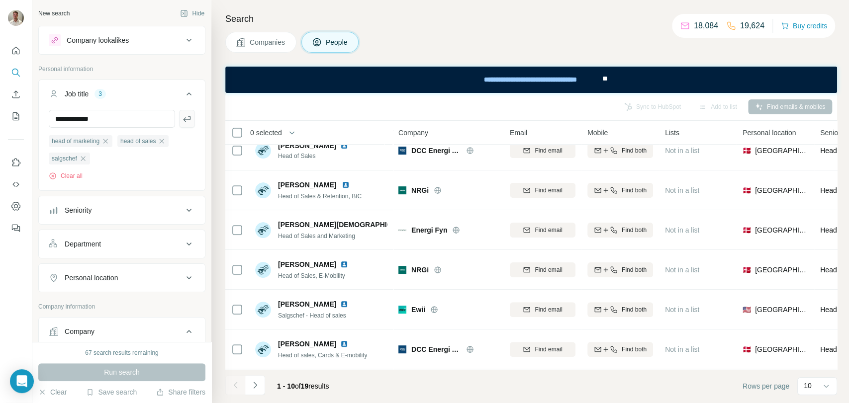
click at [182, 123] on icon "button" at bounding box center [187, 119] width 10 height 10
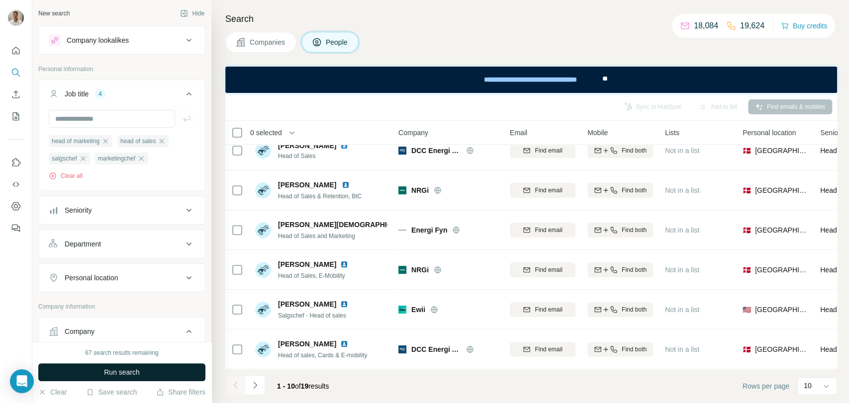
click at [154, 370] on button "Run search" at bounding box center [121, 373] width 167 height 18
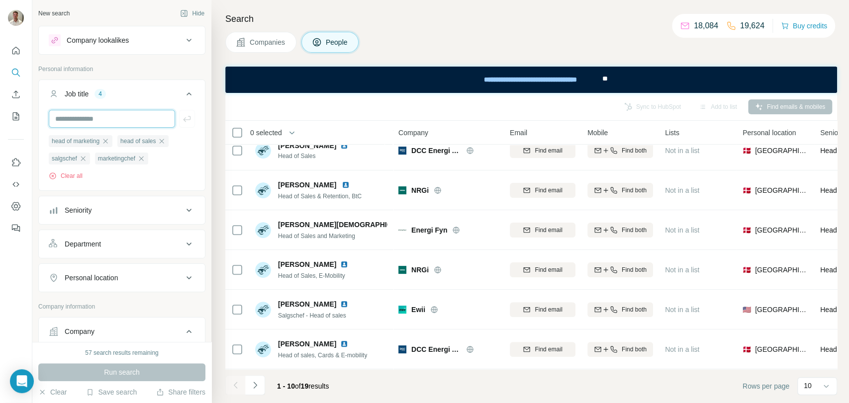
click at [109, 126] on input "text" at bounding box center [112, 119] width 126 height 18
type input "*********"
click at [184, 126] on button "button" at bounding box center [187, 119] width 16 height 18
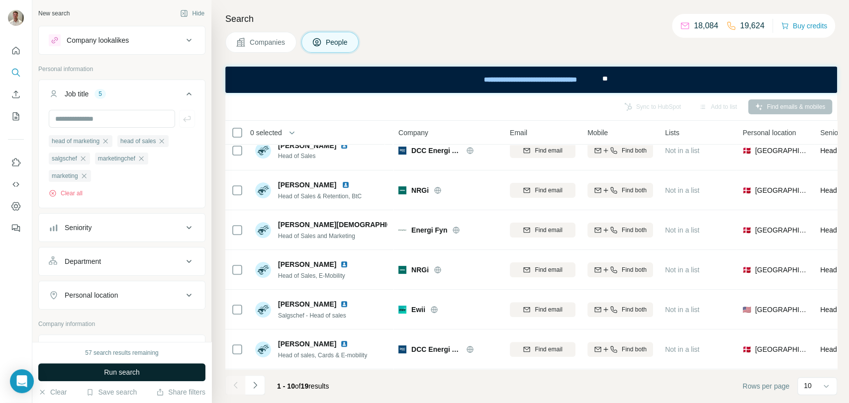
click at [161, 379] on button "Run search" at bounding box center [121, 373] width 167 height 18
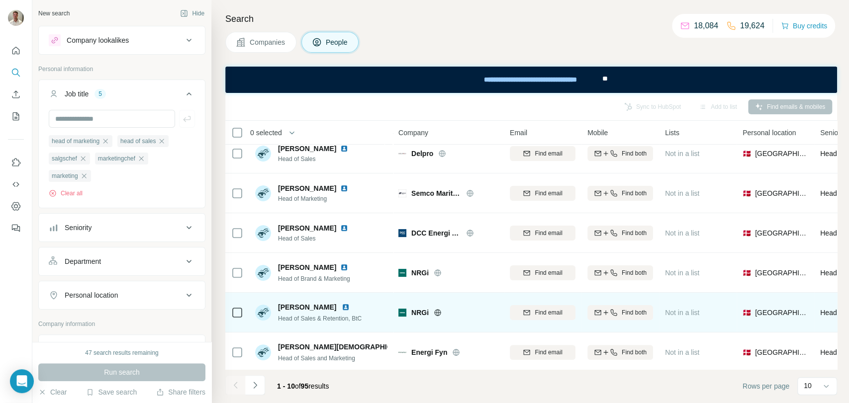
scroll to position [179, 0]
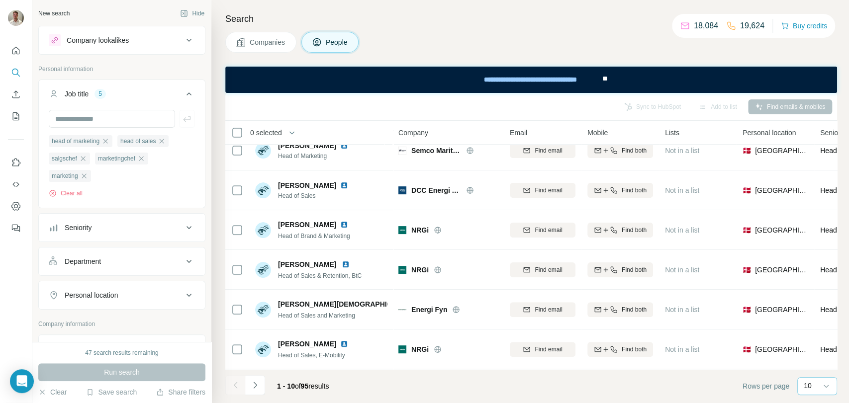
click at [809, 383] on p "10" at bounding box center [808, 386] width 8 height 10
click at [820, 315] on div "60" at bounding box center [817, 310] width 23 height 10
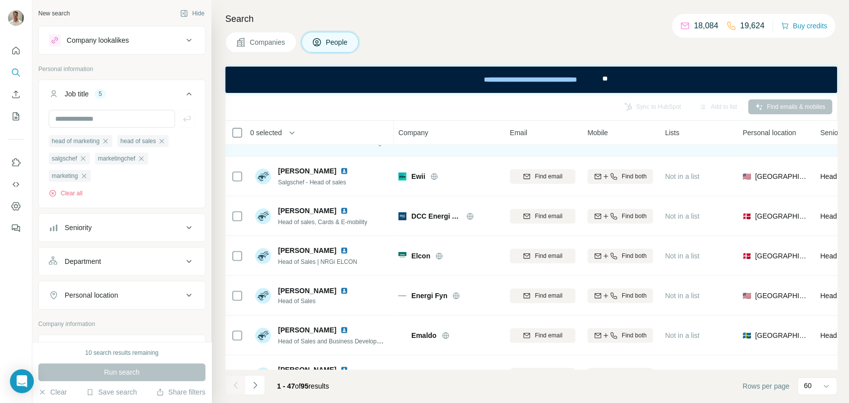
scroll to position [1651, 0]
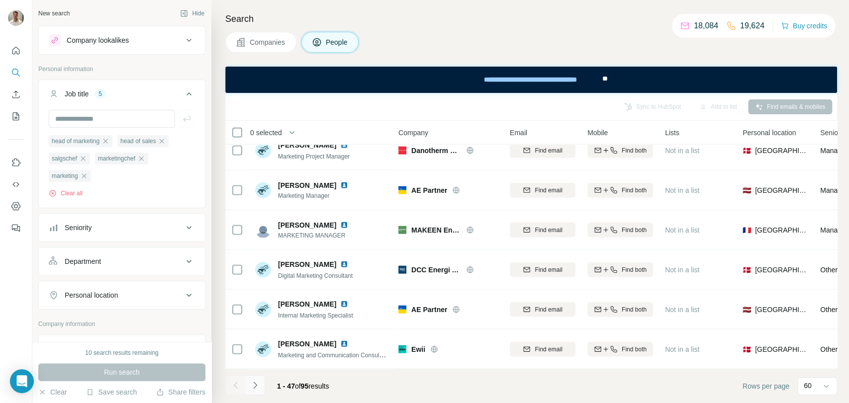
click at [256, 386] on icon "Navigate to next page" at bounding box center [254, 385] width 3 height 6
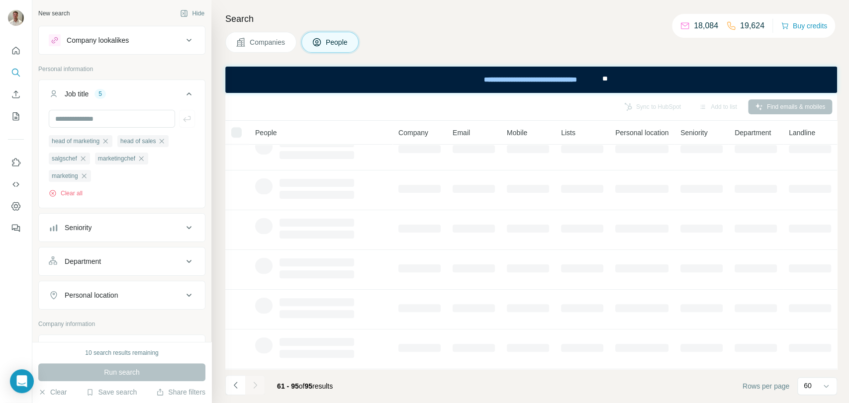
scroll to position [179, 0]
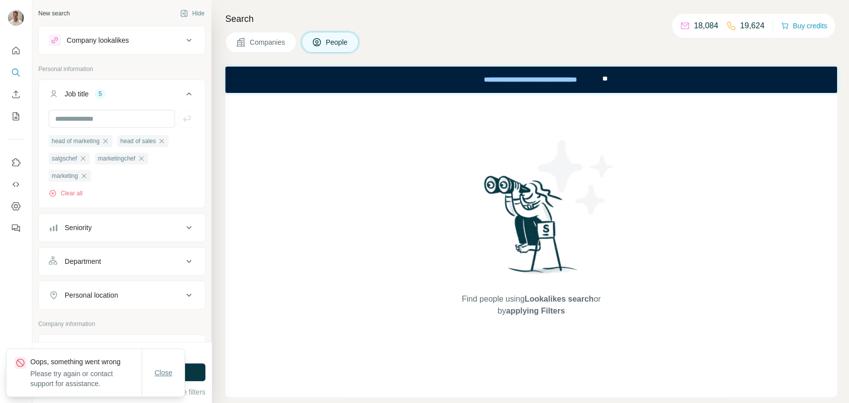
click at [157, 366] on button "Close" at bounding box center [164, 373] width 32 height 18
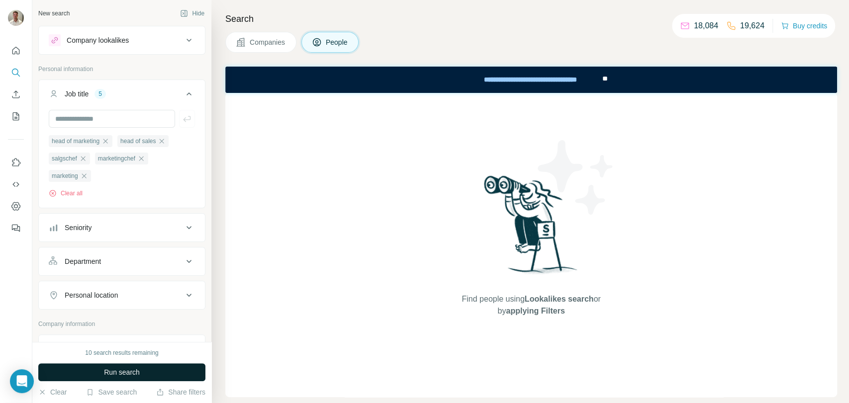
click at [156, 374] on button "Run search" at bounding box center [121, 373] width 167 height 18
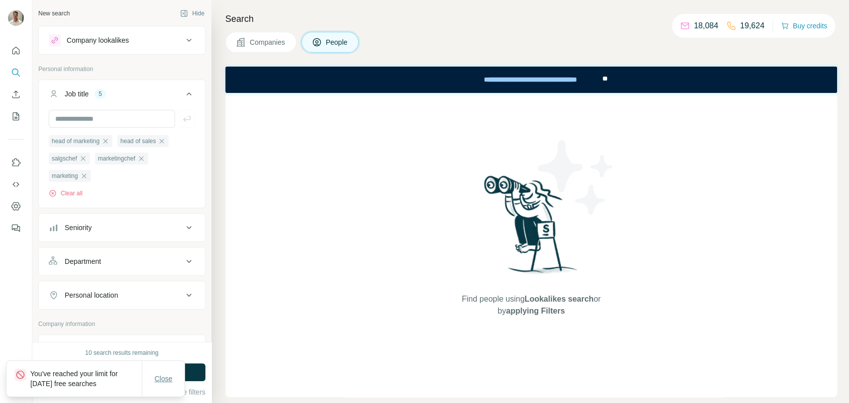
click at [170, 379] on span "Close" at bounding box center [164, 379] width 18 height 10
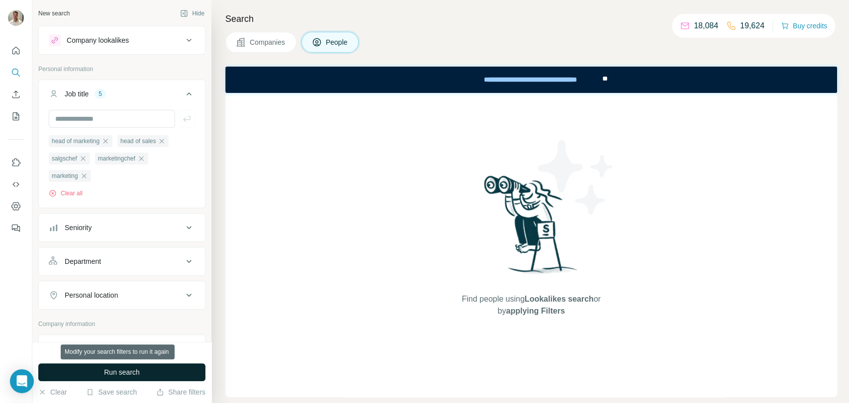
click at [133, 372] on span "Run search" at bounding box center [122, 373] width 36 height 10
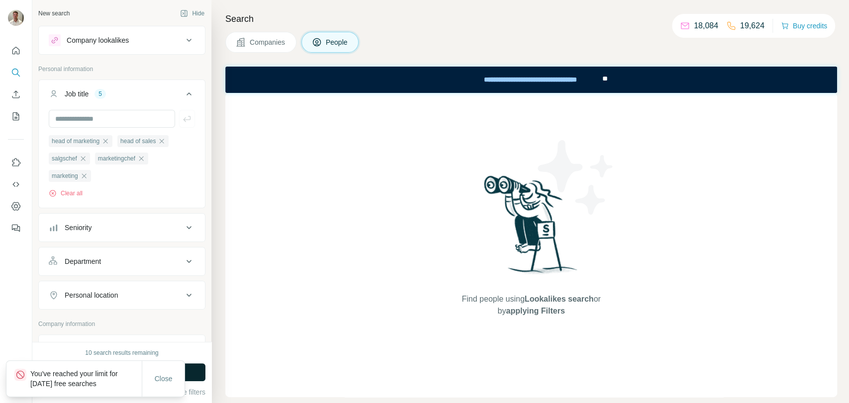
drag, startPoint x: 108, startPoint y: 388, endPoint x: 26, endPoint y: 368, distance: 84.3
click at [26, 368] on div "You've reached your limit for [DATE] free searches" at bounding box center [73, 379] width 135 height 36
copy p "You've reached your limit for [DATE] free searches"
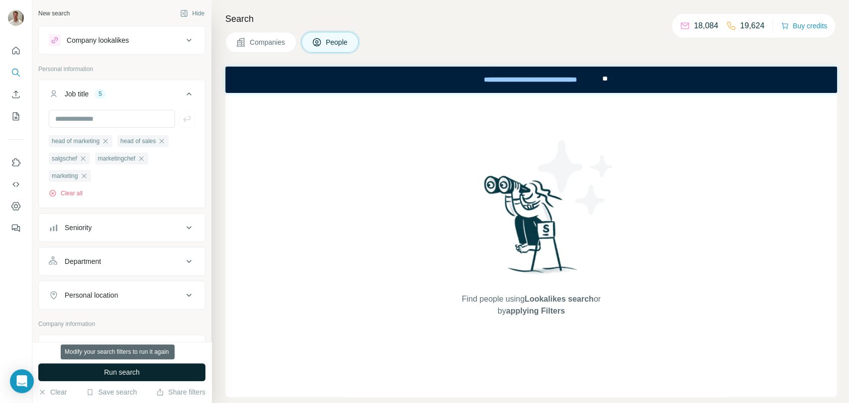
click at [141, 367] on button "Run search" at bounding box center [121, 373] width 167 height 18
click at [164, 371] on button "Run search" at bounding box center [121, 373] width 167 height 18
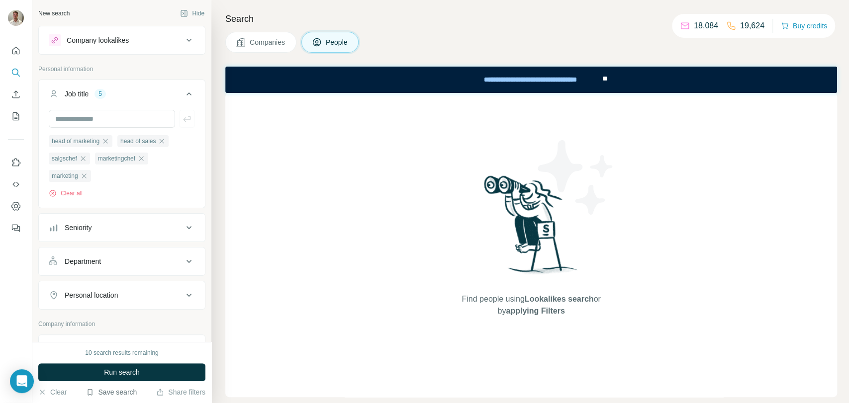
click at [115, 391] on button "Save search" at bounding box center [111, 393] width 51 height 10
click at [125, 378] on div "View my saved searches" at bounding box center [139, 375] width 105 height 20
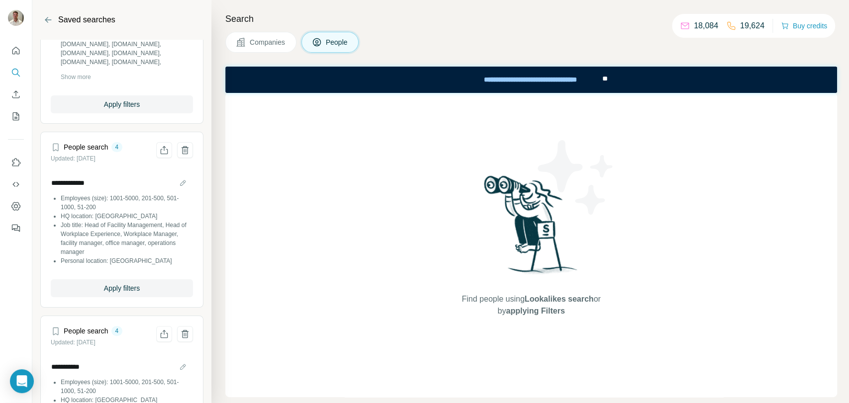
scroll to position [0, 0]
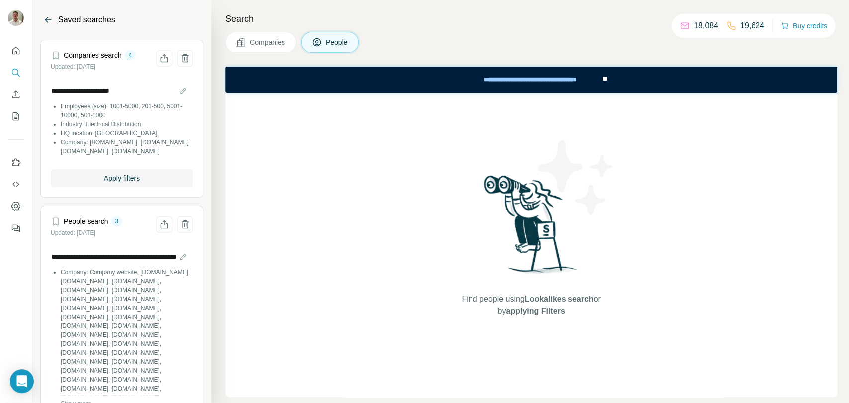
click at [52, 20] on icon "Back" at bounding box center [48, 20] width 10 height 10
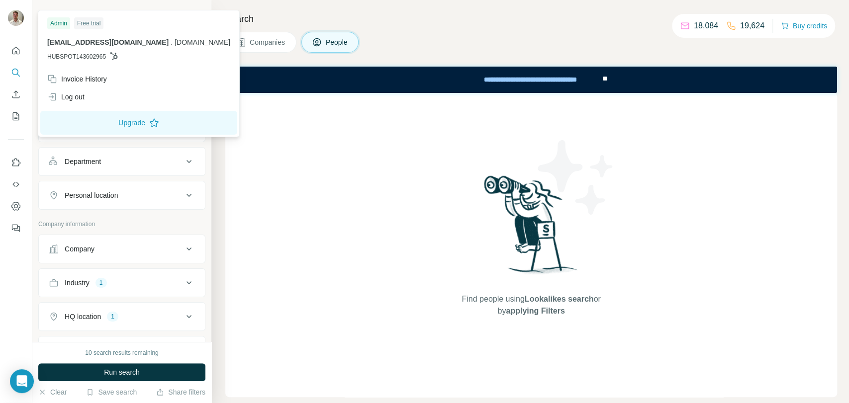
click at [22, 21] on img at bounding box center [16, 18] width 16 height 16
click at [409, 20] on h4 "Search" at bounding box center [531, 19] width 612 height 14
click at [82, 97] on div "Log out" at bounding box center [65, 97] width 37 height 10
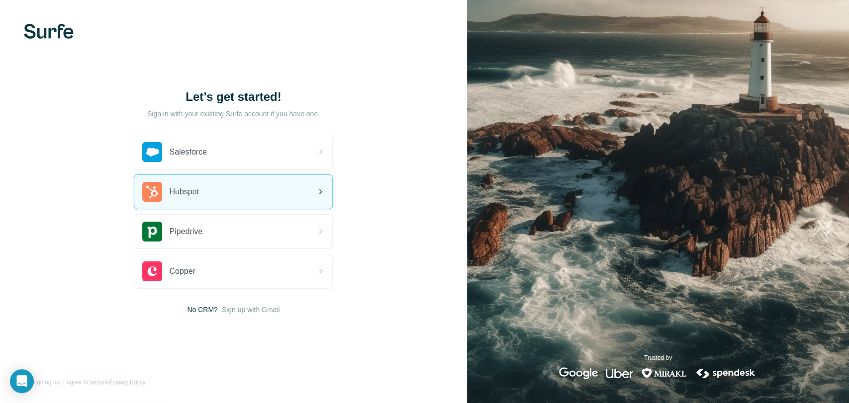
click at [251, 186] on div "Hubspot" at bounding box center [233, 192] width 198 height 34
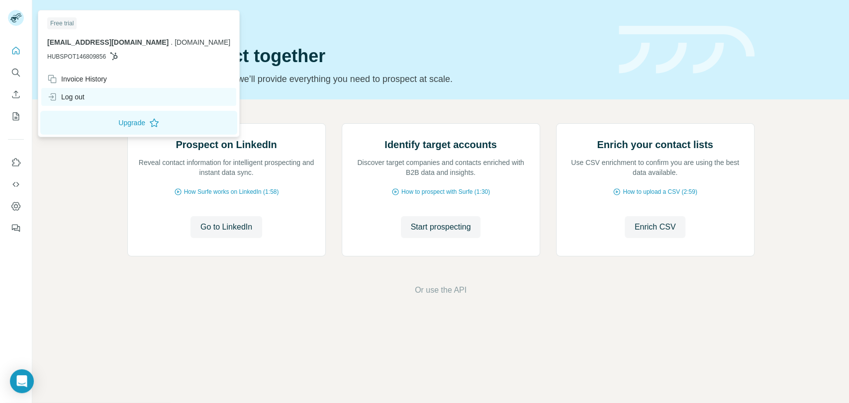
click at [84, 100] on div "Log out" at bounding box center [65, 97] width 37 height 10
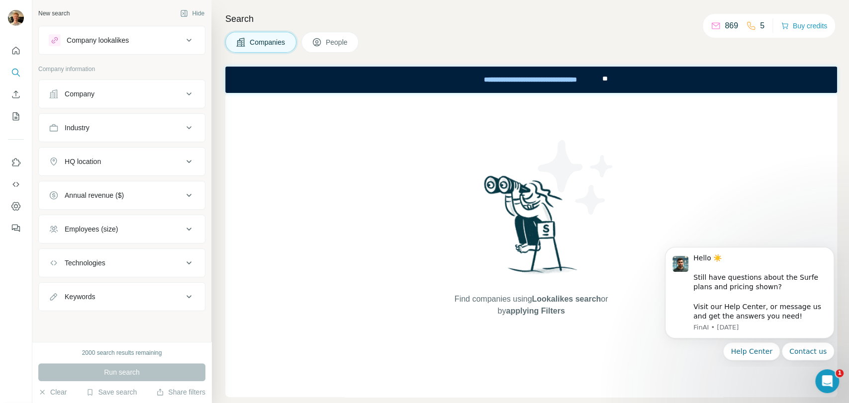
click at [135, 105] on button "Company" at bounding box center [122, 94] width 166 height 24
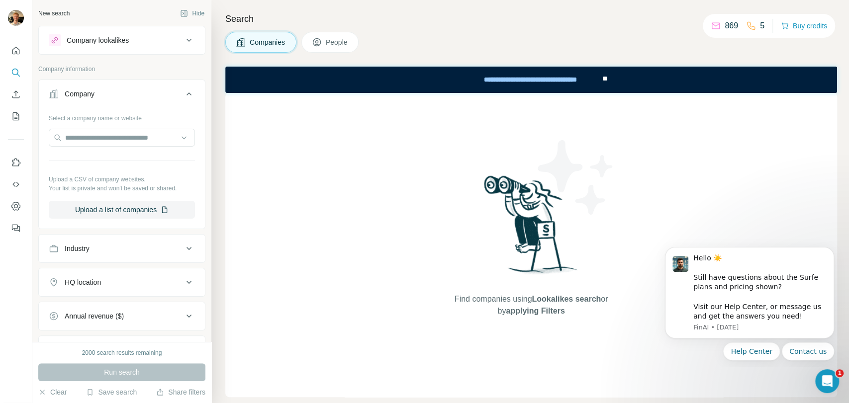
click at [137, 97] on div "Company" at bounding box center [116, 94] width 134 height 10
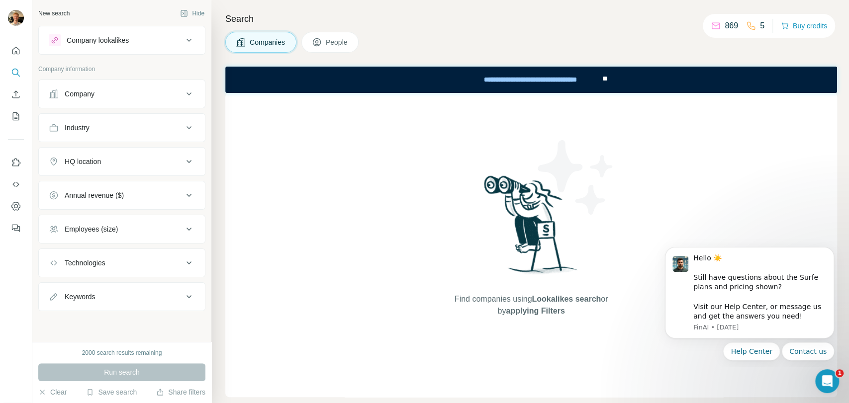
click at [137, 92] on div "Company" at bounding box center [116, 94] width 134 height 10
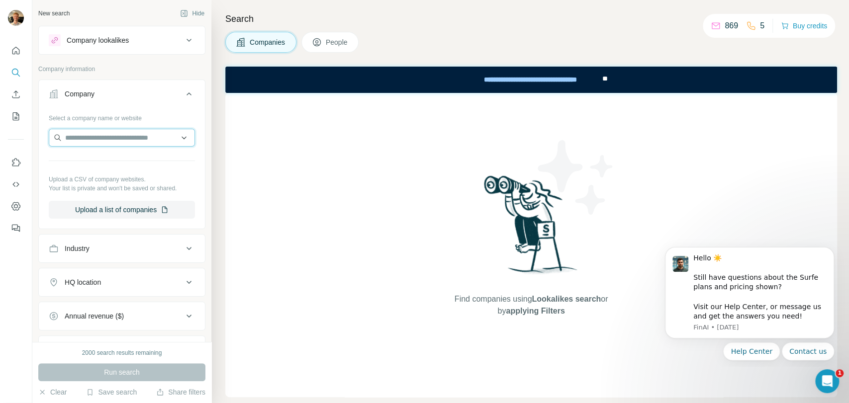
click at [115, 137] on input "text" at bounding box center [122, 138] width 146 height 18
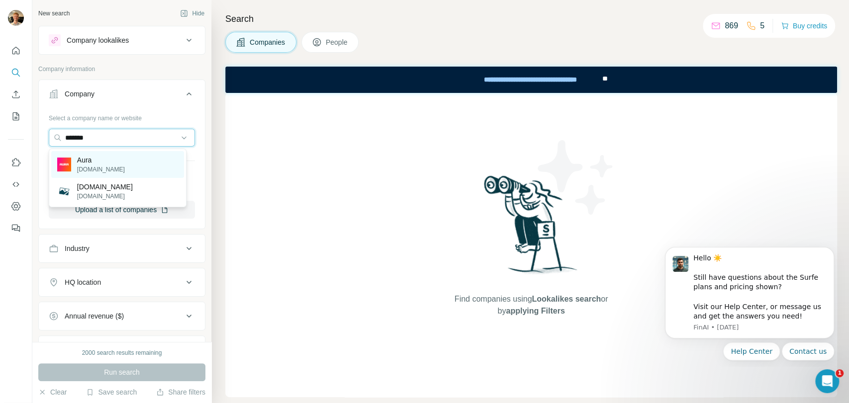
type input "*******"
click at [97, 170] on p "[DOMAIN_NAME]" at bounding box center [101, 169] width 48 height 9
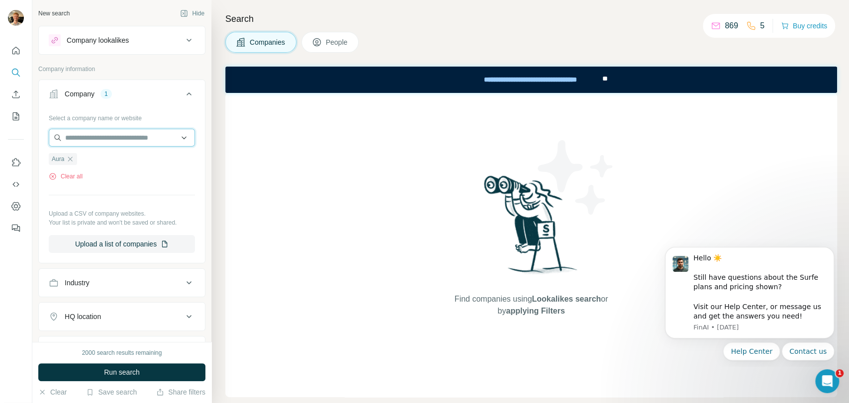
click at [107, 139] on input "text" at bounding box center [122, 138] width 146 height 18
type input "**"
type input "*"
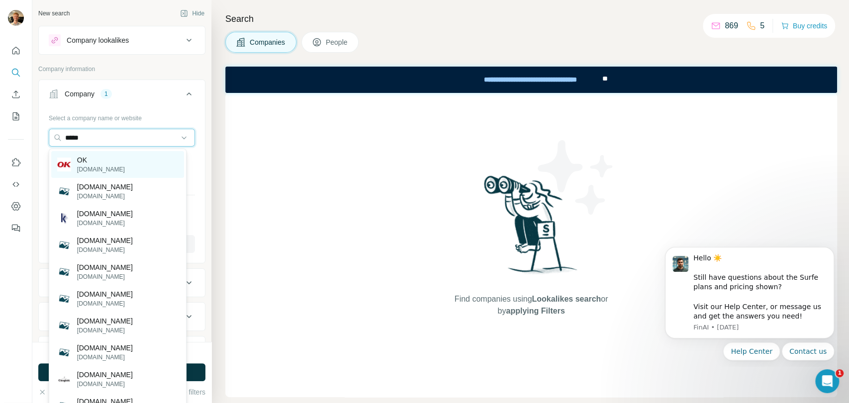
type input "*****"
click at [80, 164] on p "OK" at bounding box center [101, 160] width 48 height 10
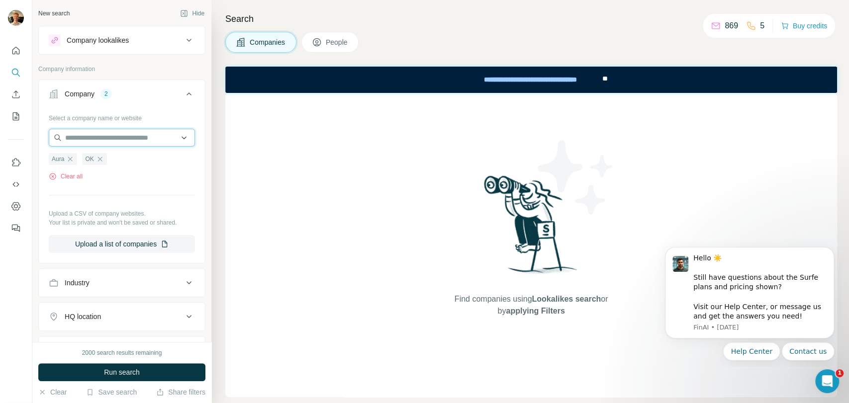
click at [115, 143] on input "text" at bounding box center [122, 138] width 146 height 18
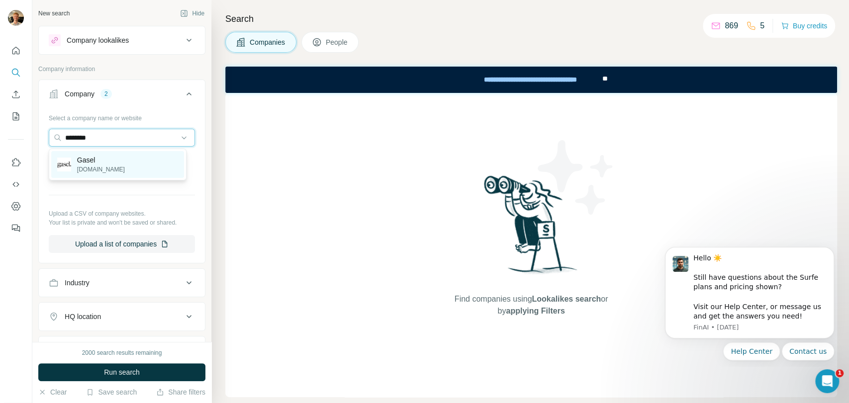
type input "********"
click at [112, 177] on div "Gasel [DOMAIN_NAME]" at bounding box center [117, 164] width 133 height 27
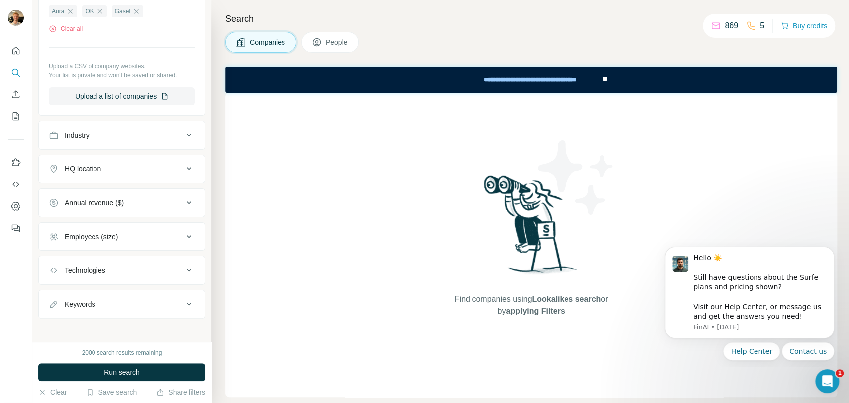
scroll to position [151, 0]
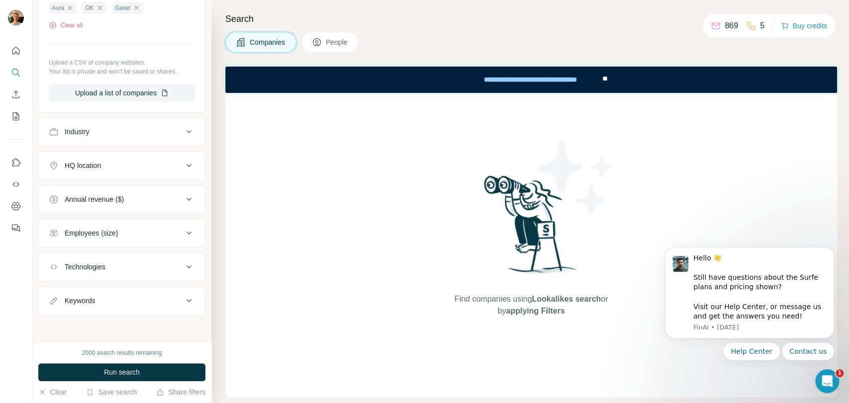
click at [158, 129] on div "Industry" at bounding box center [116, 132] width 134 height 10
click at [137, 151] on input at bounding box center [116, 156] width 123 height 11
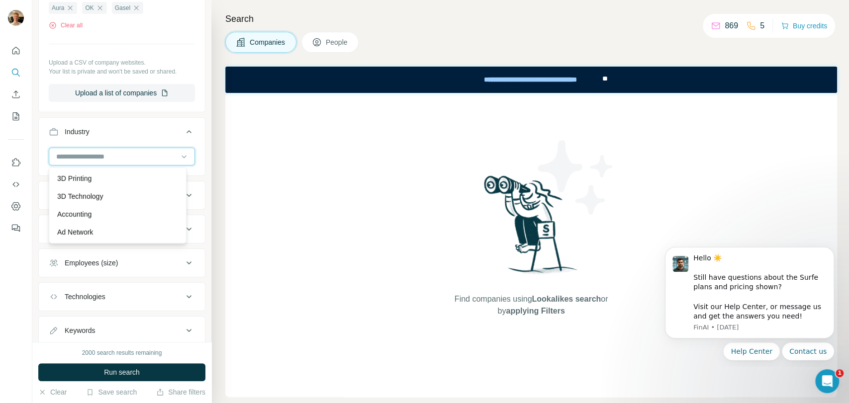
click at [114, 156] on input at bounding box center [116, 156] width 123 height 11
click at [96, 156] on input at bounding box center [116, 156] width 123 height 11
click at [84, 156] on input at bounding box center [116, 156] width 123 height 11
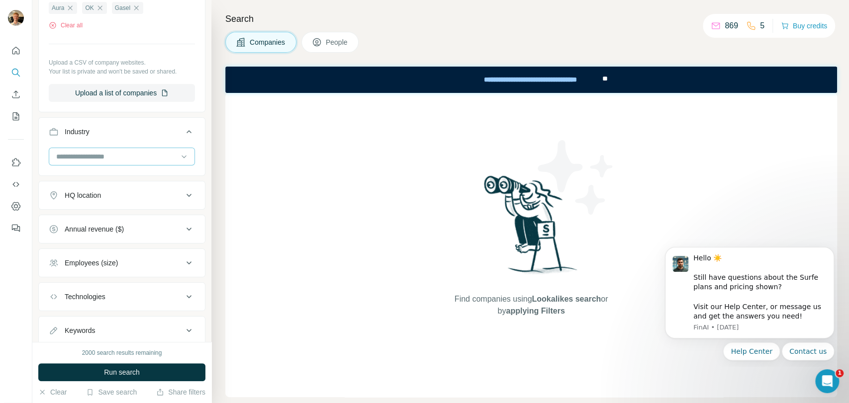
click at [82, 154] on input at bounding box center [116, 156] width 123 height 11
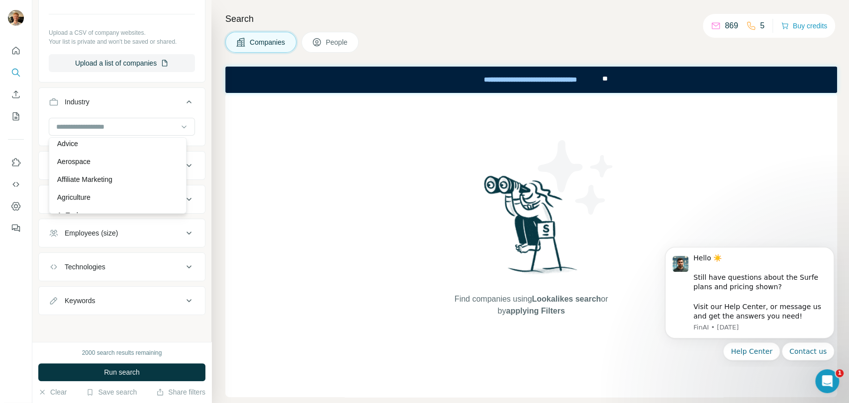
scroll to position [221, 0]
click at [121, 130] on input at bounding box center [116, 126] width 123 height 11
click at [105, 128] on input at bounding box center [116, 126] width 123 height 11
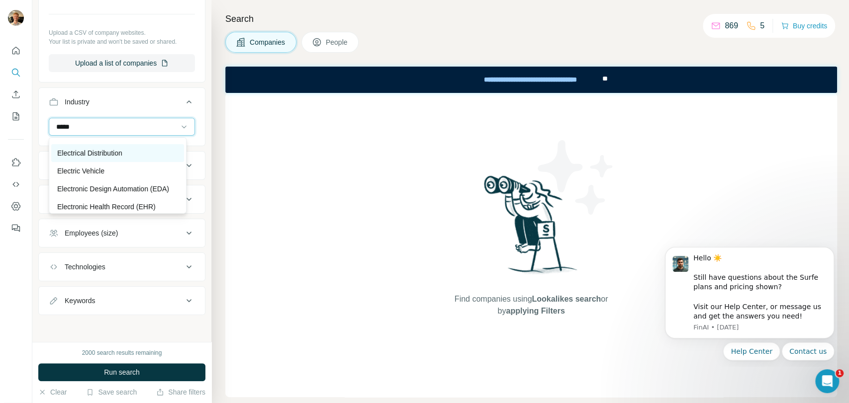
scroll to position [0, 0]
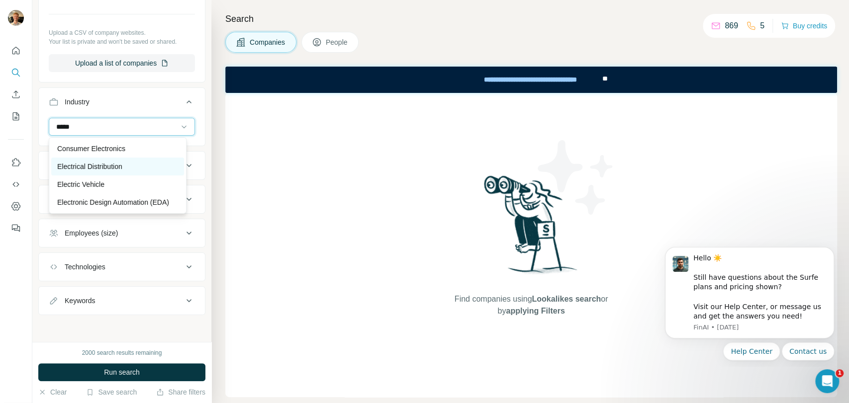
type input "*****"
click at [116, 168] on p "Electrical Distribution" at bounding box center [89, 167] width 65 height 10
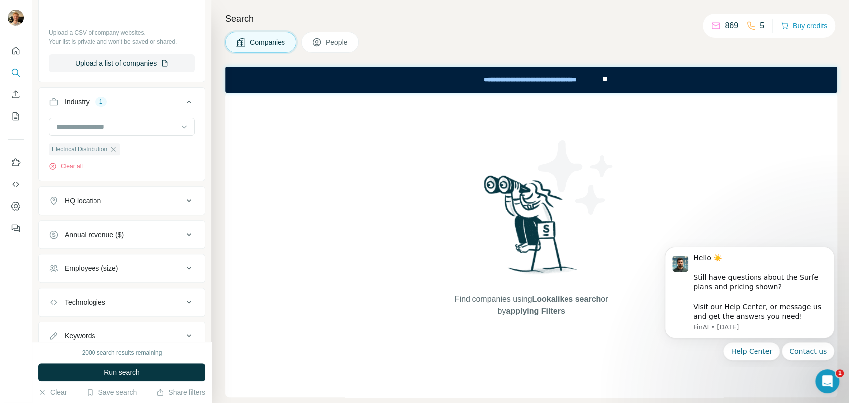
click at [123, 205] on div "HQ location" at bounding box center [116, 201] width 134 height 10
click at [108, 234] on input "text" at bounding box center [122, 226] width 146 height 18
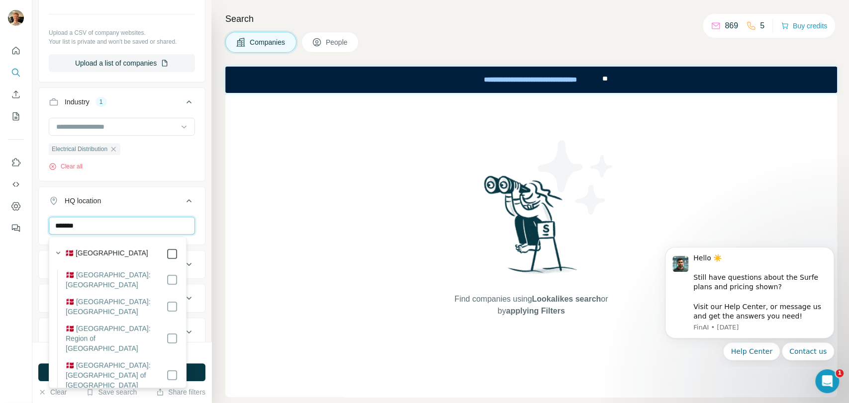
type input "*******"
click at [154, 200] on div "HQ location 1" at bounding box center [116, 201] width 134 height 10
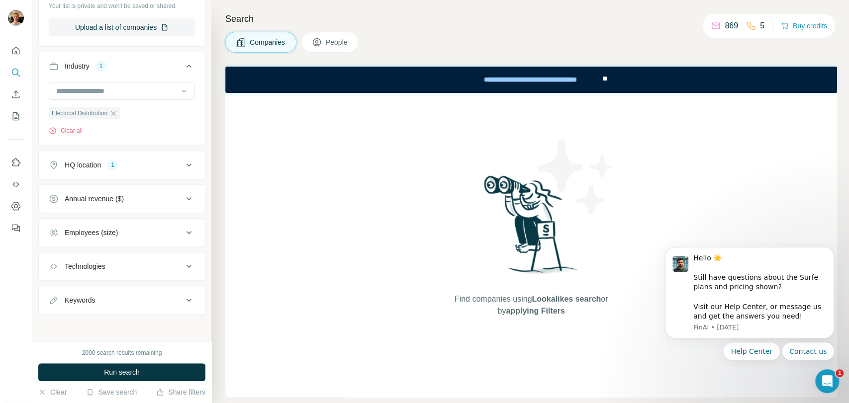
click at [136, 228] on div "Employees (size)" at bounding box center [116, 233] width 134 height 10
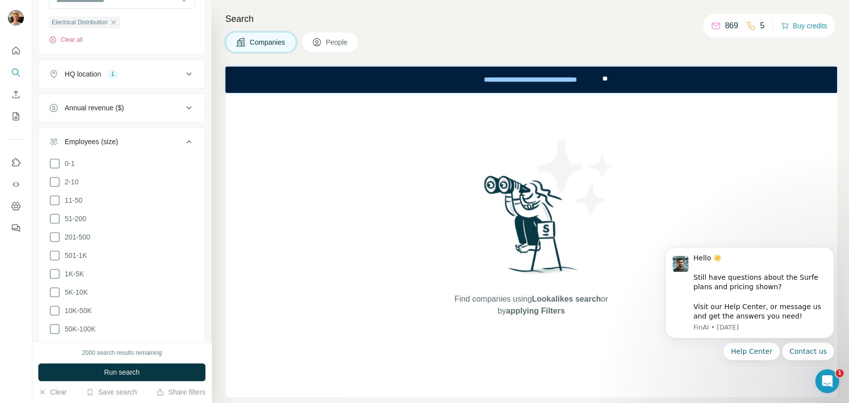
scroll to position [327, 0]
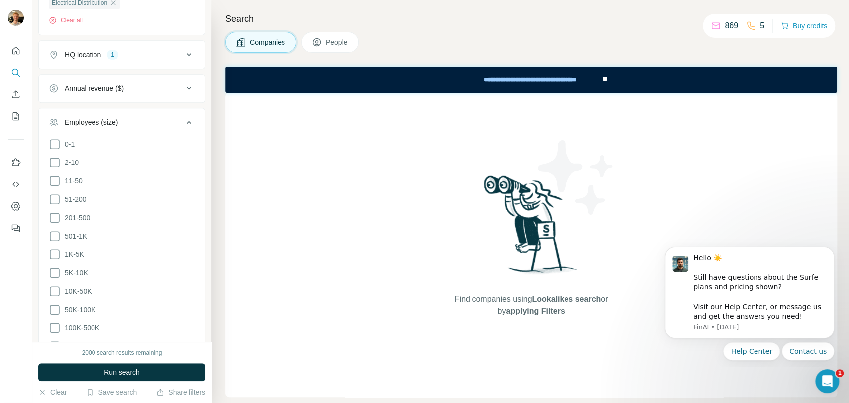
drag, startPoint x: 54, startPoint y: 216, endPoint x: 55, endPoint y: 227, distance: 11.0
click at [55, 217] on icon at bounding box center [55, 218] width 12 height 12
click at [54, 233] on icon at bounding box center [55, 236] width 12 height 12
click at [52, 250] on icon at bounding box center [55, 255] width 10 height 10
click at [48, 268] on div "0-1 2-10 11-50 51-200 201-500 501-1K 1K-5K 5K-10K 10K-50K 50K-100K 100K-500K 50…" at bounding box center [122, 257] width 166 height 238
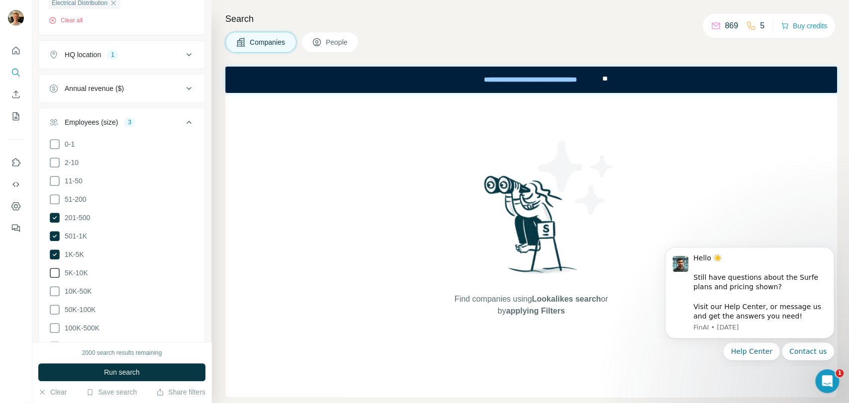
click at [49, 271] on icon at bounding box center [55, 273] width 12 height 12
click at [110, 373] on span "Run search" at bounding box center [122, 373] width 36 height 10
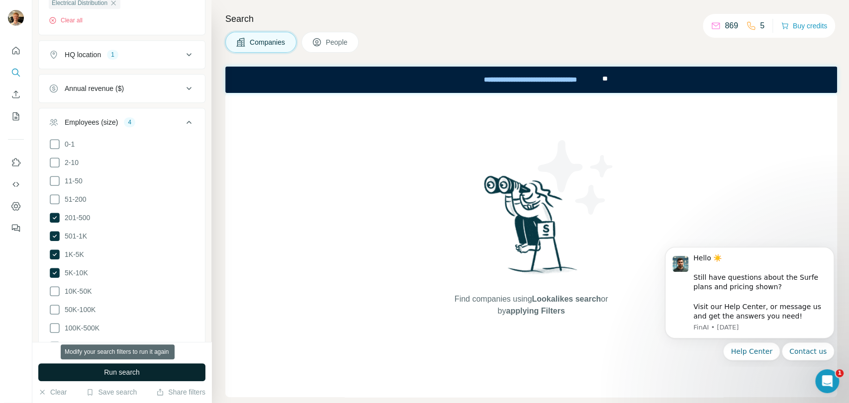
click at [112, 371] on span "Run search" at bounding box center [122, 373] width 36 height 10
click at [144, 368] on button "Run search" at bounding box center [121, 373] width 167 height 18
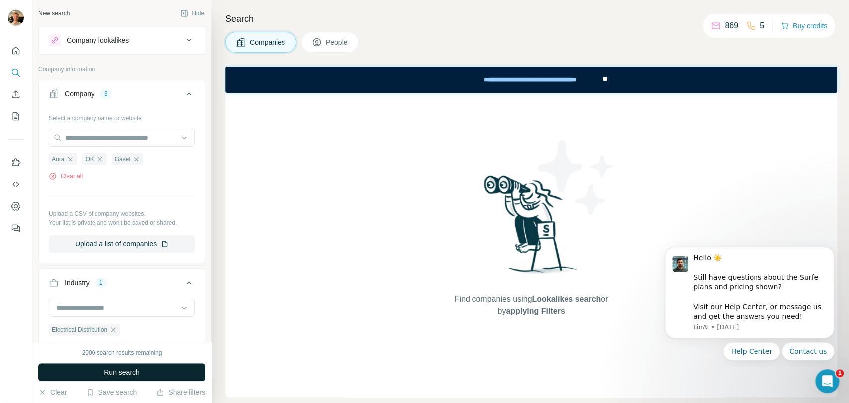
click at [109, 372] on span "Run search" at bounding box center [122, 373] width 36 height 10
click at [124, 372] on span "Run search" at bounding box center [122, 373] width 36 height 10
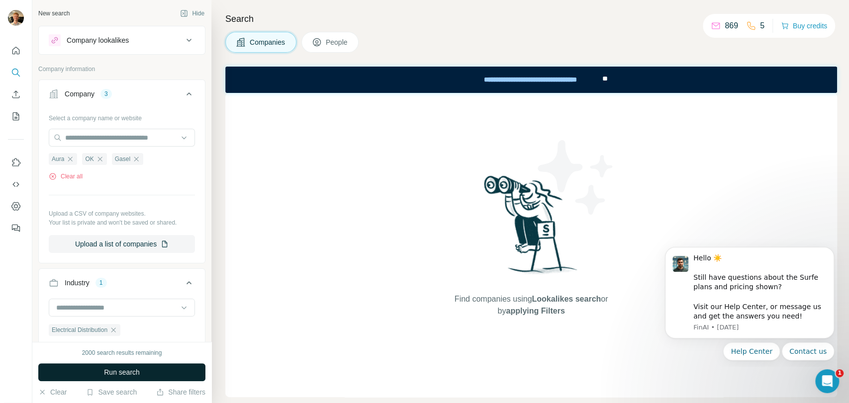
click at [124, 372] on span "Run search" at bounding box center [122, 373] width 36 height 10
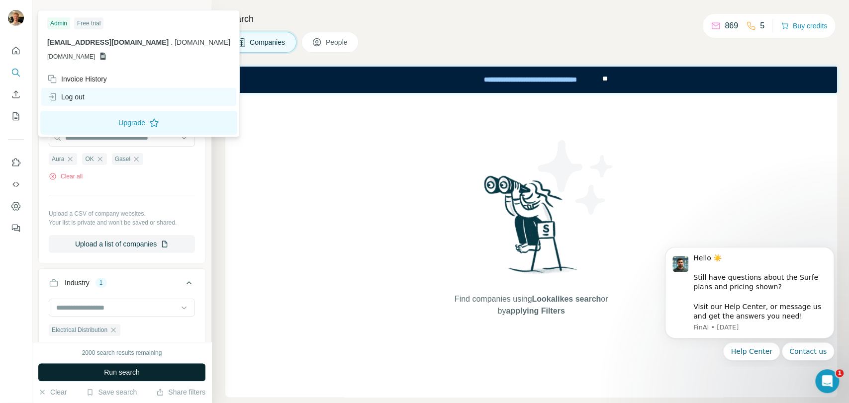
click at [73, 96] on div "Log out" at bounding box center [65, 97] width 37 height 10
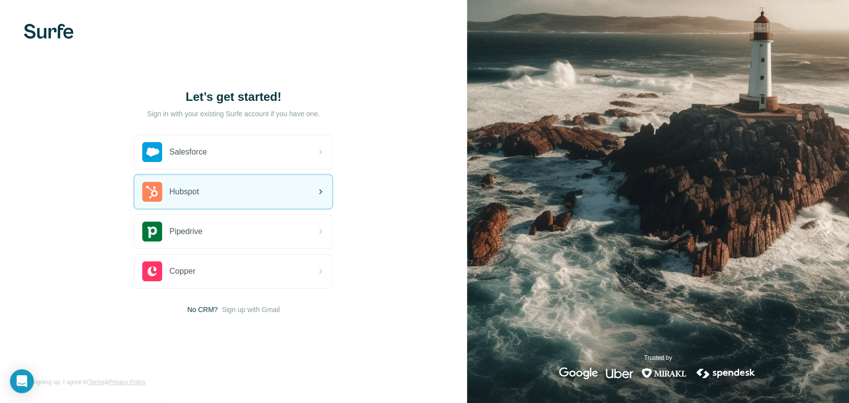
click at [215, 190] on div "Hubspot" at bounding box center [233, 192] width 198 height 34
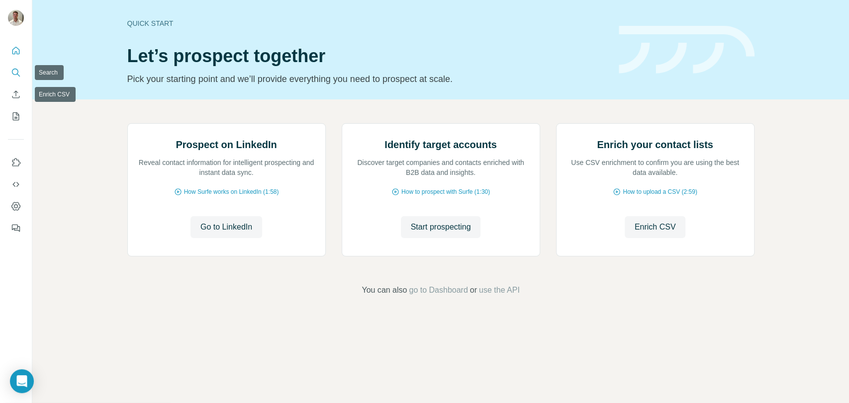
click at [16, 73] on icon "Search" at bounding box center [16, 73] width 10 height 10
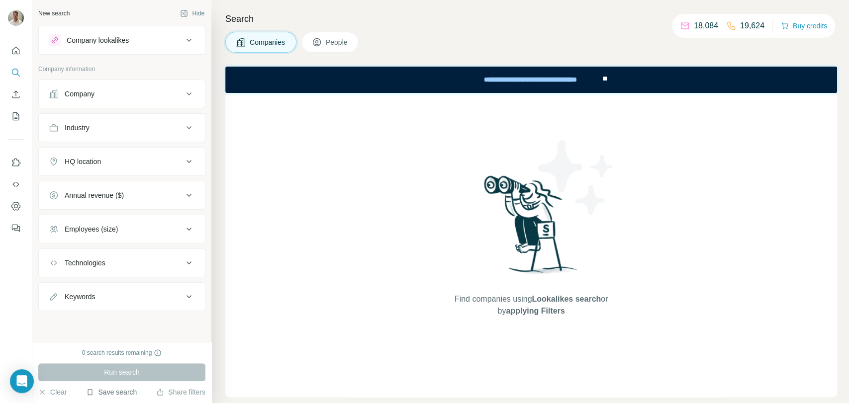
click at [123, 396] on button "Save search" at bounding box center [111, 393] width 51 height 10
click at [121, 377] on div "View my saved searches" at bounding box center [139, 375] width 105 height 20
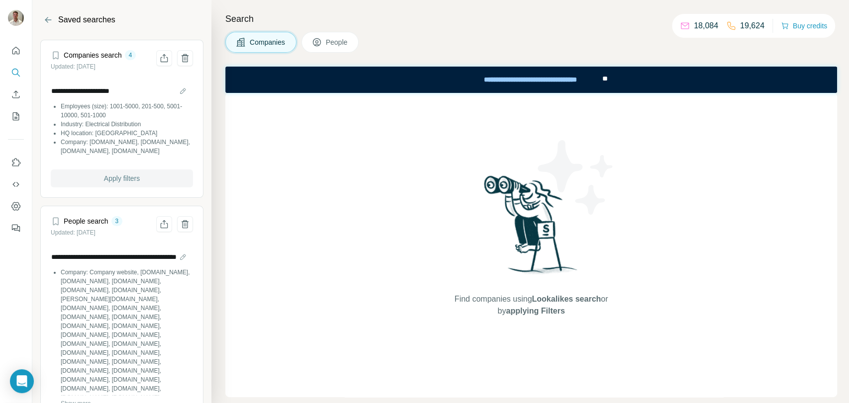
click at [108, 177] on span "Apply filters" at bounding box center [122, 179] width 36 height 10
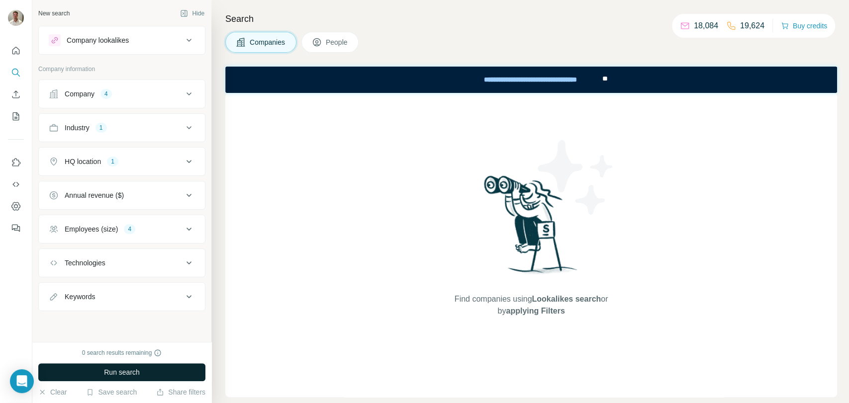
click at [118, 371] on span "Run search" at bounding box center [122, 373] width 36 height 10
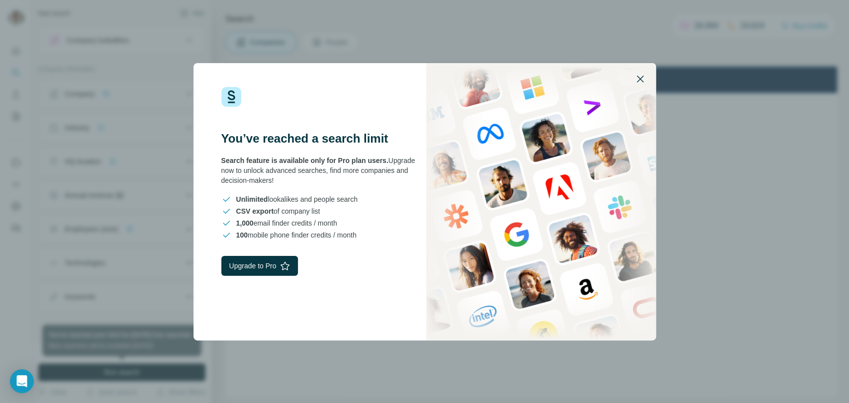
click at [641, 80] on icon "button" at bounding box center [640, 79] width 7 height 7
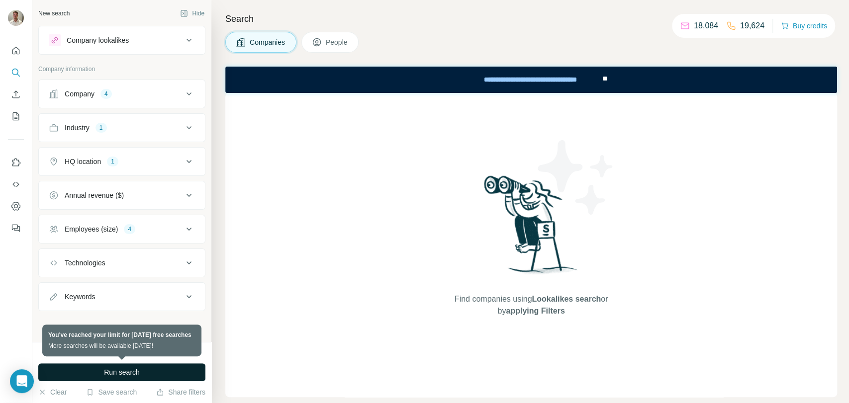
click at [111, 369] on span "Run search" at bounding box center [122, 373] width 36 height 10
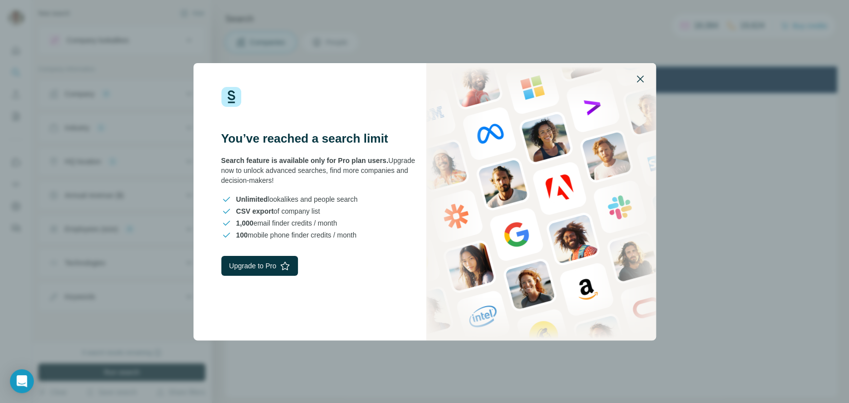
click at [638, 79] on icon "button" at bounding box center [640, 79] width 12 height 12
